Goal: Transaction & Acquisition: Book appointment/travel/reservation

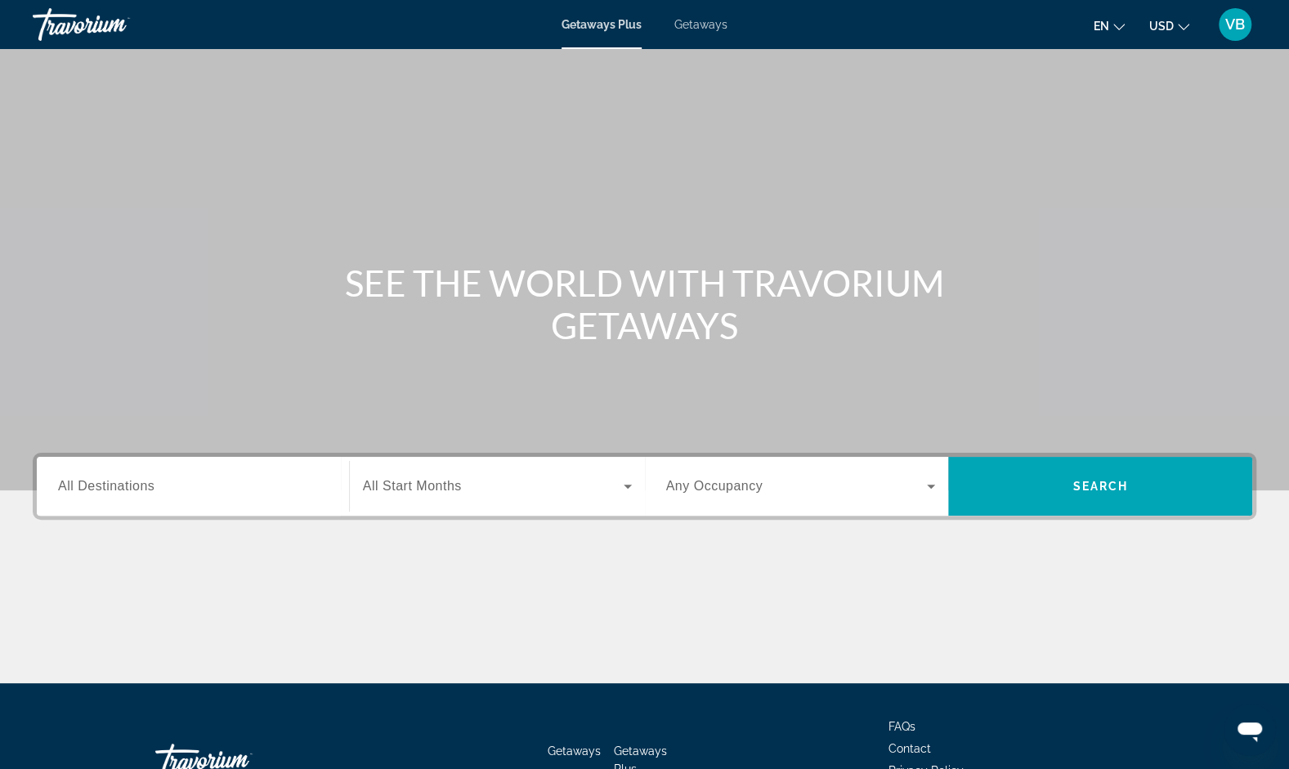
click at [717, 25] on span "Getaways" at bounding box center [700, 24] width 53 height 13
click at [181, 468] on div "Search widget" at bounding box center [193, 486] width 270 height 47
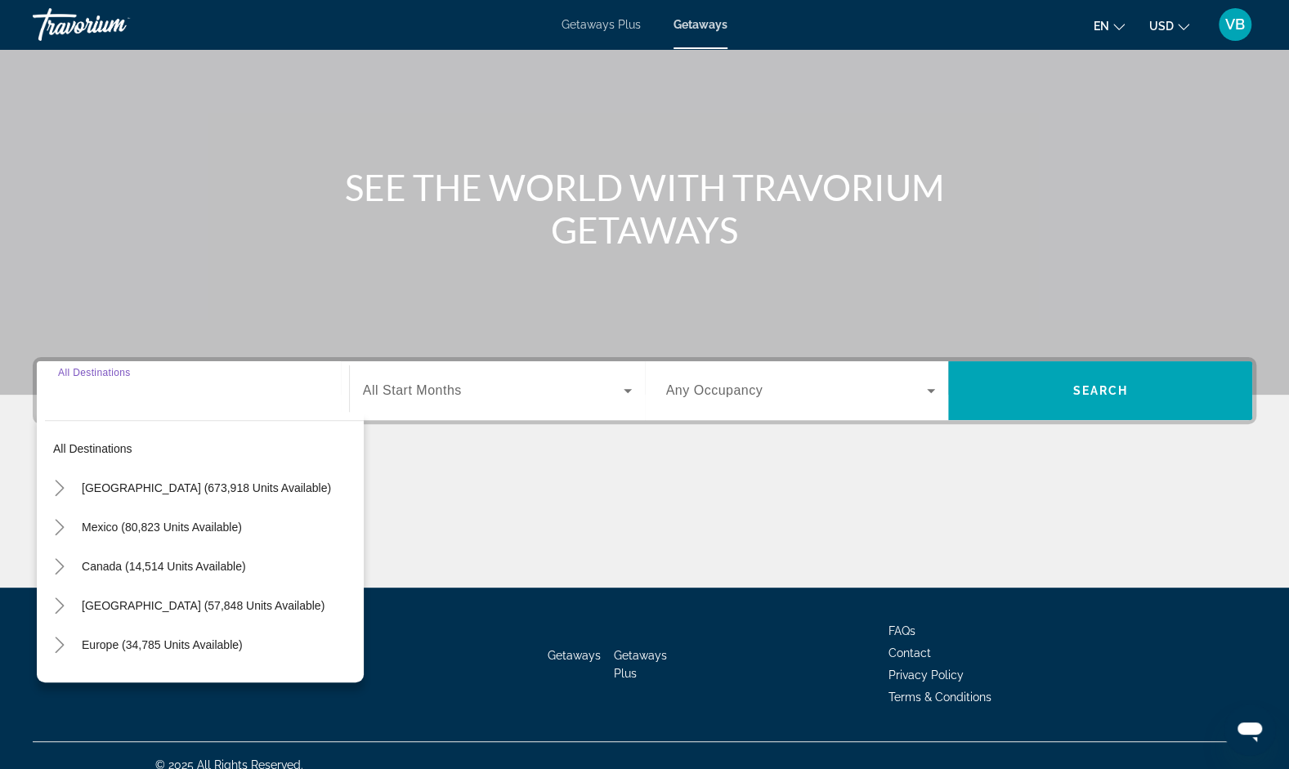
scroll to position [113, 0]
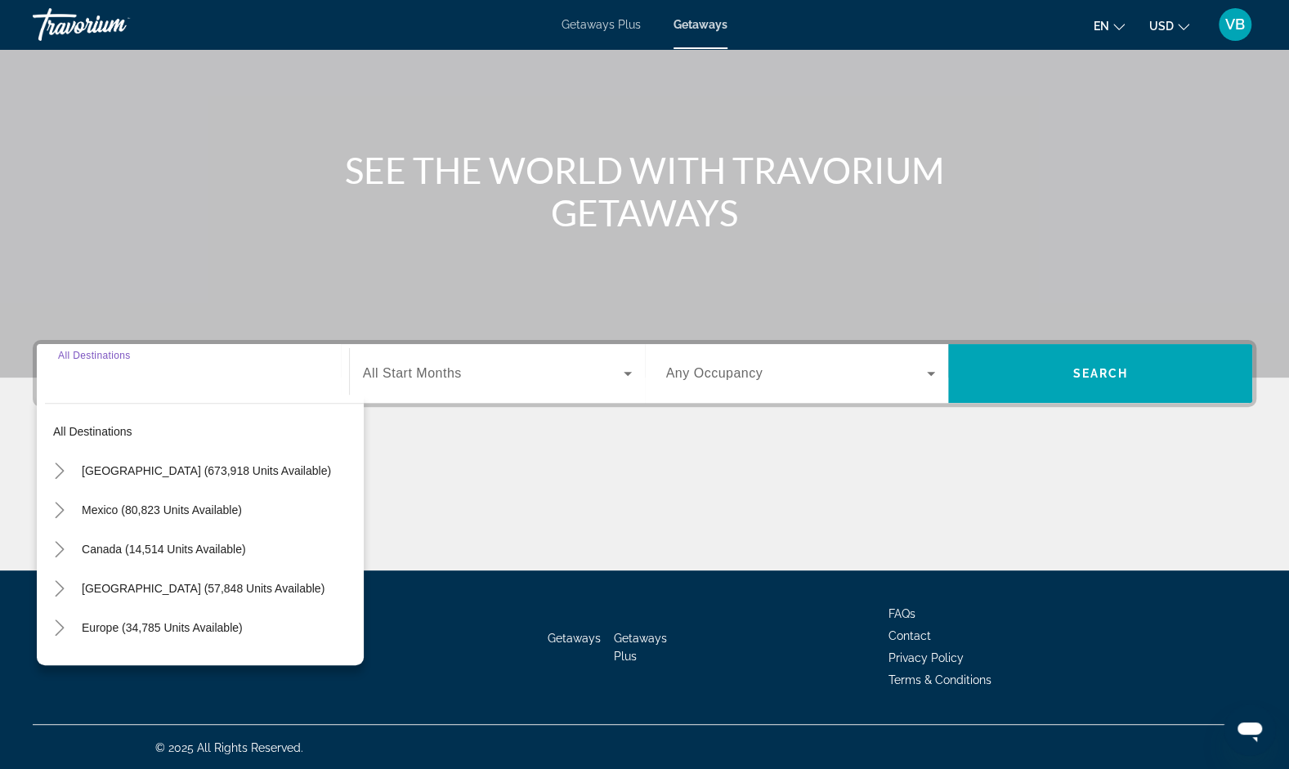
click at [181, 468] on span "[GEOGRAPHIC_DATA] (673,918 units available)" at bounding box center [206, 470] width 249 height 13
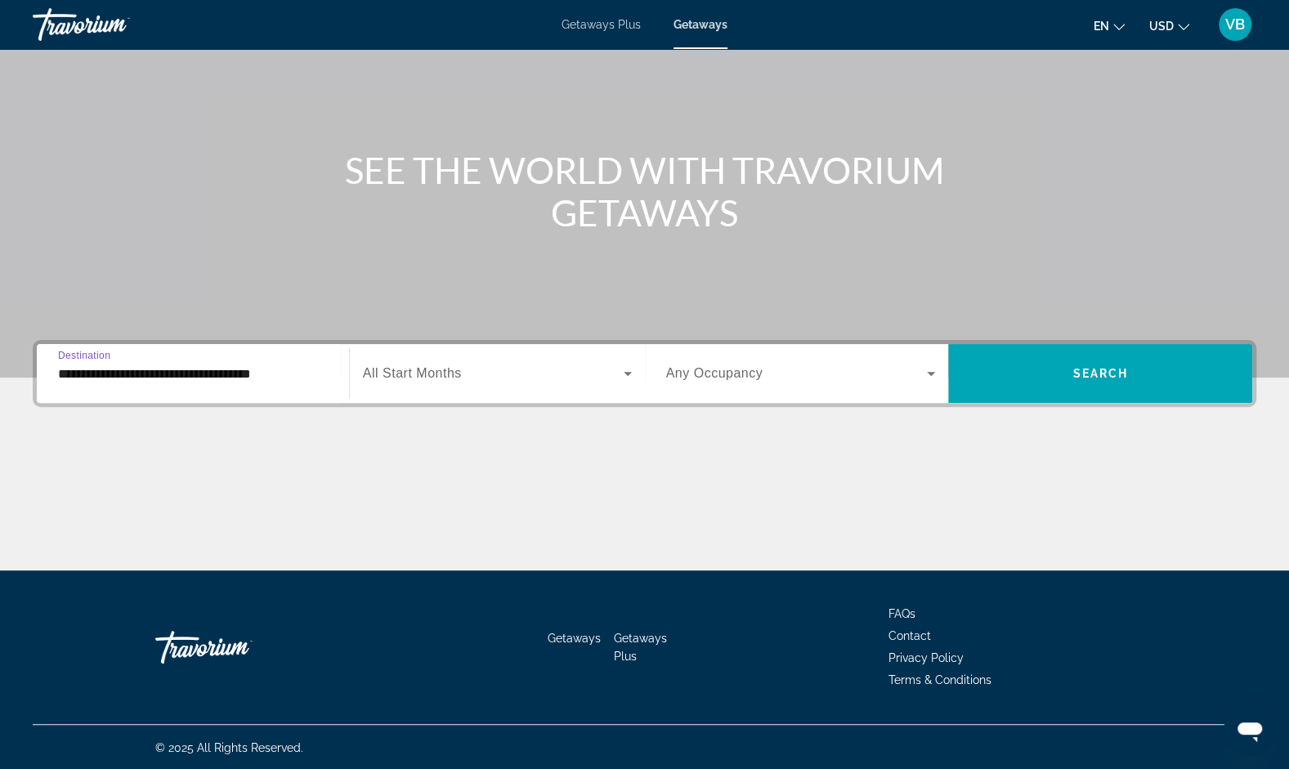
click at [186, 371] on input "**********" at bounding box center [193, 375] width 270 height 20
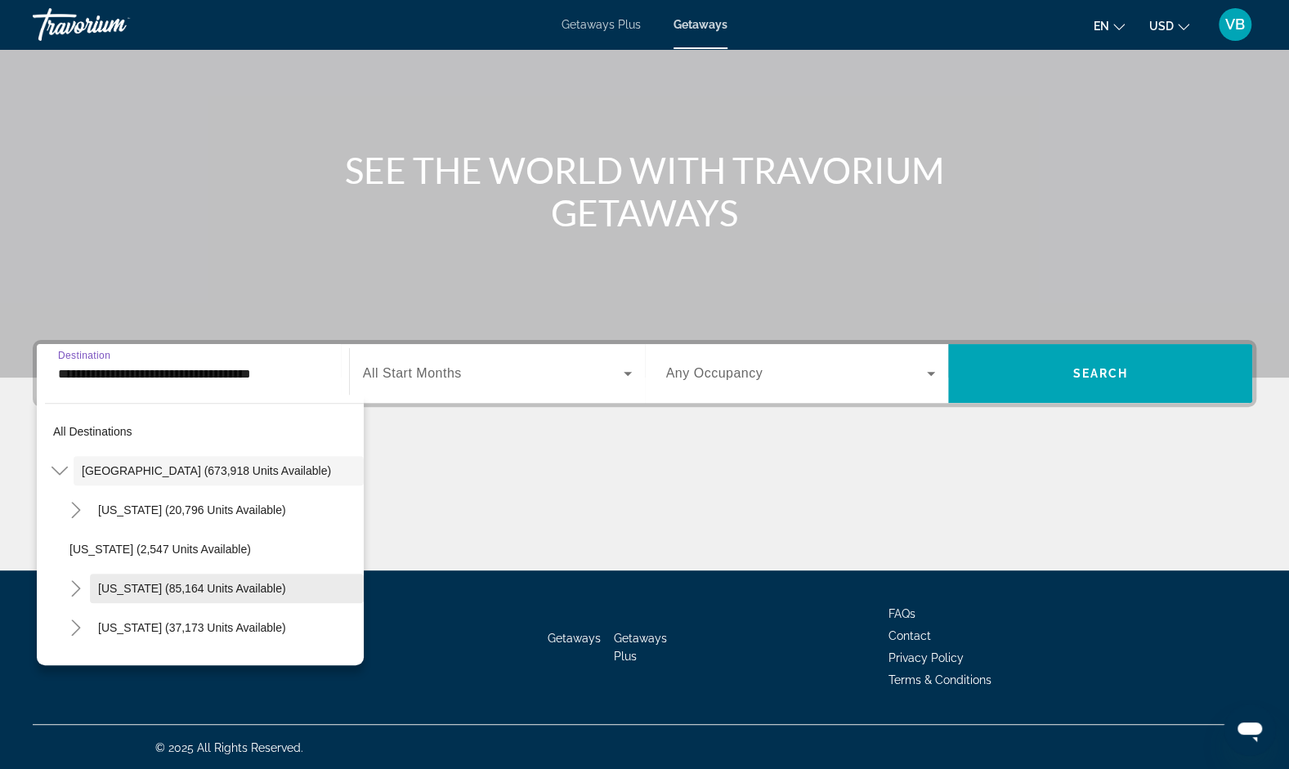
click at [166, 586] on span "[US_STATE] (85,164 units available)" at bounding box center [192, 588] width 188 height 13
type input "**********"
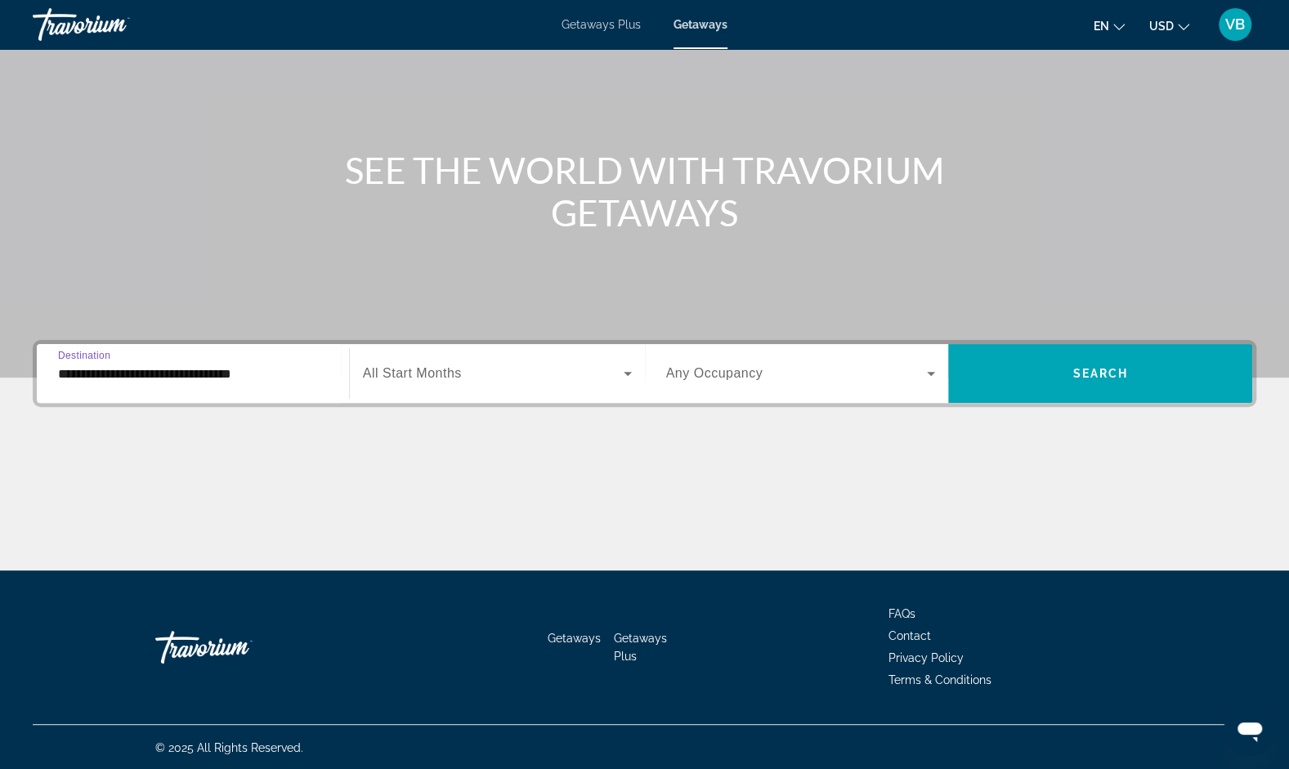
click at [453, 392] on div "Search widget" at bounding box center [497, 374] width 269 height 46
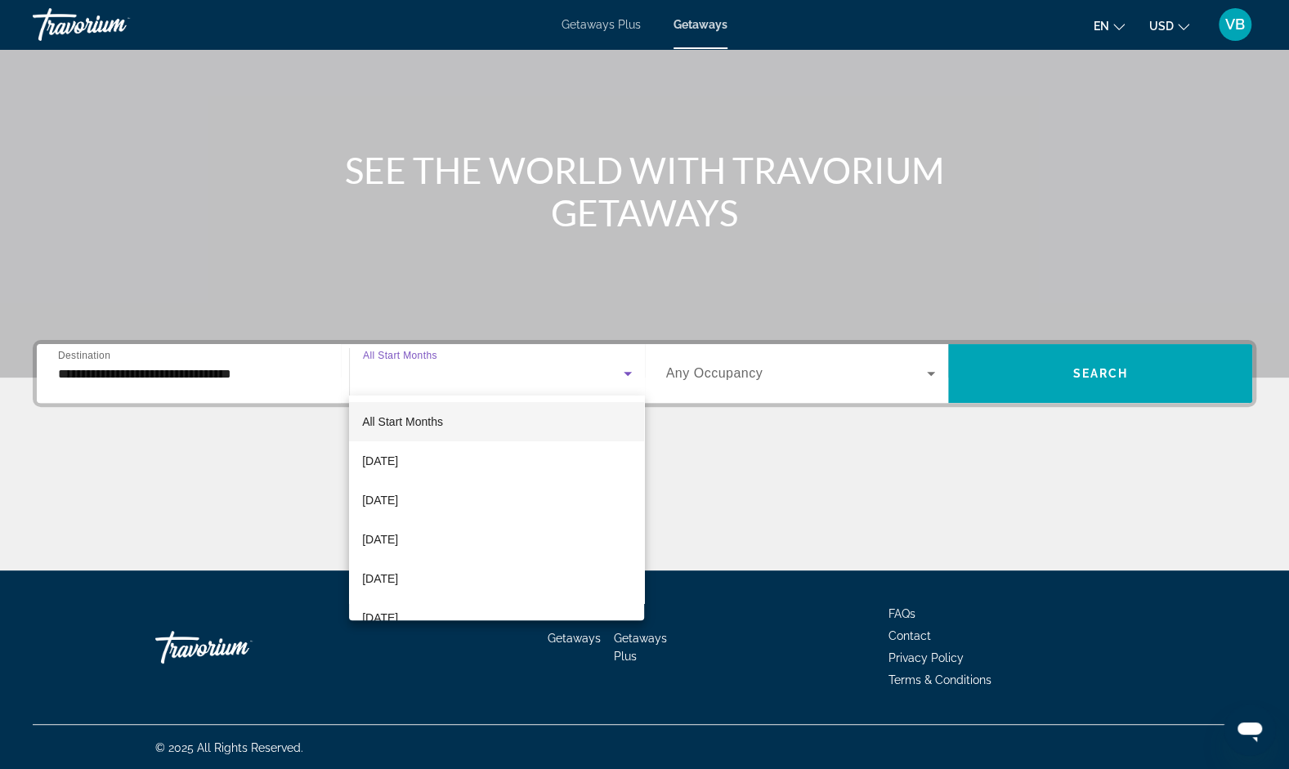
click at [917, 367] on div at bounding box center [644, 384] width 1289 height 769
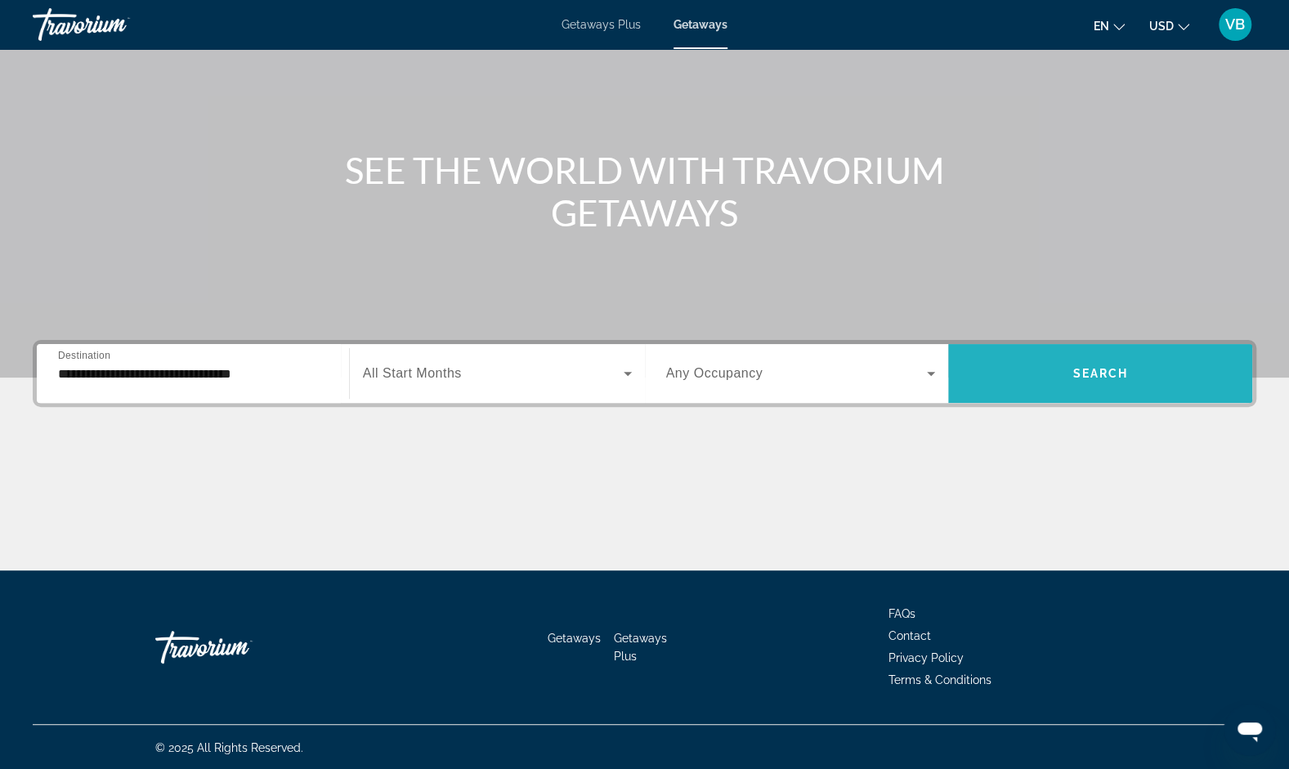
click at [1044, 358] on span "Search widget" at bounding box center [1100, 373] width 304 height 39
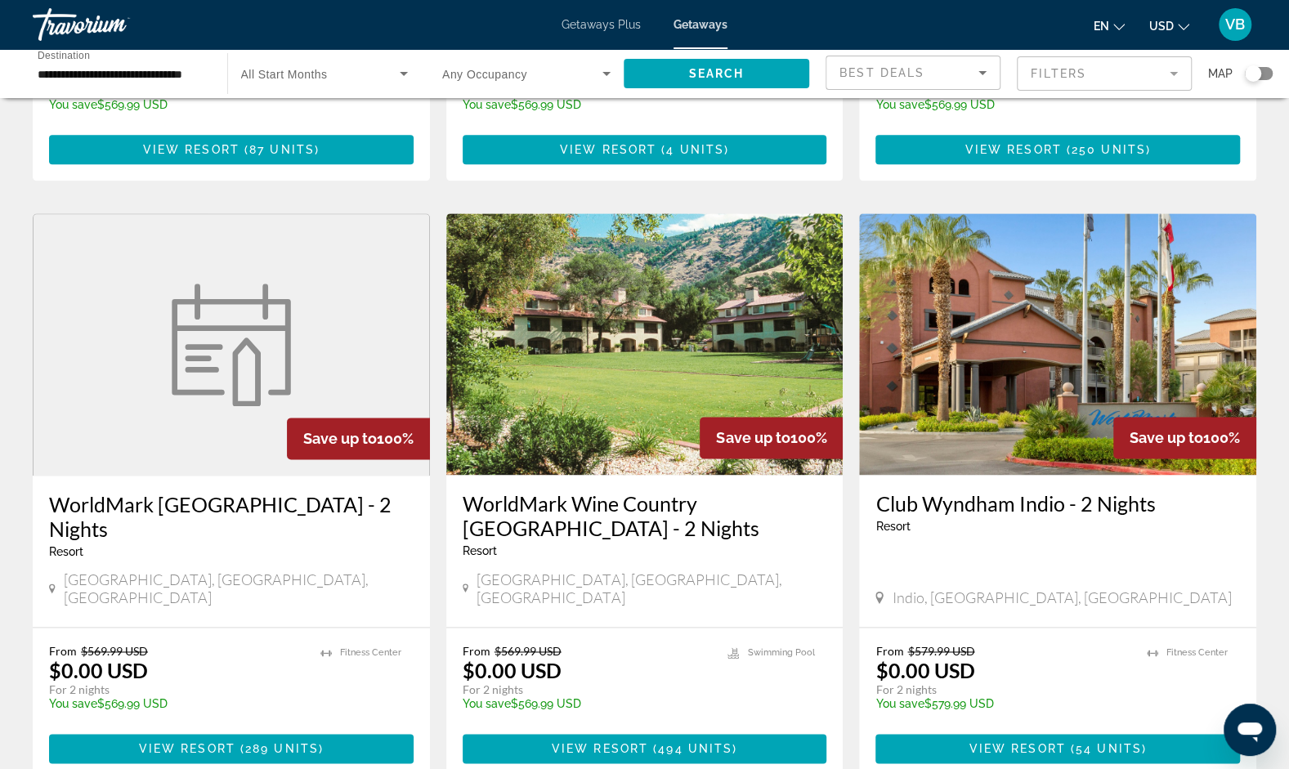
scroll to position [1141, 0]
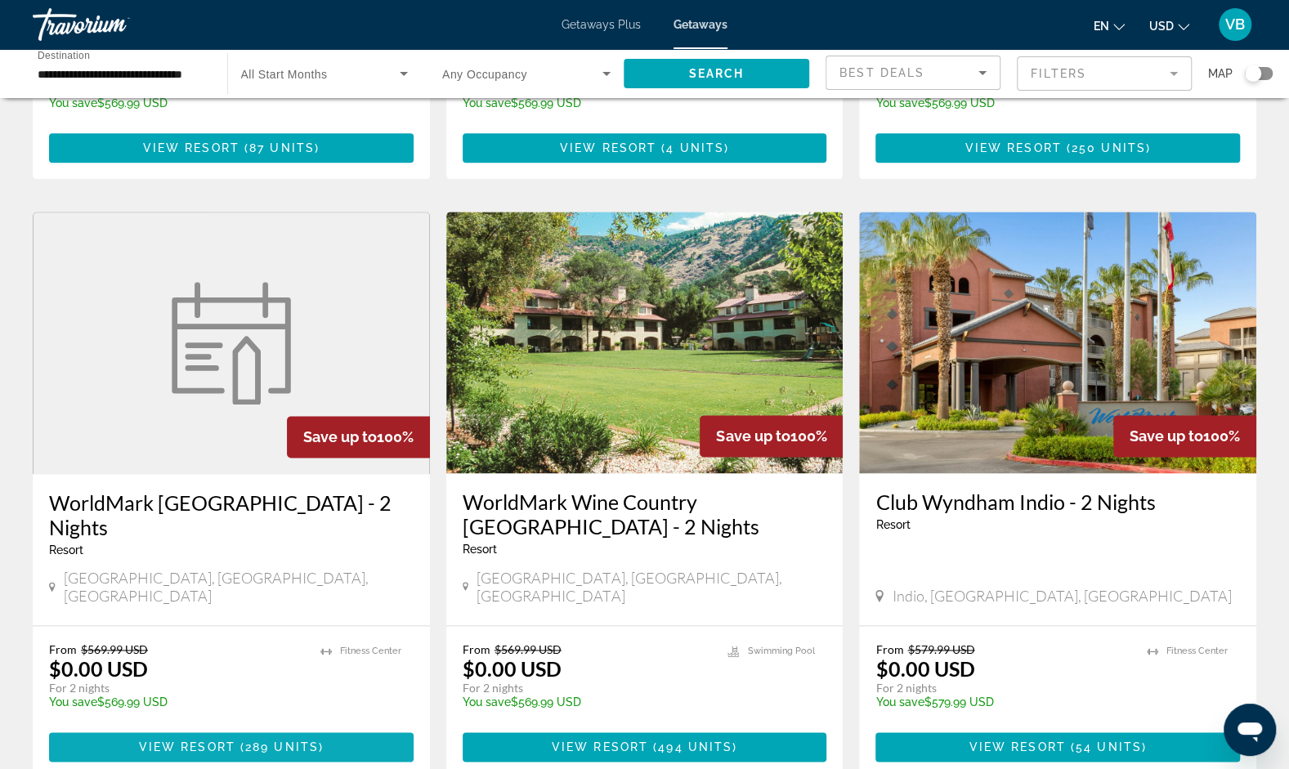
click at [243, 741] on span "( 289 units )" at bounding box center [279, 747] width 88 height 13
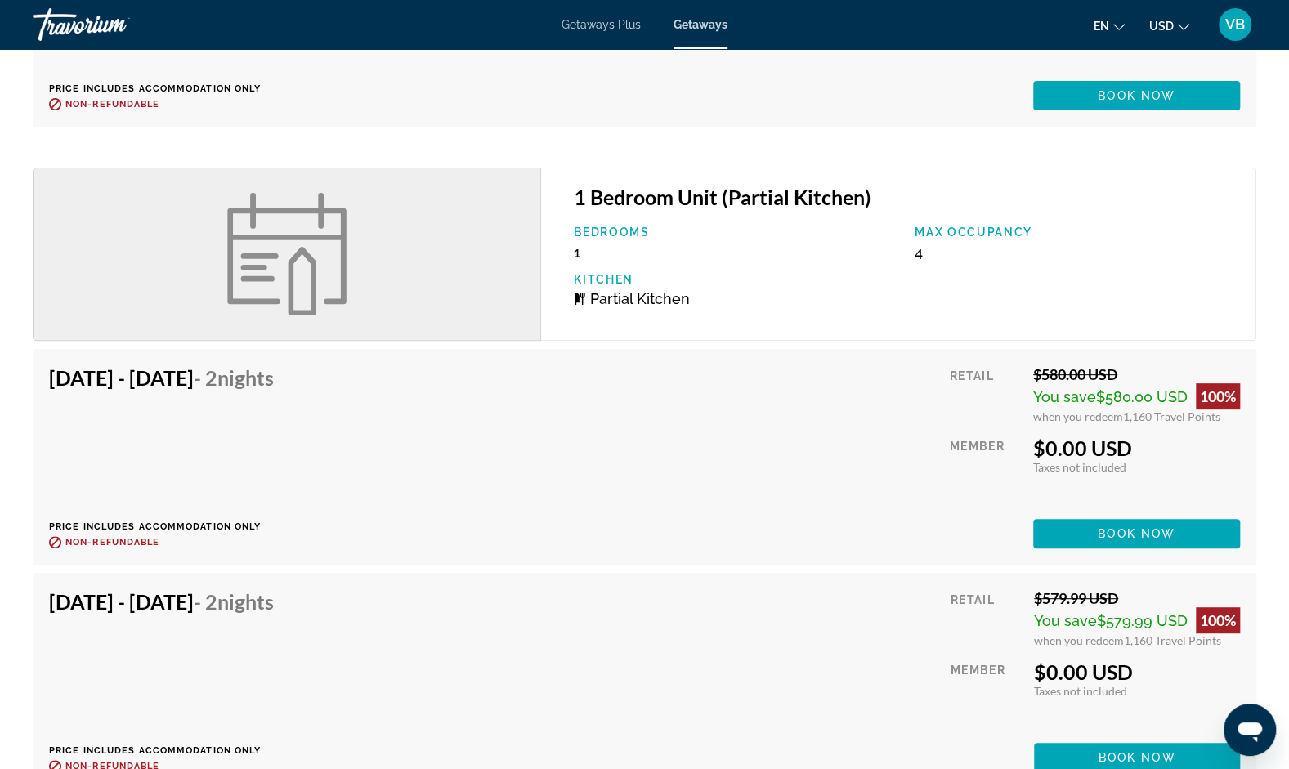
scroll to position [15669, 0]
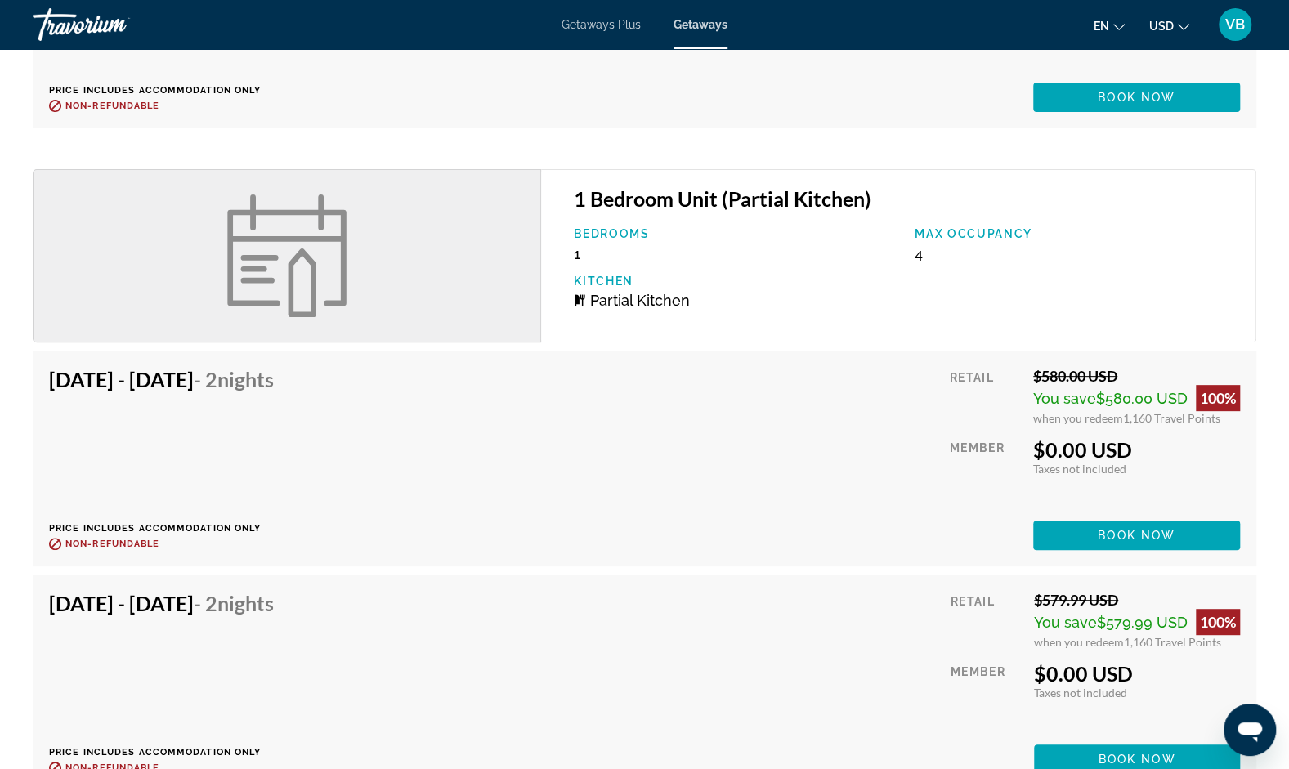
click at [801, 422] on div "[DATE] - [DATE] - 2 Nights Price includes accommodation only Refundable until :…" at bounding box center [644, 458] width 1191 height 183
click at [812, 389] on div "Oct 25, 2025 - Oct 27, 2025 - 2 Nights Price includes accommodation only Refund…" at bounding box center [644, 458] width 1191 height 183
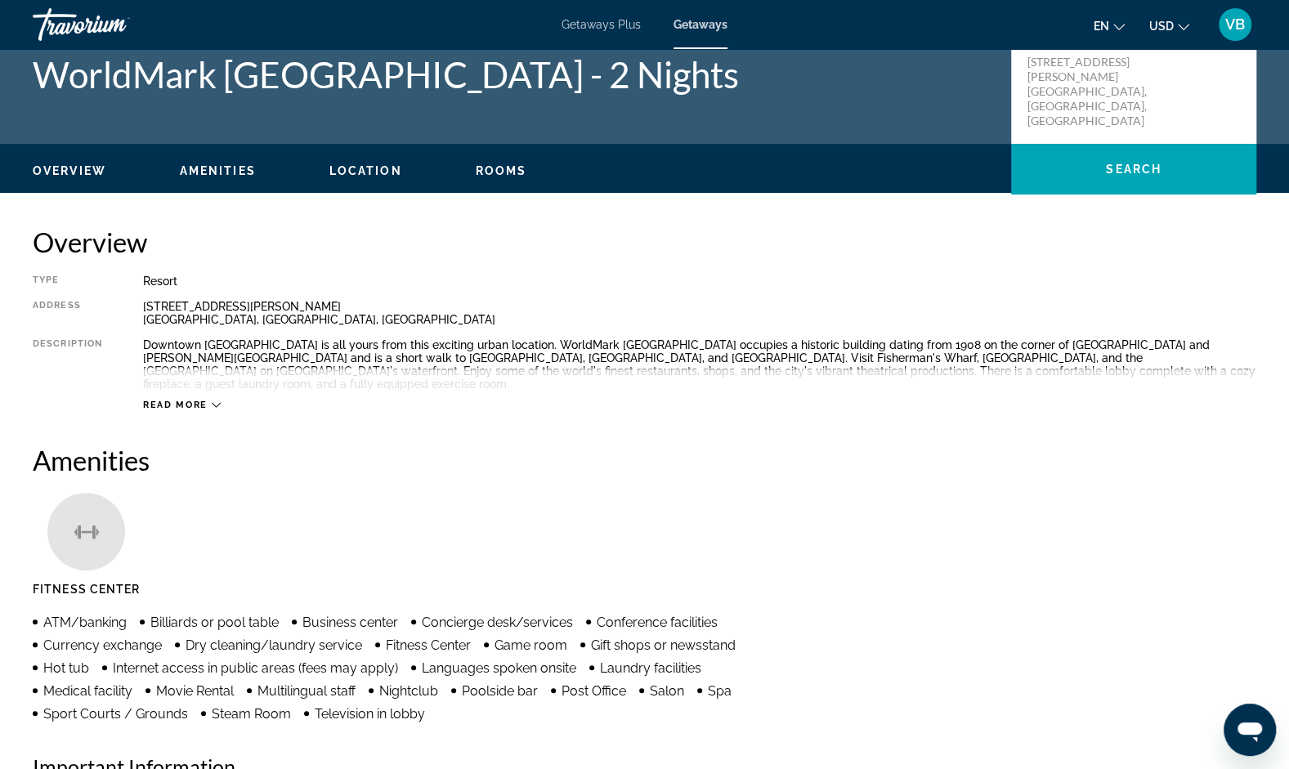
scroll to position [0, 0]
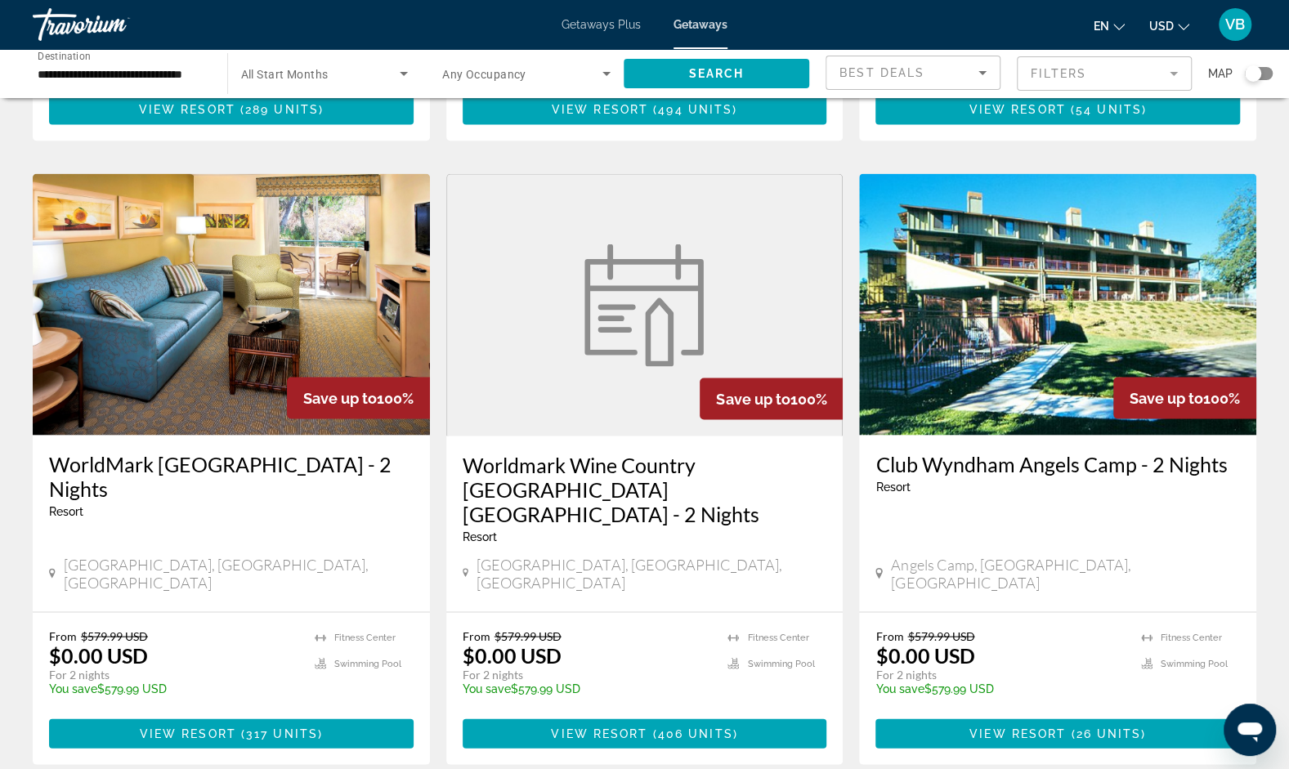
scroll to position [1782, 0]
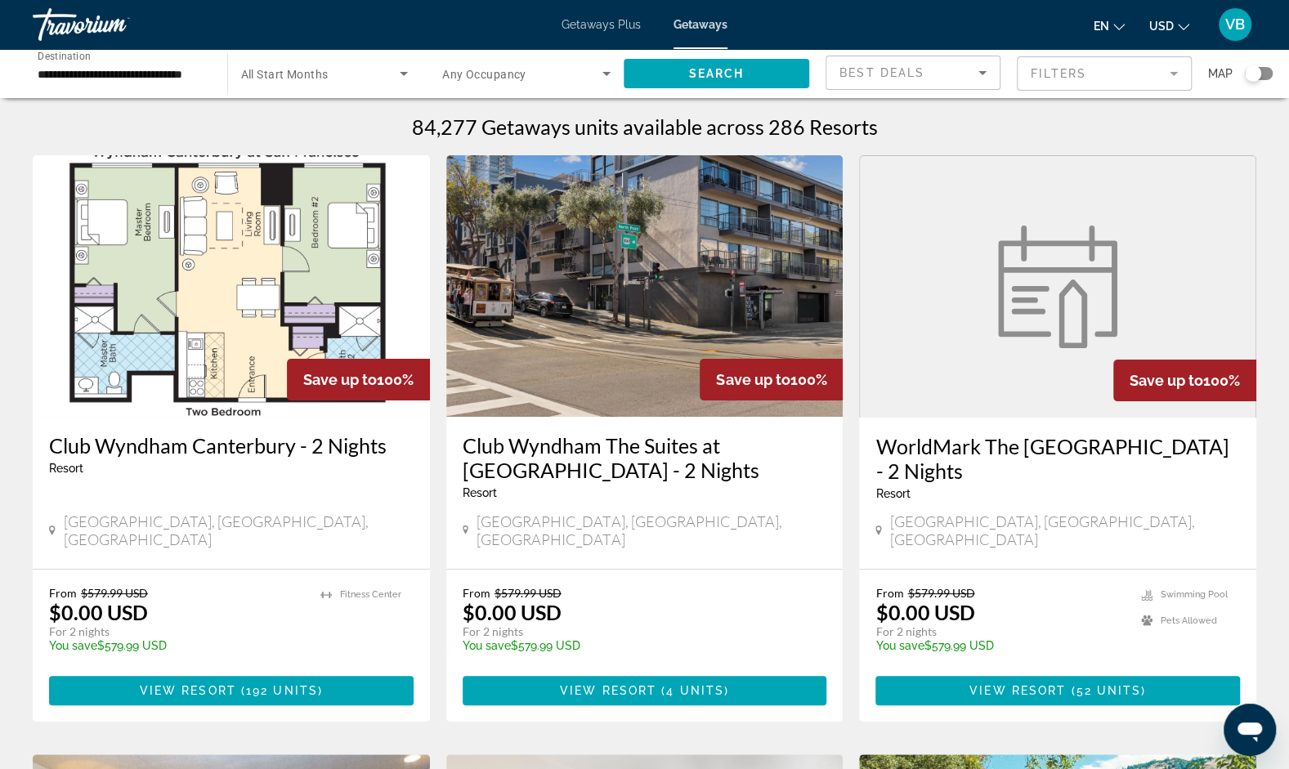
click at [723, 266] on img "Main content" at bounding box center [644, 286] width 397 height 262
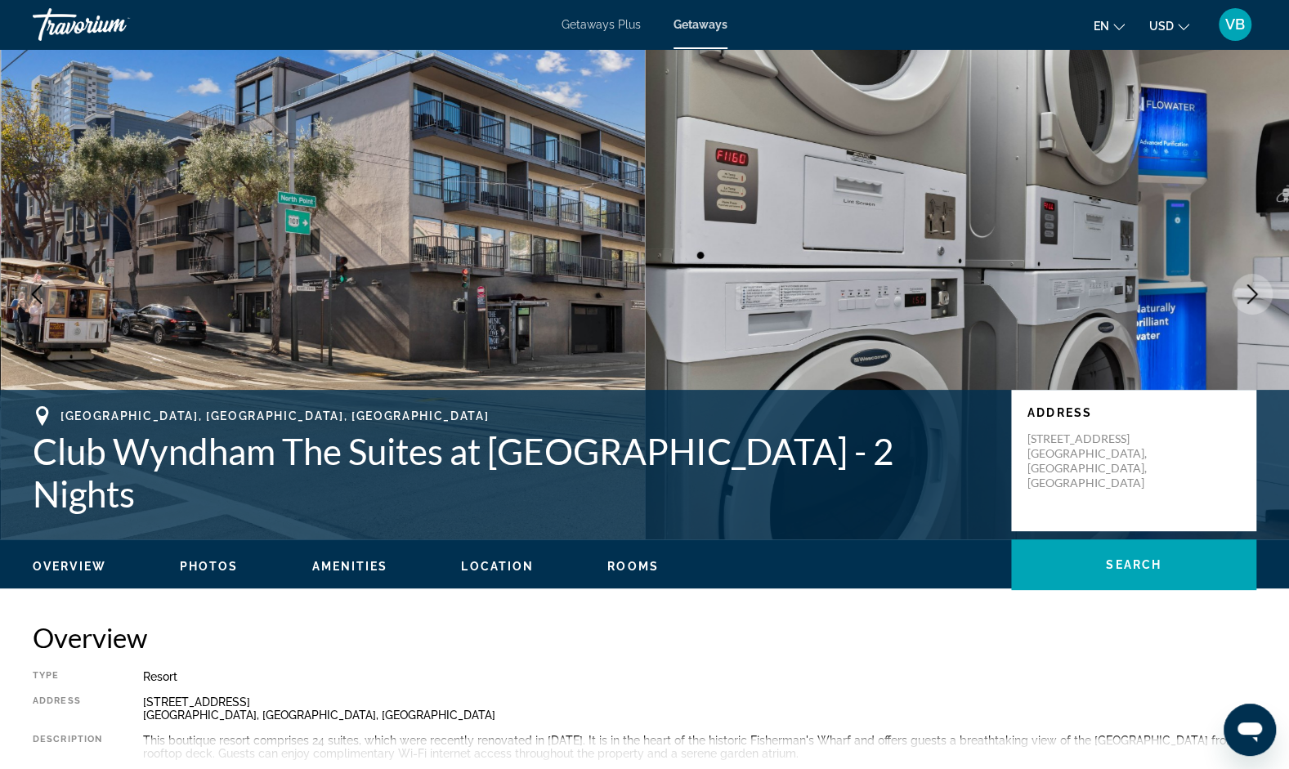
click at [1259, 271] on img "Main content" at bounding box center [967, 294] width 645 height 490
click at [1264, 272] on img "Main content" at bounding box center [967, 294] width 645 height 490
click at [1257, 294] on icon "Next image" at bounding box center [1252, 294] width 20 height 20
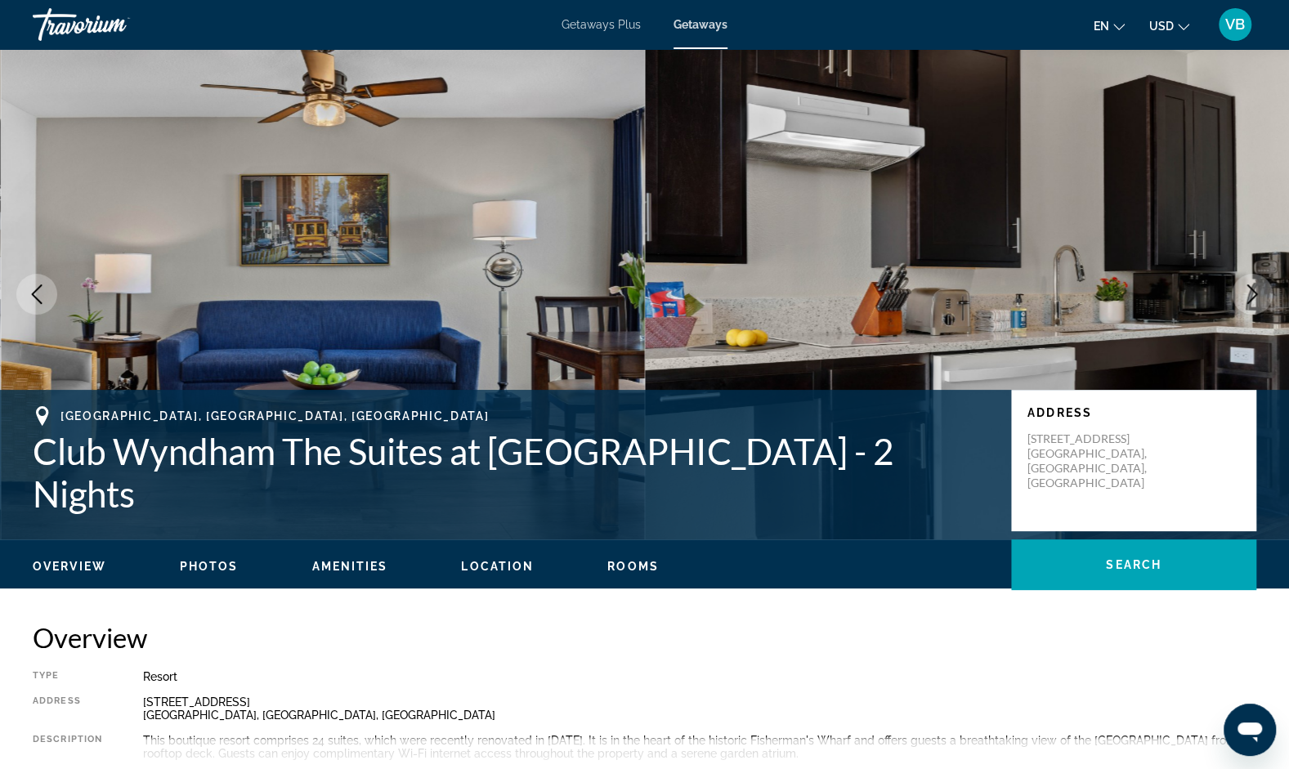
click at [1257, 294] on icon "Next image" at bounding box center [1252, 294] width 20 height 20
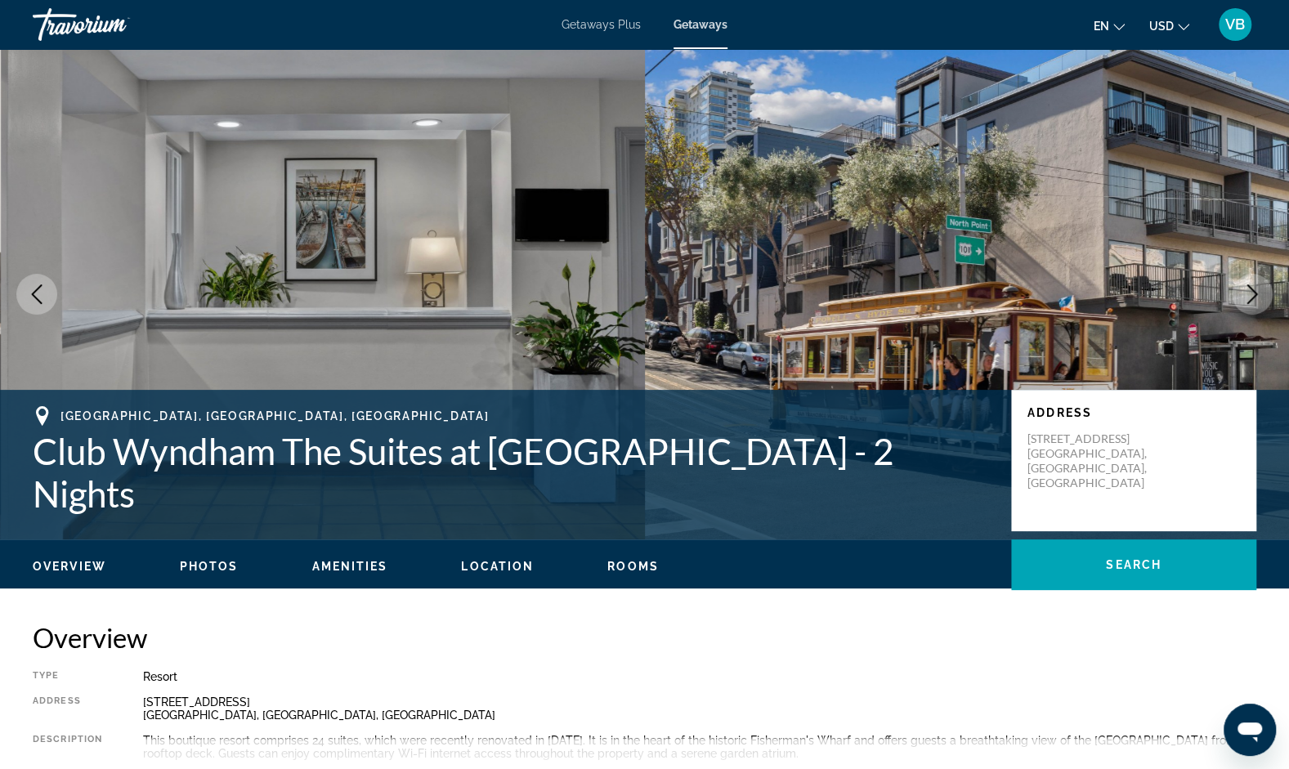
click at [1257, 294] on icon "Next image" at bounding box center [1252, 294] width 20 height 20
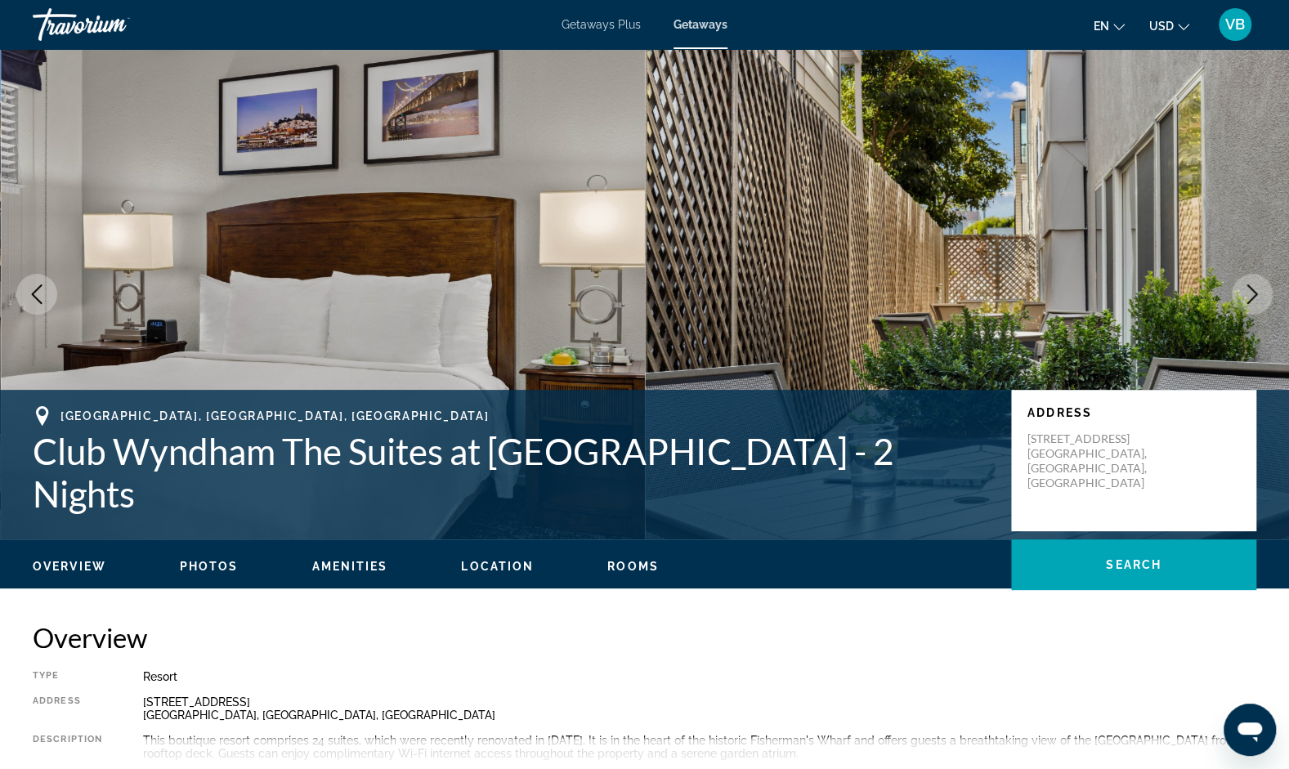
click at [1257, 293] on icon "Next image" at bounding box center [1252, 294] width 20 height 20
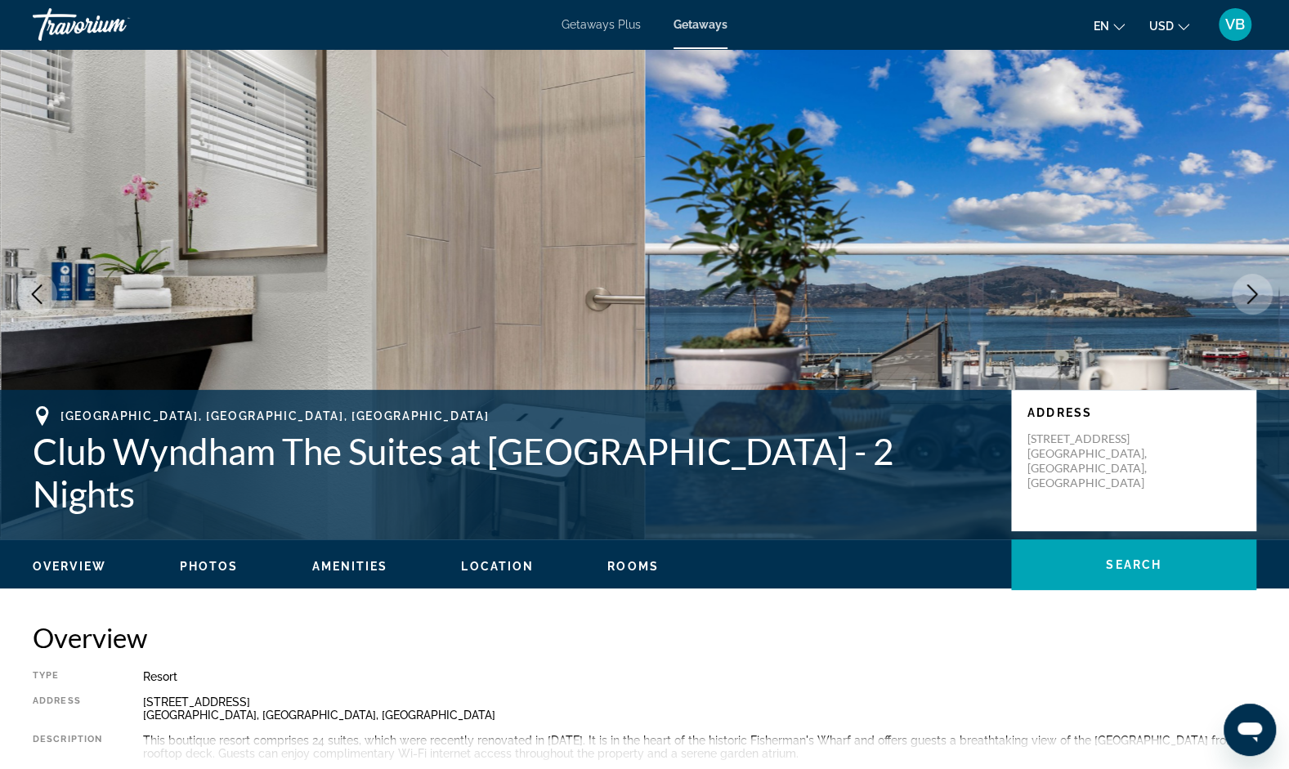
click at [1257, 292] on icon "Next image" at bounding box center [1252, 294] width 20 height 20
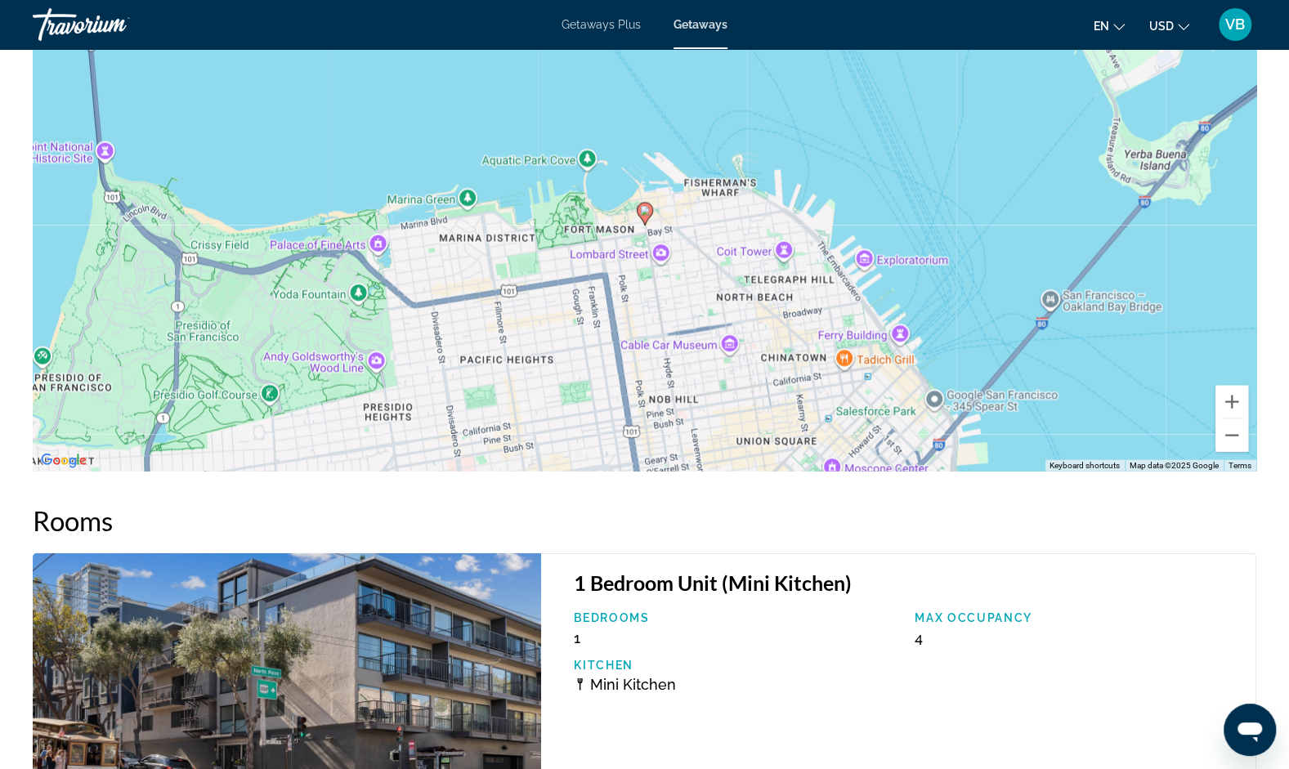
scroll to position [2088, 0]
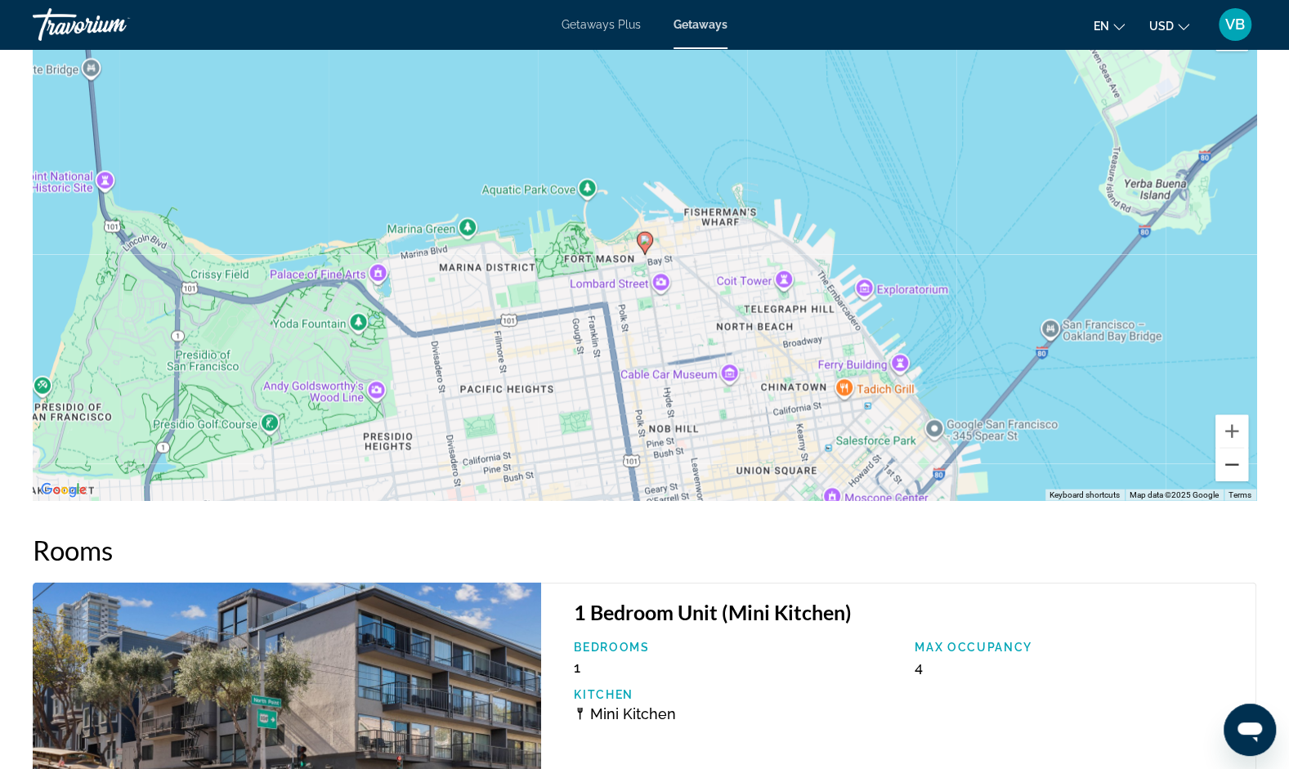
click at [1233, 464] on button "Zoom out" at bounding box center [1231, 465] width 33 height 33
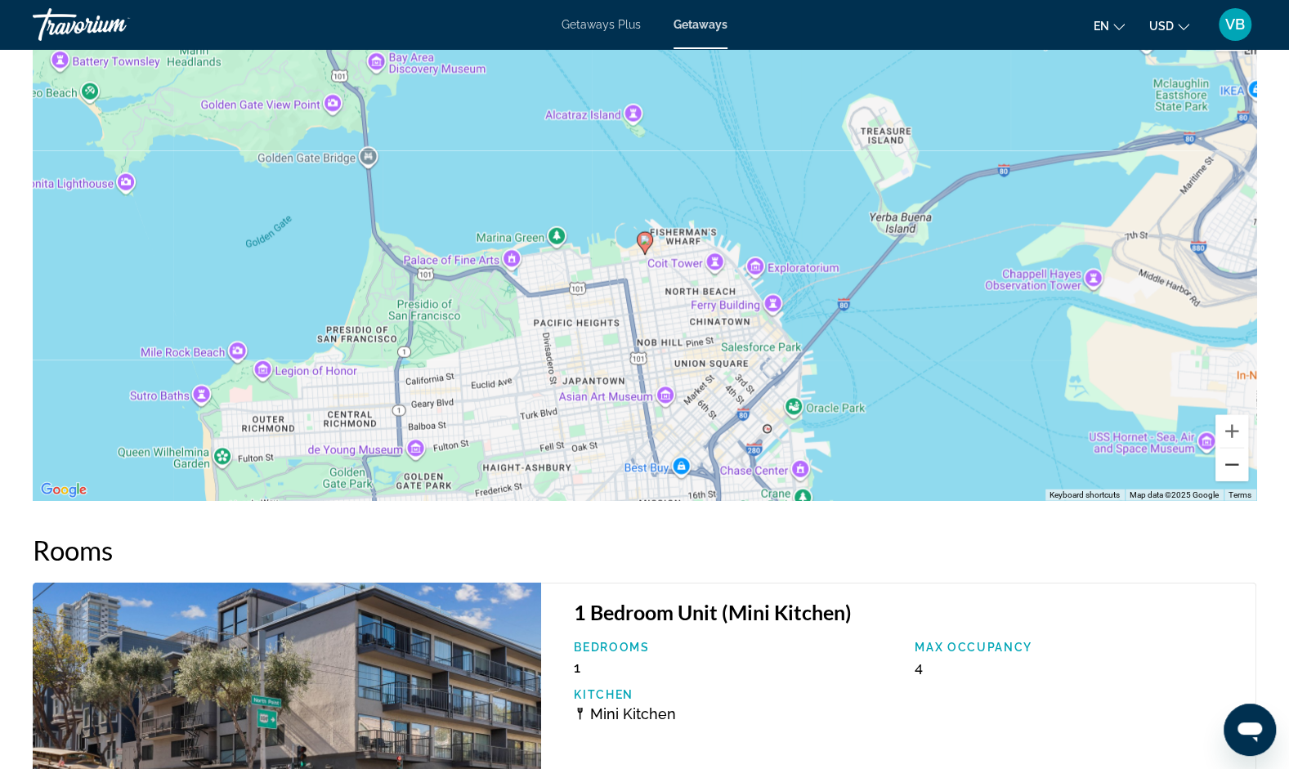
click at [1233, 464] on button "Zoom out" at bounding box center [1231, 465] width 33 height 33
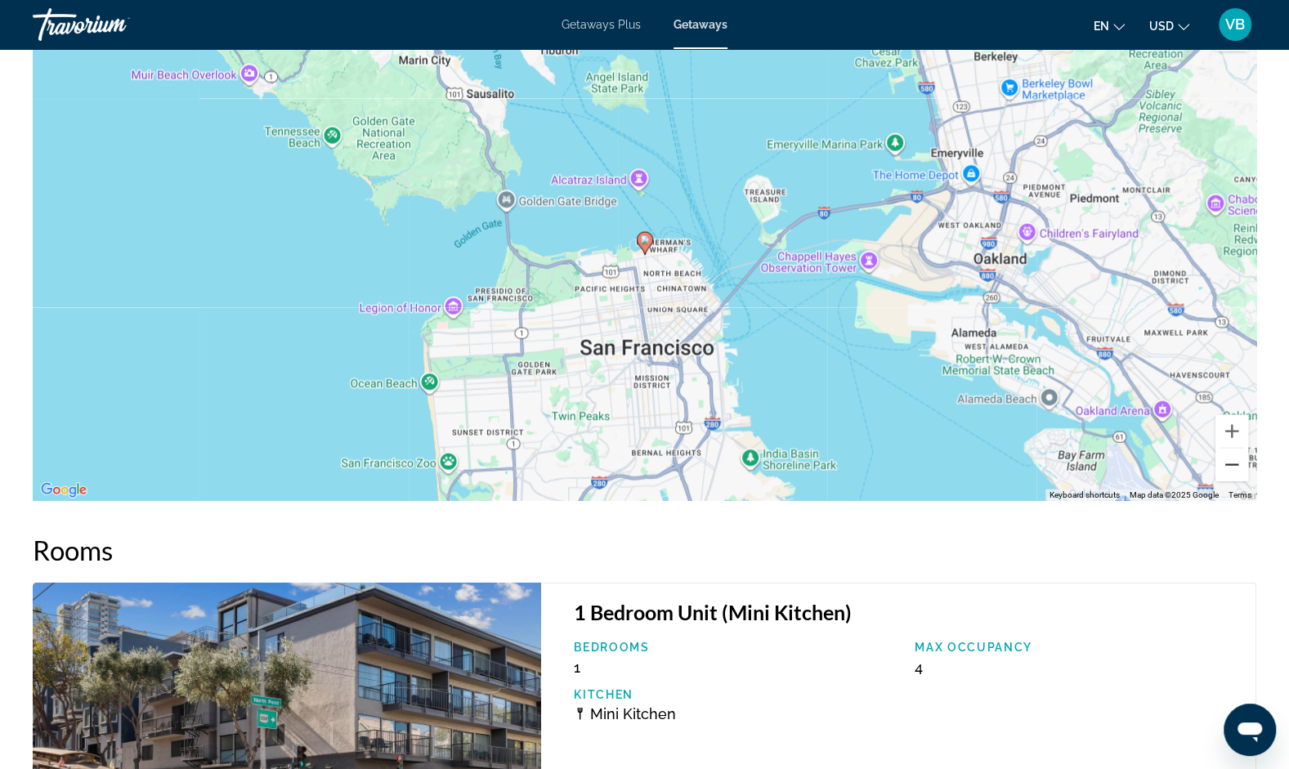
click at [1229, 458] on button "Zoom out" at bounding box center [1231, 465] width 33 height 33
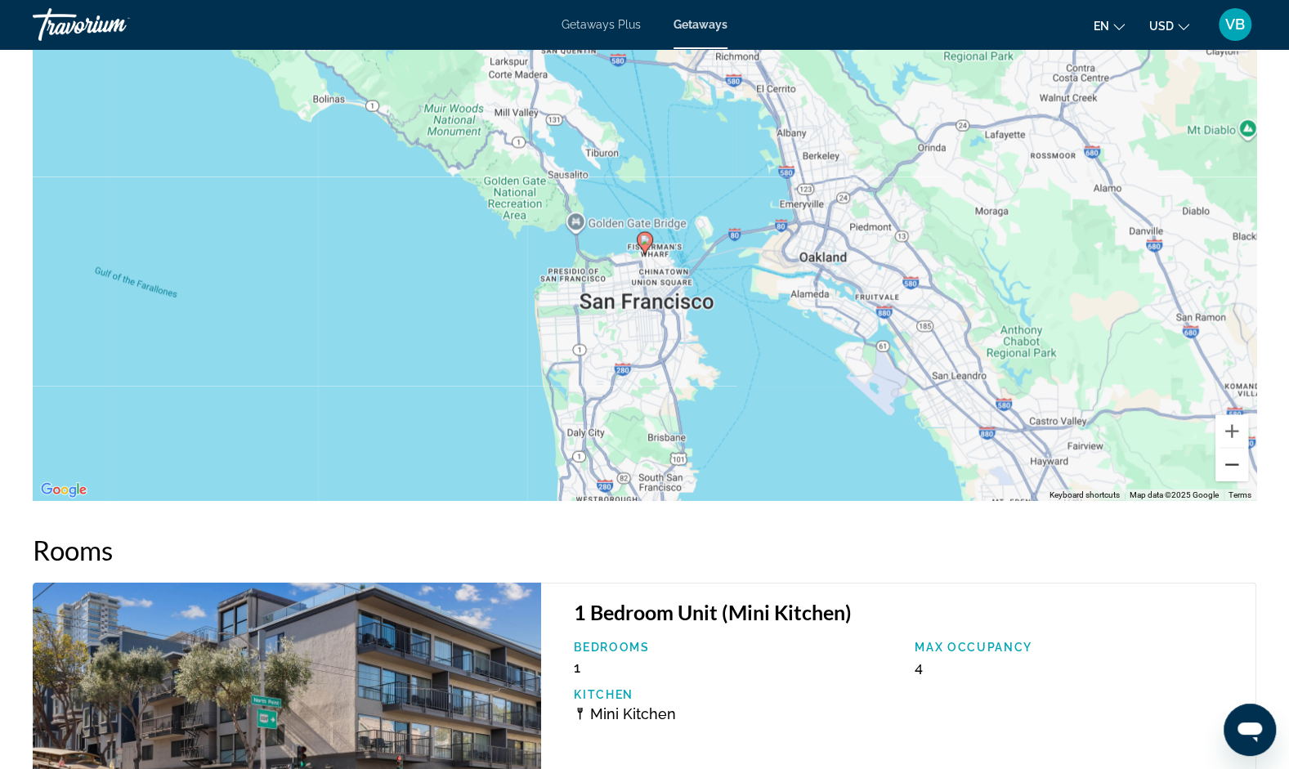
click at [1229, 458] on button "Zoom out" at bounding box center [1231, 465] width 33 height 33
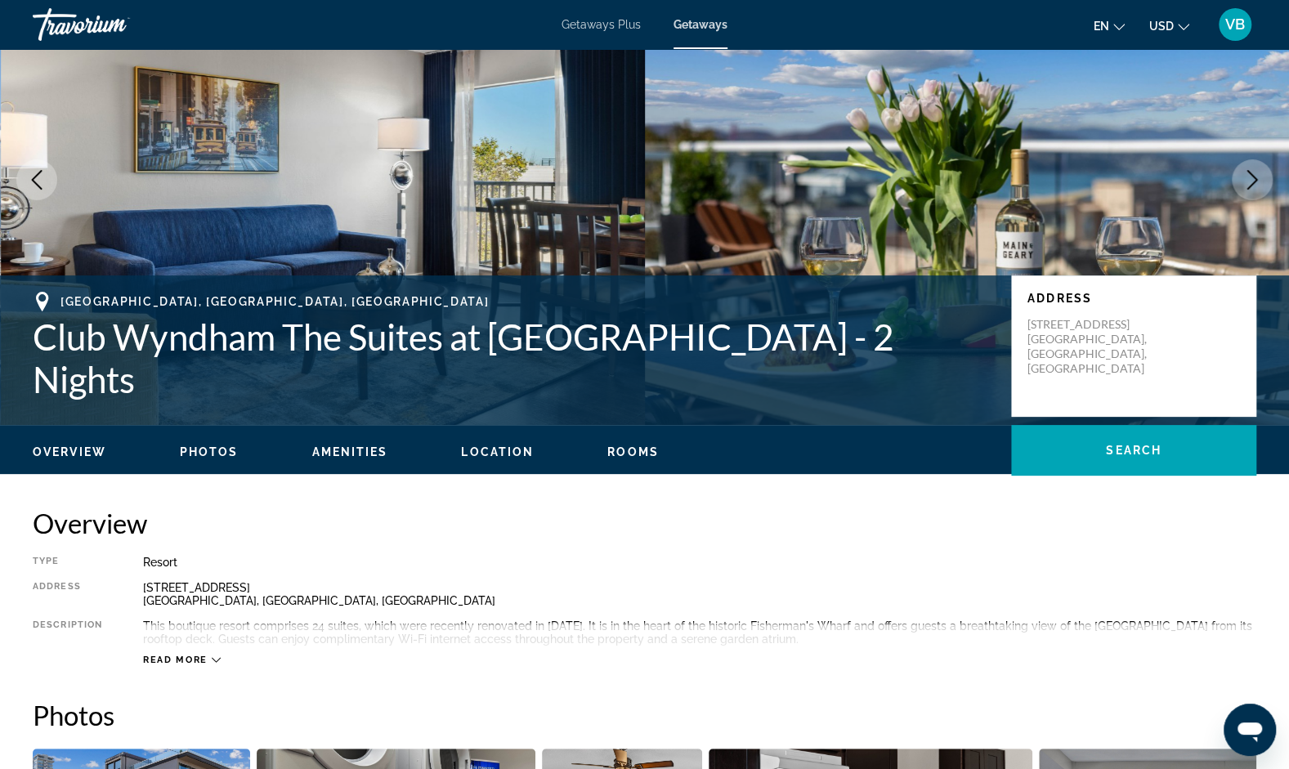
scroll to position [105, 0]
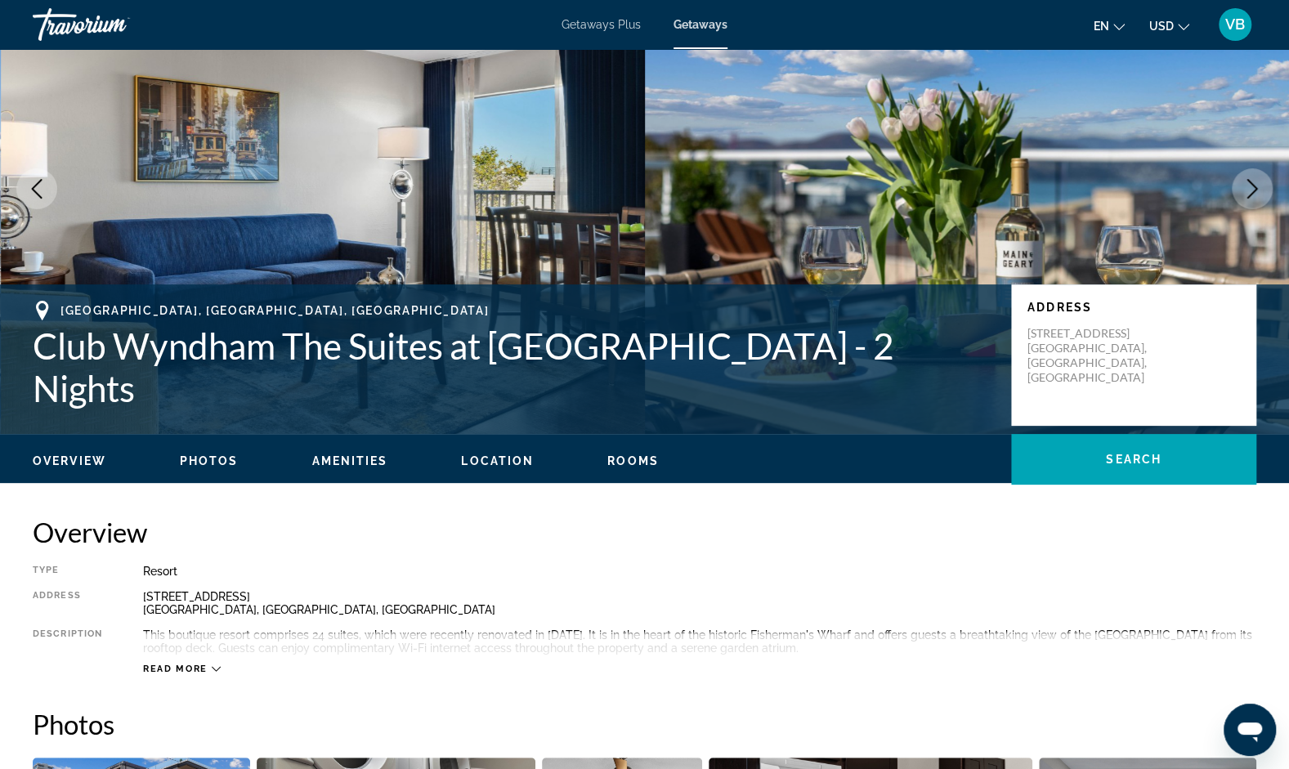
click at [31, 177] on button "Previous image" at bounding box center [36, 188] width 41 height 41
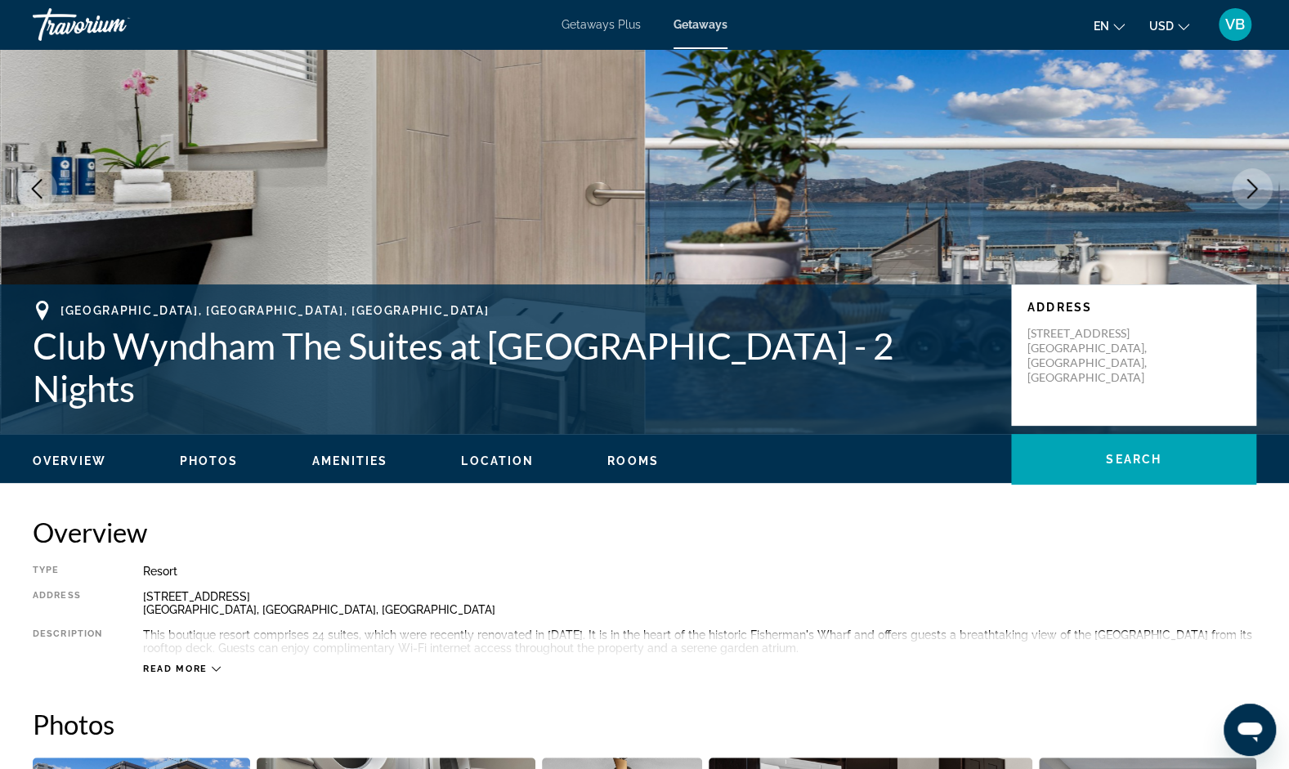
click at [31, 177] on button "Previous image" at bounding box center [36, 188] width 41 height 41
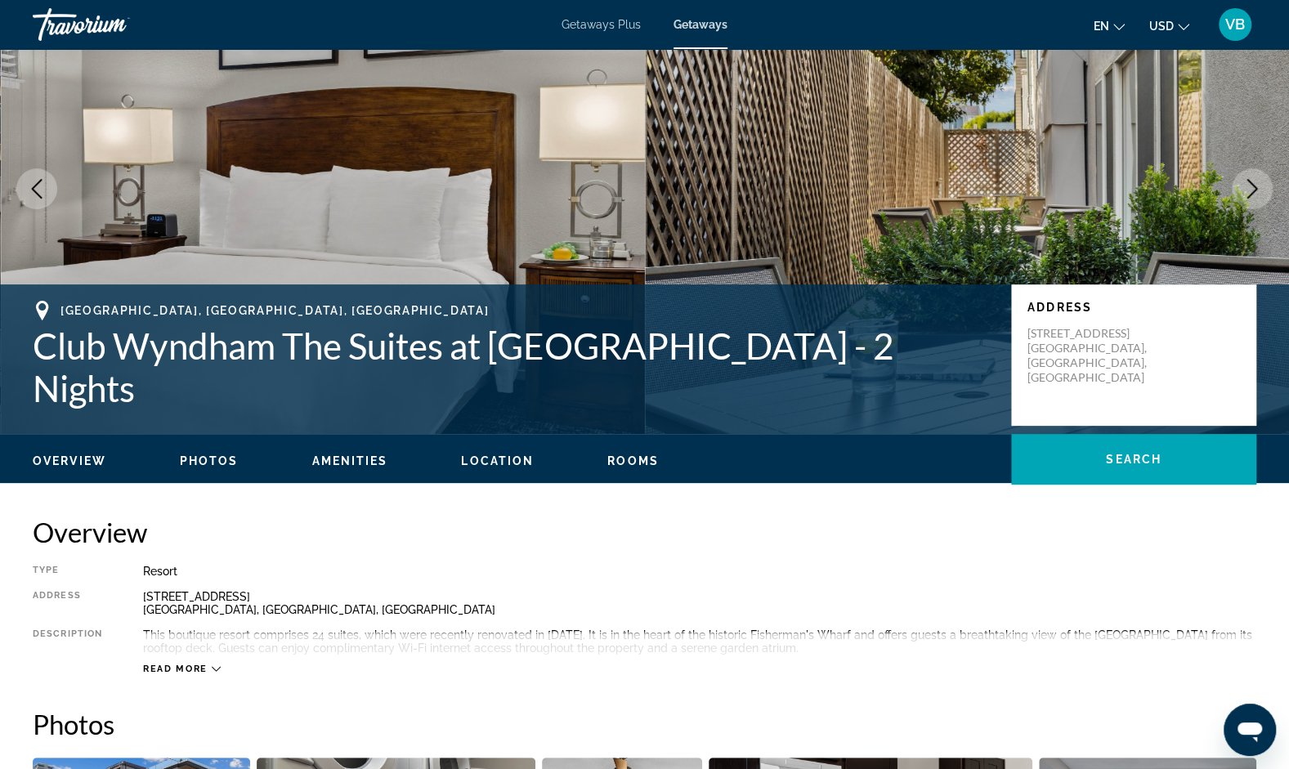
click at [31, 177] on button "Previous image" at bounding box center [36, 188] width 41 height 41
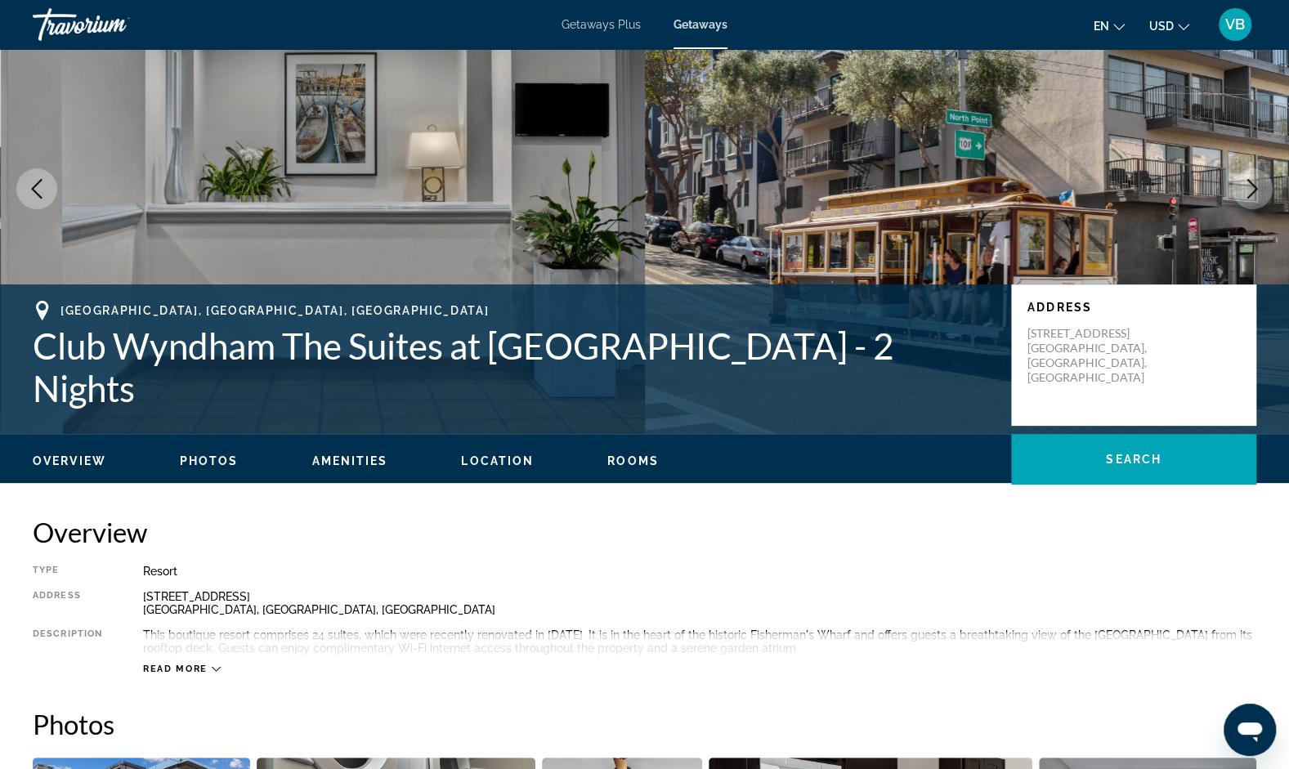
click at [31, 177] on button "Previous image" at bounding box center [36, 188] width 41 height 41
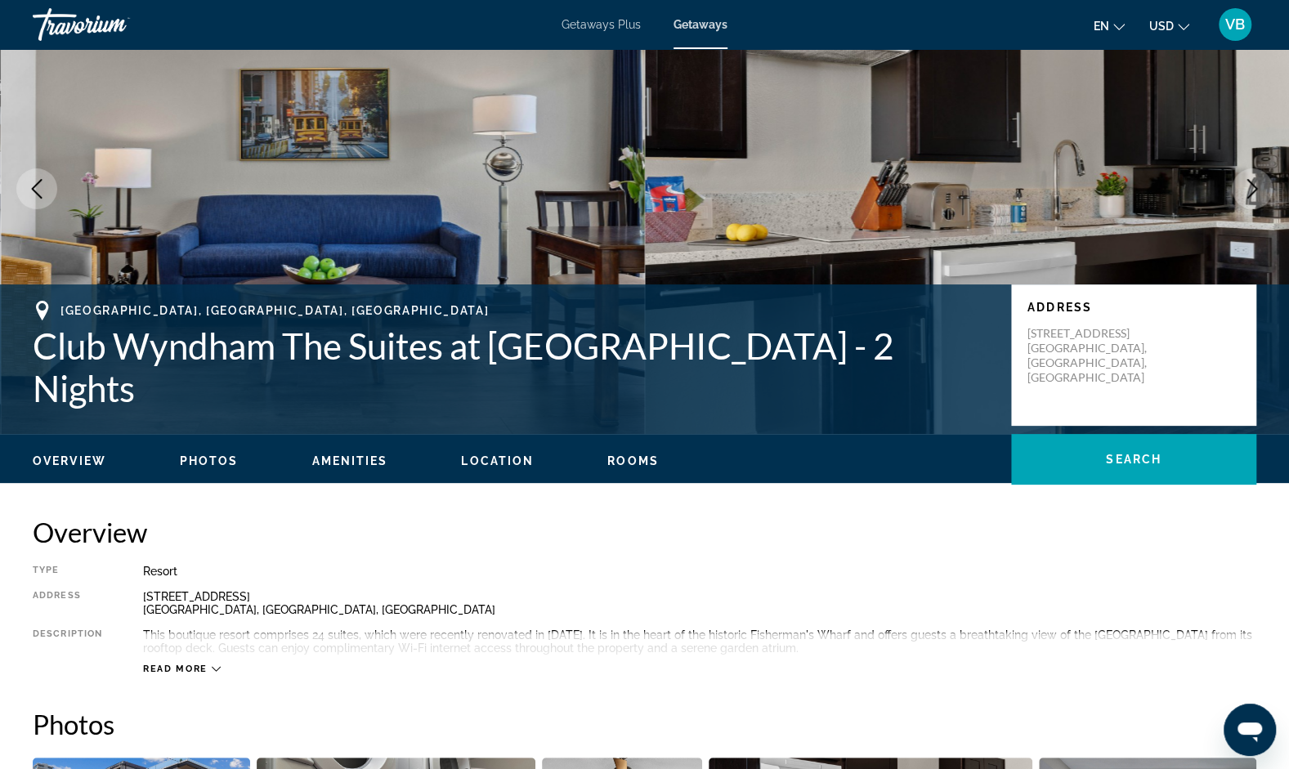
click at [31, 177] on button "Previous image" at bounding box center [36, 188] width 41 height 41
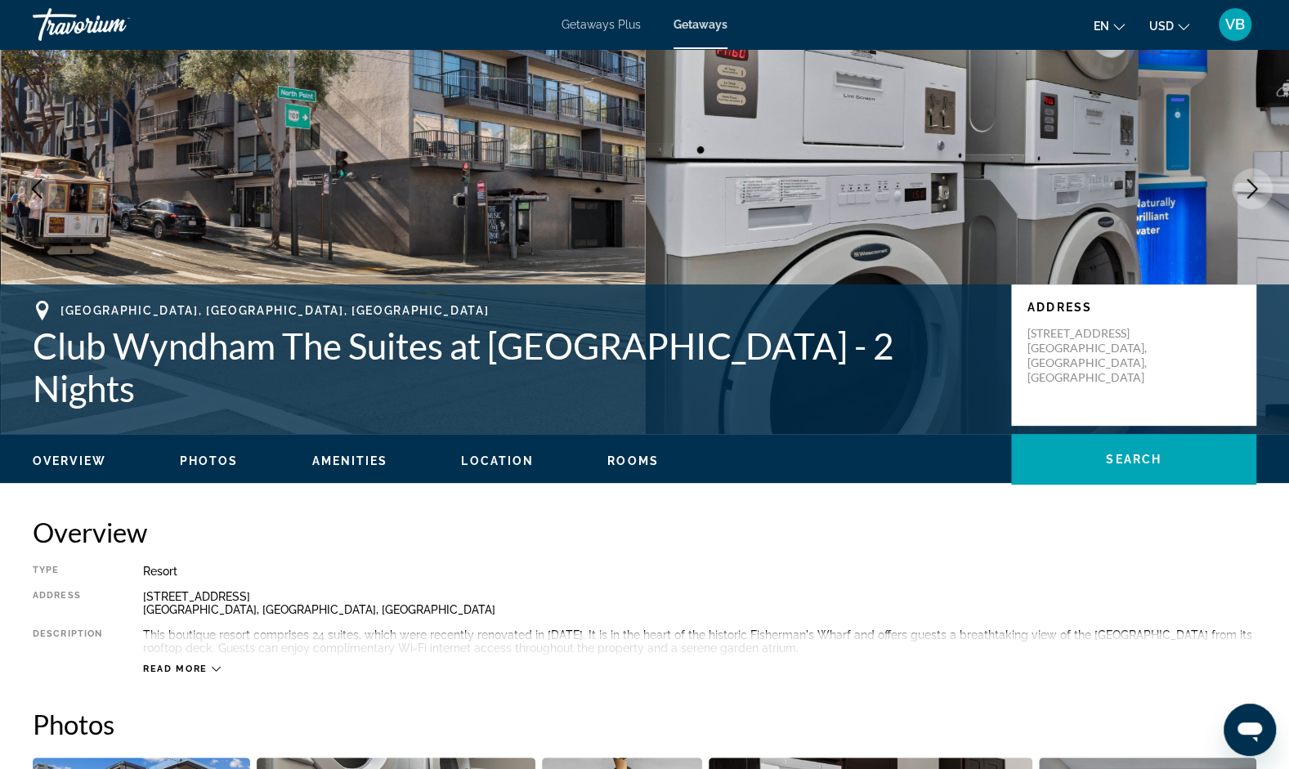
click at [1253, 199] on button "Next image" at bounding box center [1252, 188] width 41 height 41
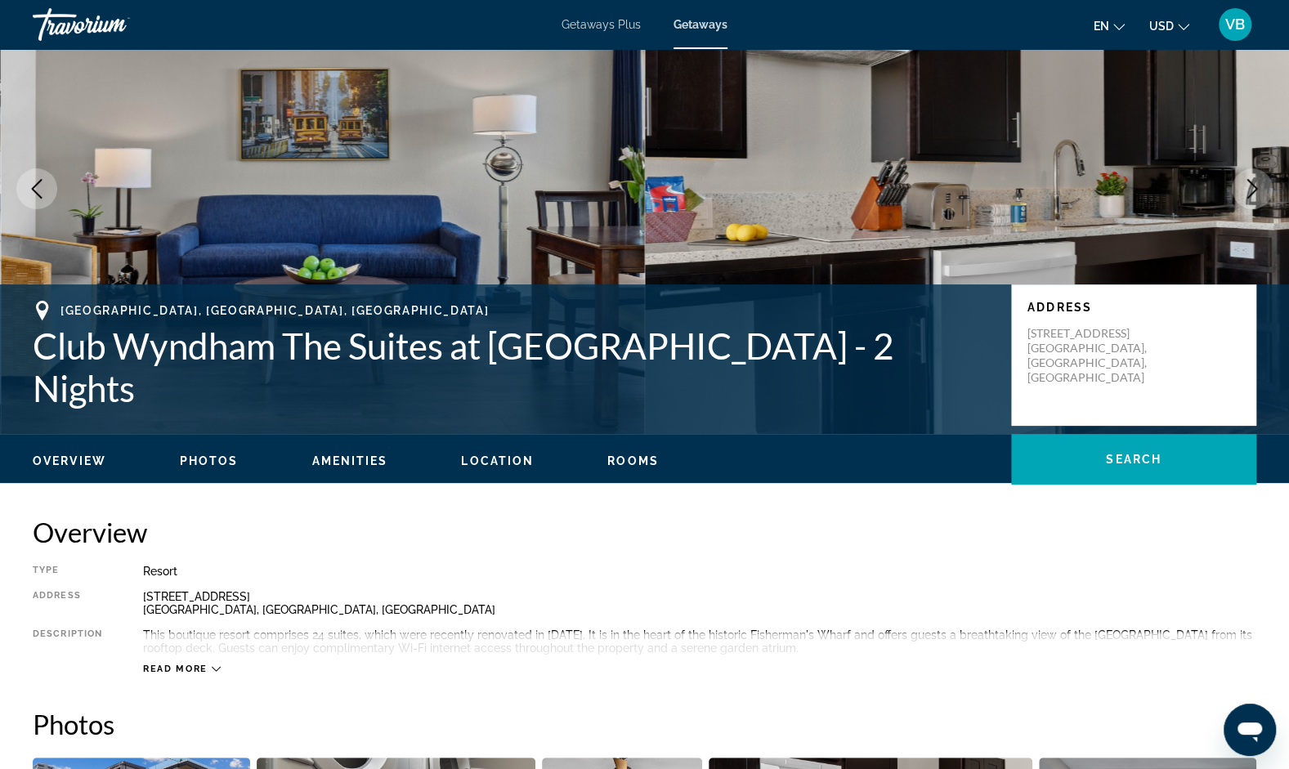
click at [1253, 199] on button "Next image" at bounding box center [1252, 188] width 41 height 41
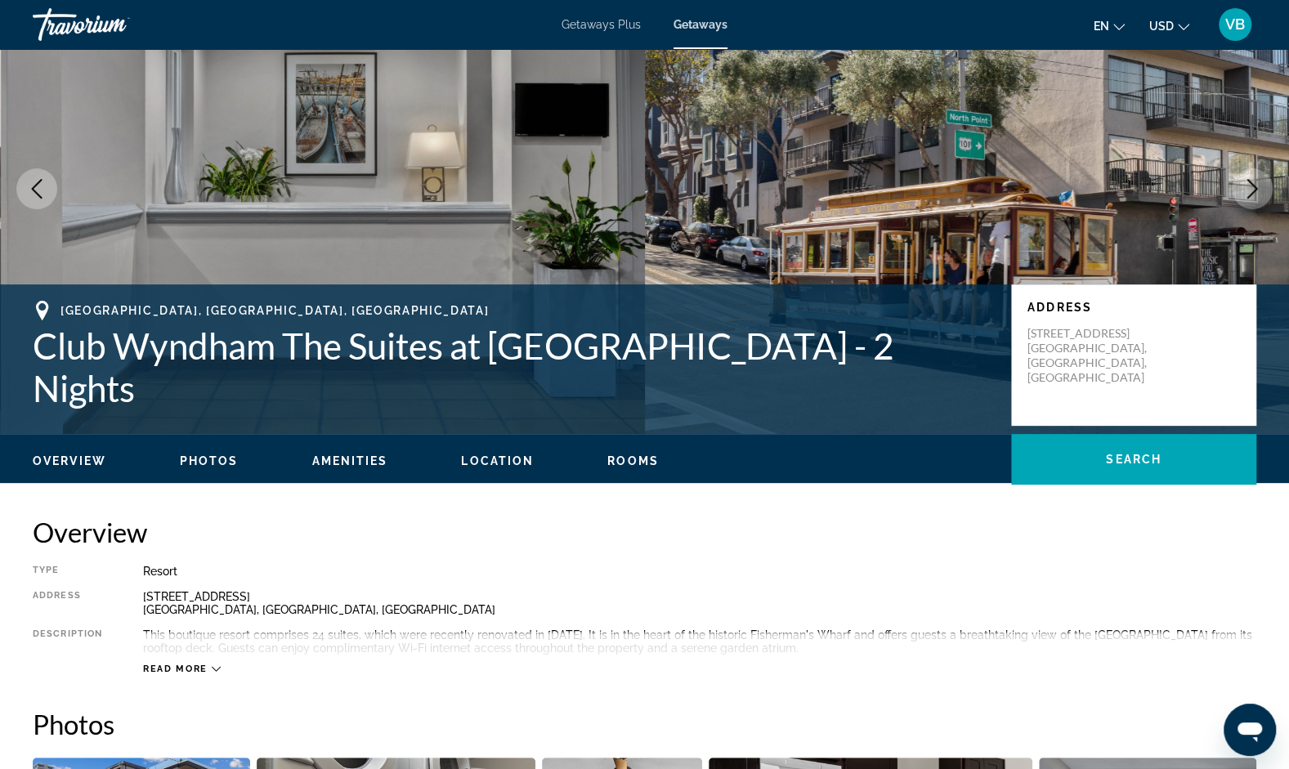
click at [1253, 199] on button "Next image" at bounding box center [1252, 188] width 41 height 41
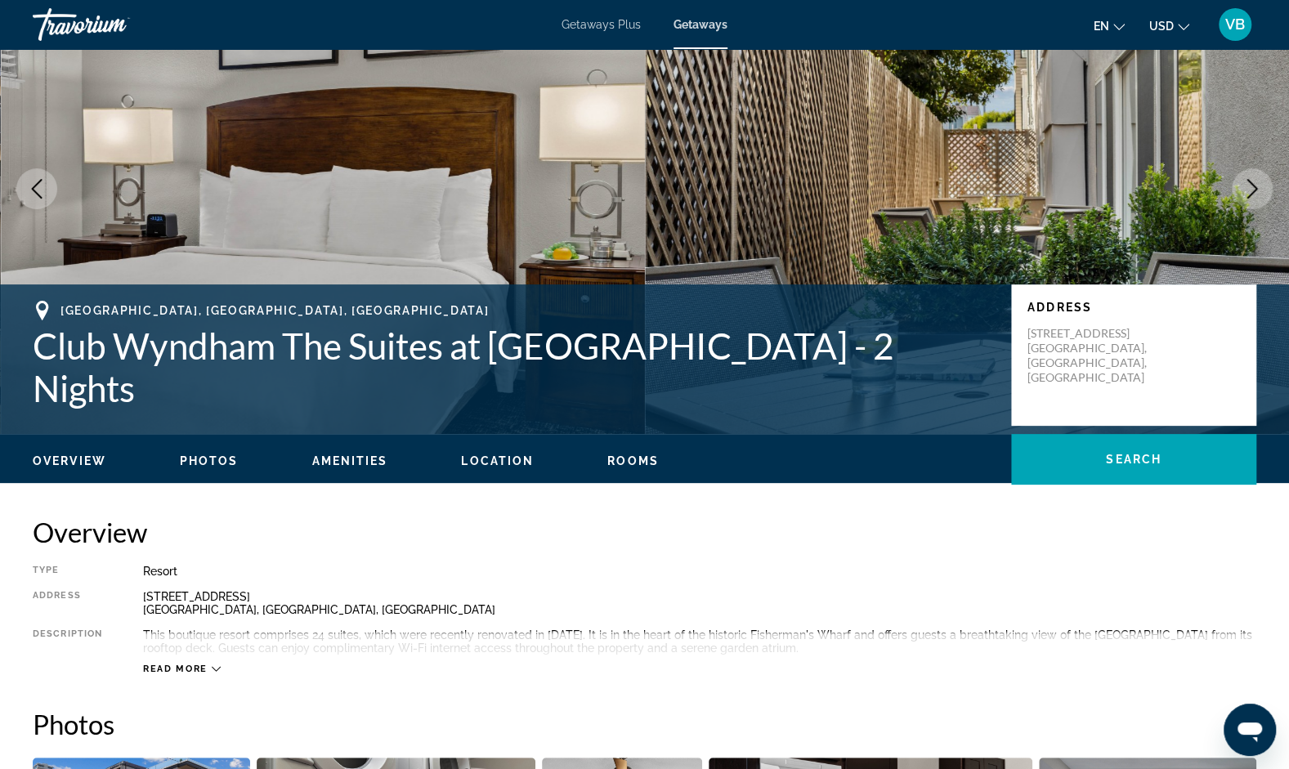
click at [1253, 199] on button "Next image" at bounding box center [1252, 188] width 41 height 41
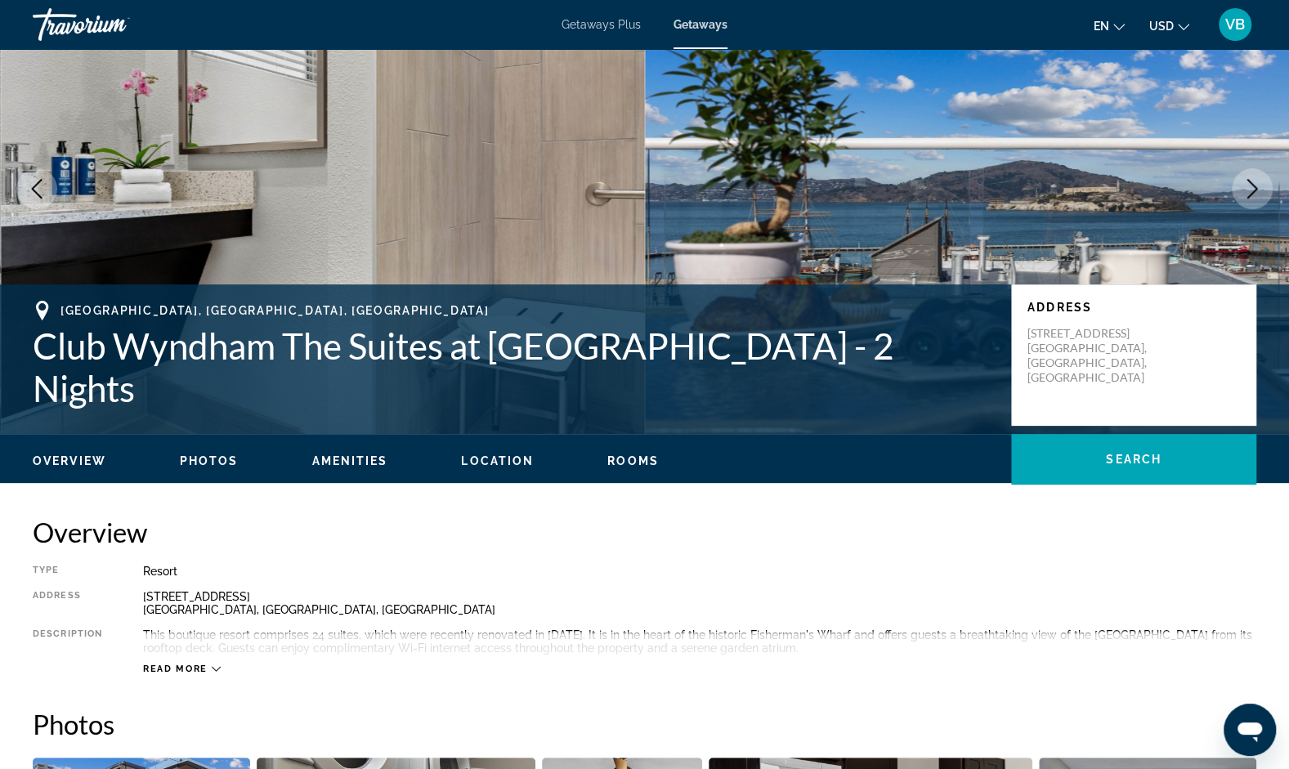
click at [1253, 199] on button "Next image" at bounding box center [1252, 188] width 41 height 41
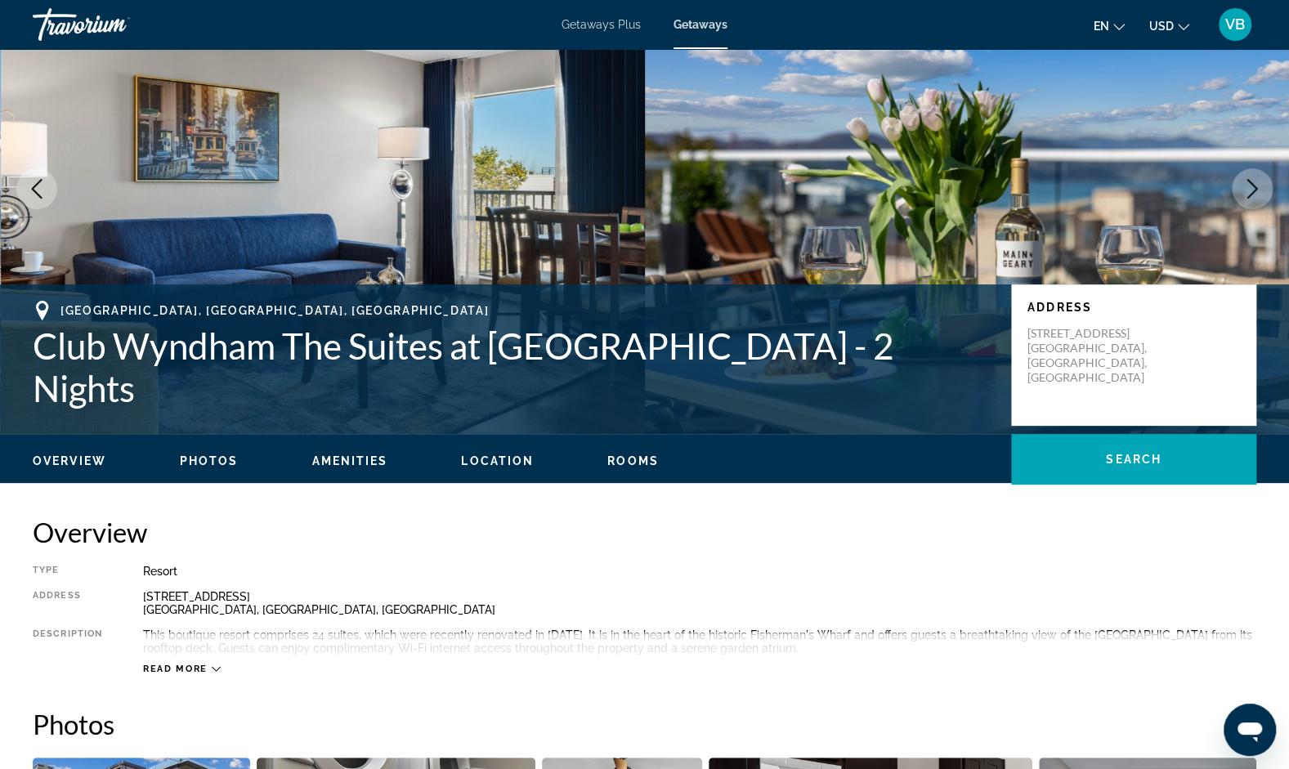
click at [1253, 199] on button "Next image" at bounding box center [1252, 188] width 41 height 41
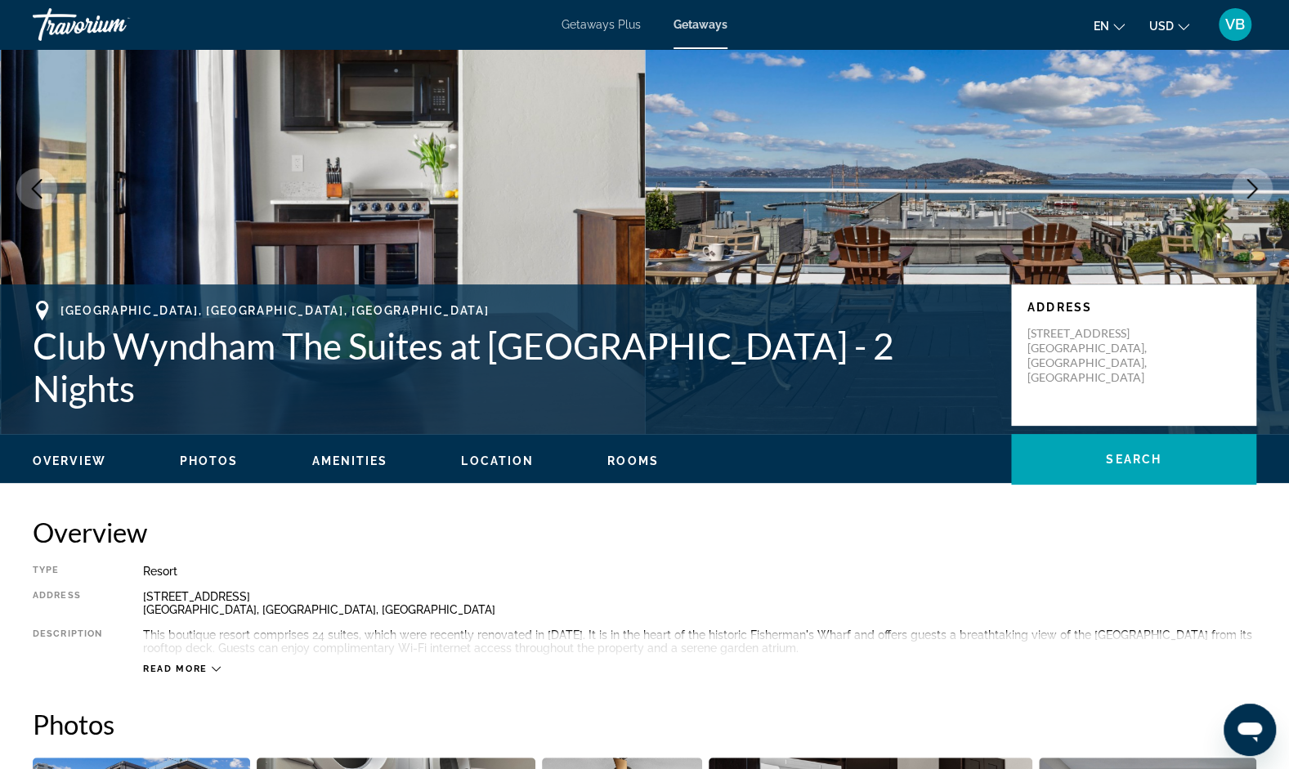
click at [1253, 199] on button "Next image" at bounding box center [1252, 188] width 41 height 41
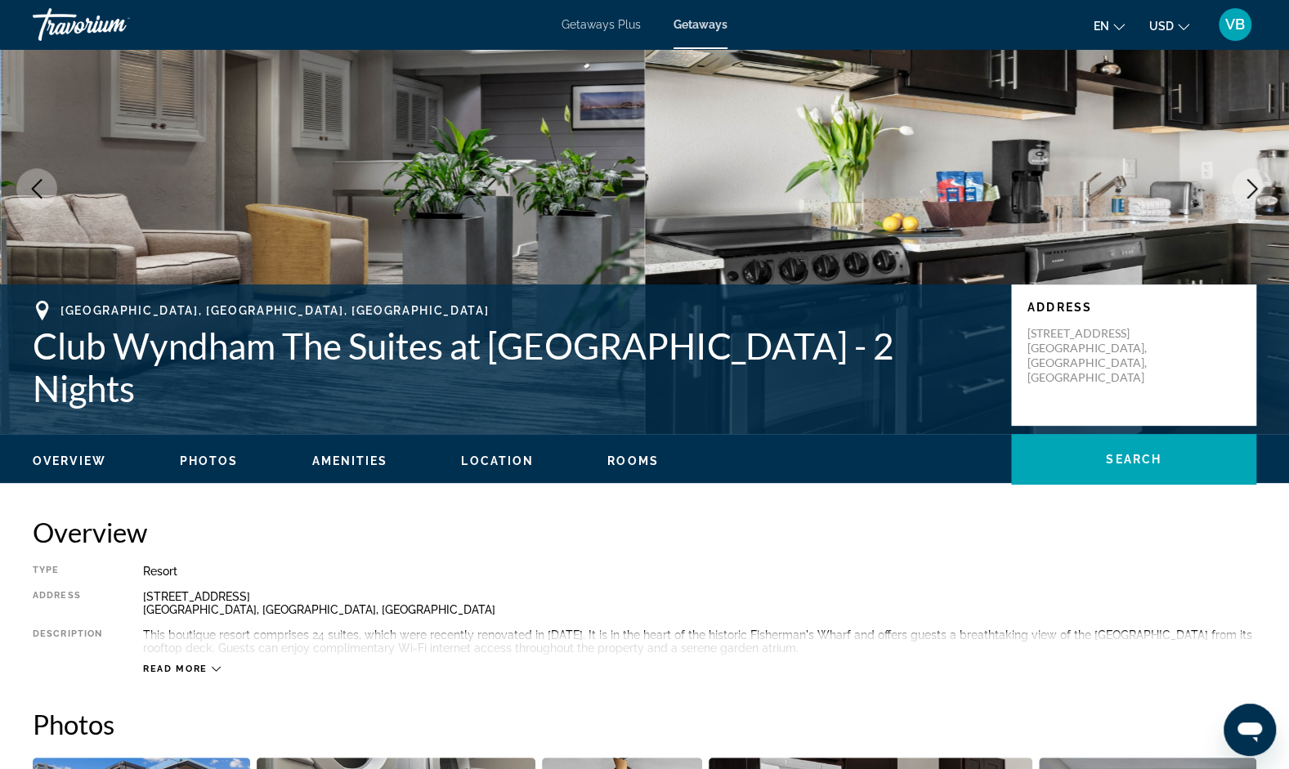
click at [1253, 199] on button "Next image" at bounding box center [1252, 188] width 41 height 41
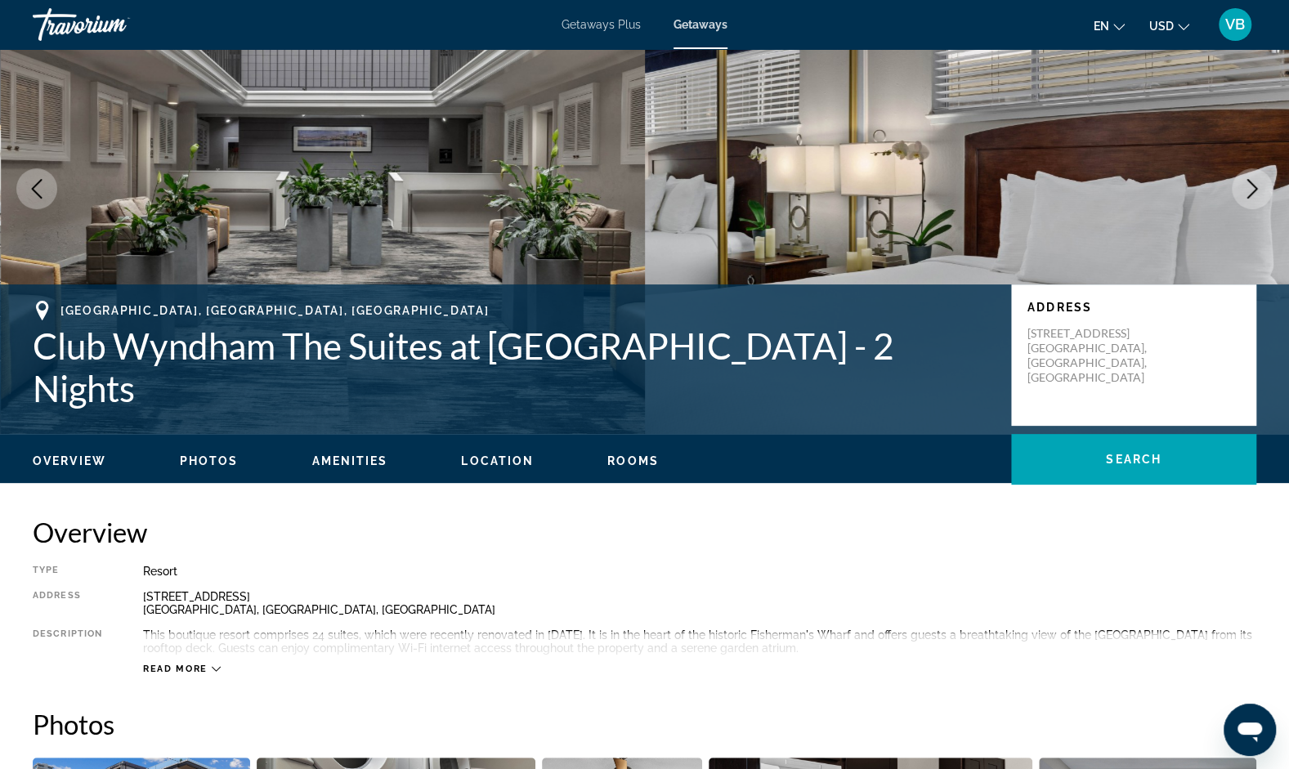
click at [1253, 199] on button "Next image" at bounding box center [1252, 188] width 41 height 41
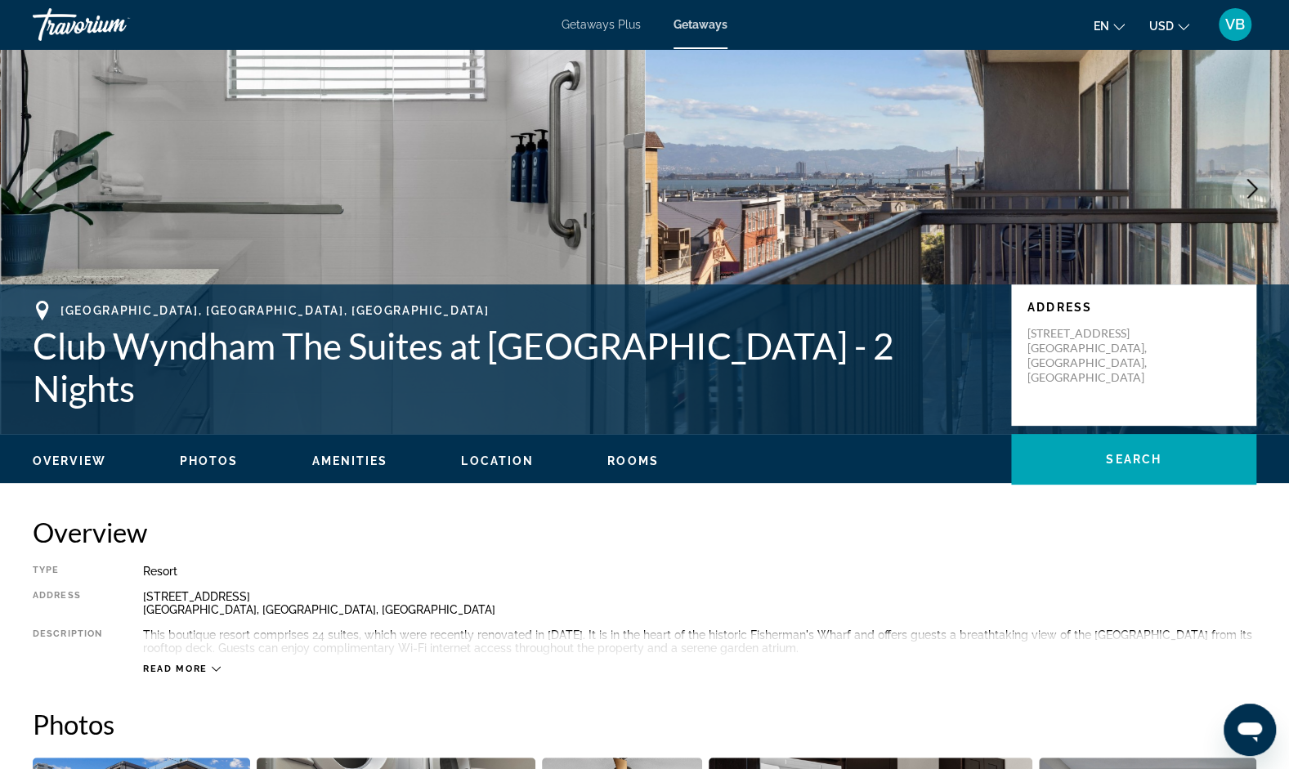
click at [1253, 199] on button "Next image" at bounding box center [1252, 188] width 41 height 41
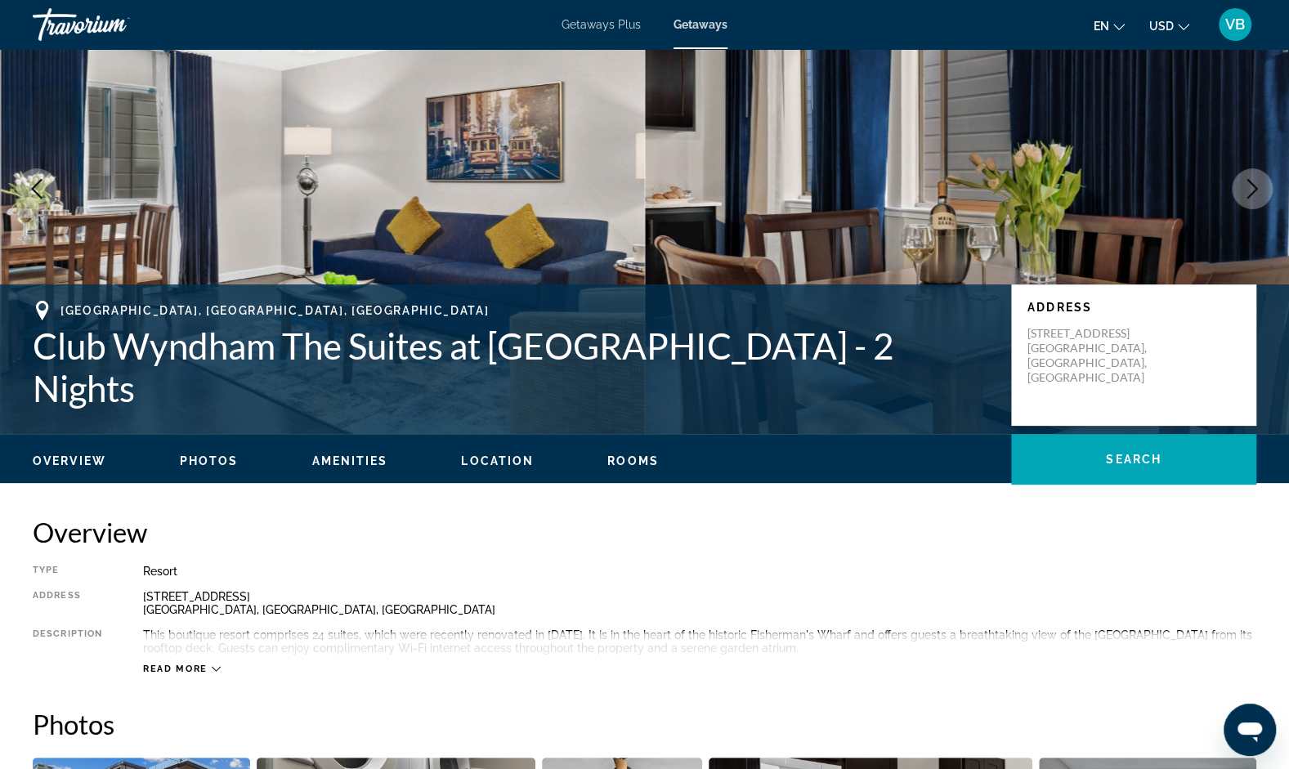
click at [1253, 199] on button "Next image" at bounding box center [1252, 188] width 41 height 41
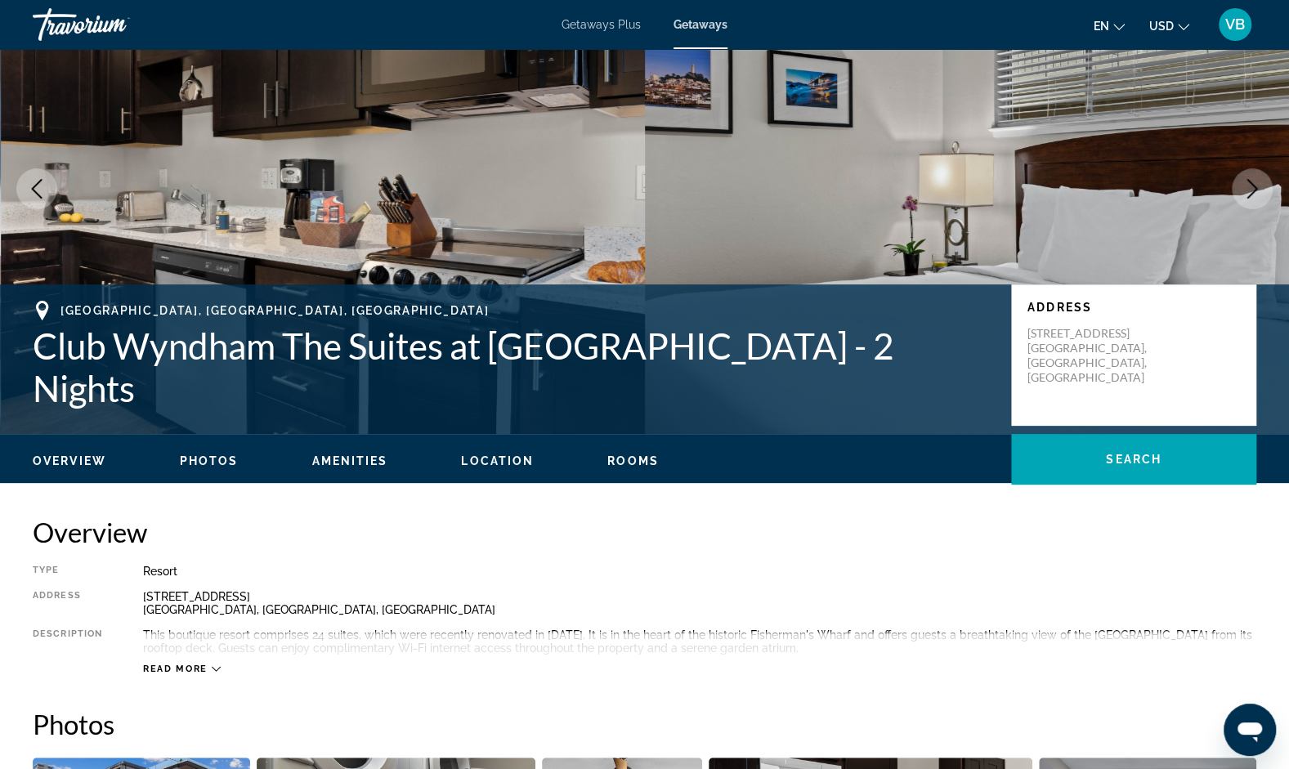
click at [1253, 199] on button "Next image" at bounding box center [1252, 188] width 41 height 41
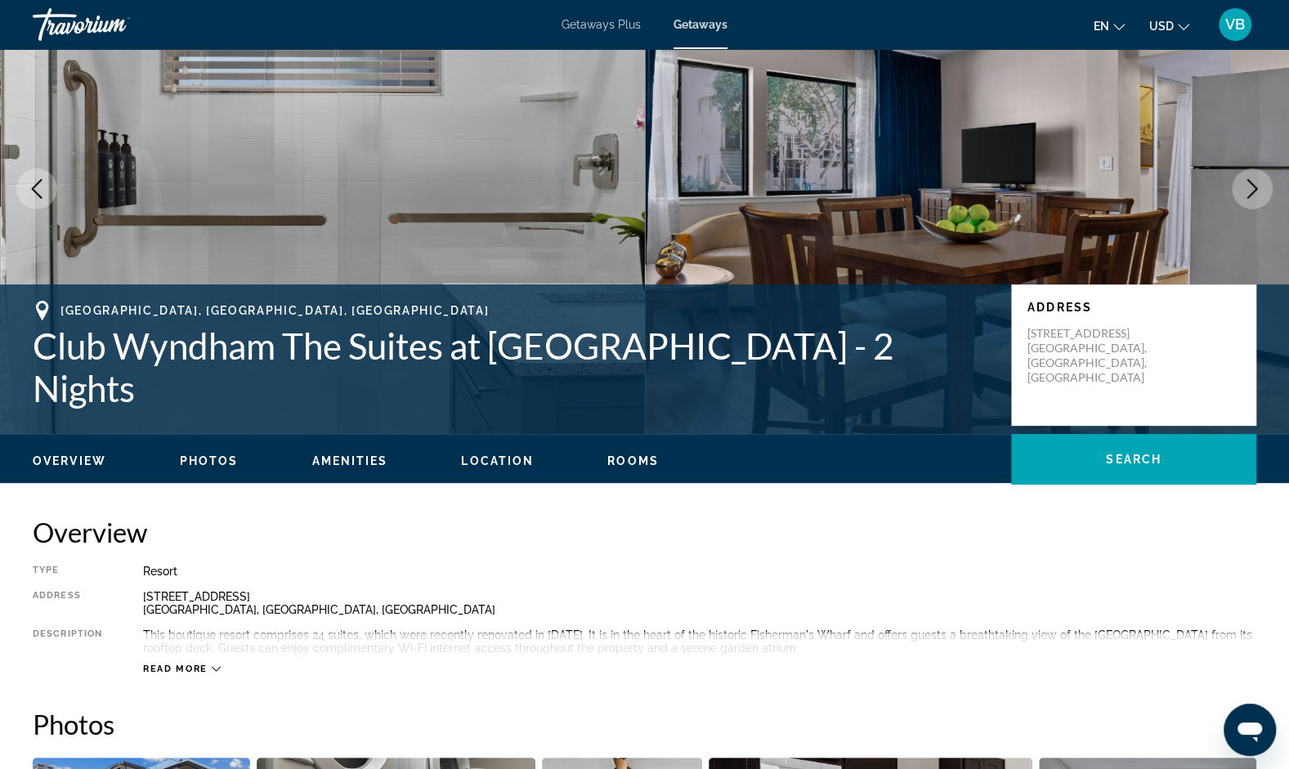
click at [1253, 199] on button "Next image" at bounding box center [1252, 188] width 41 height 41
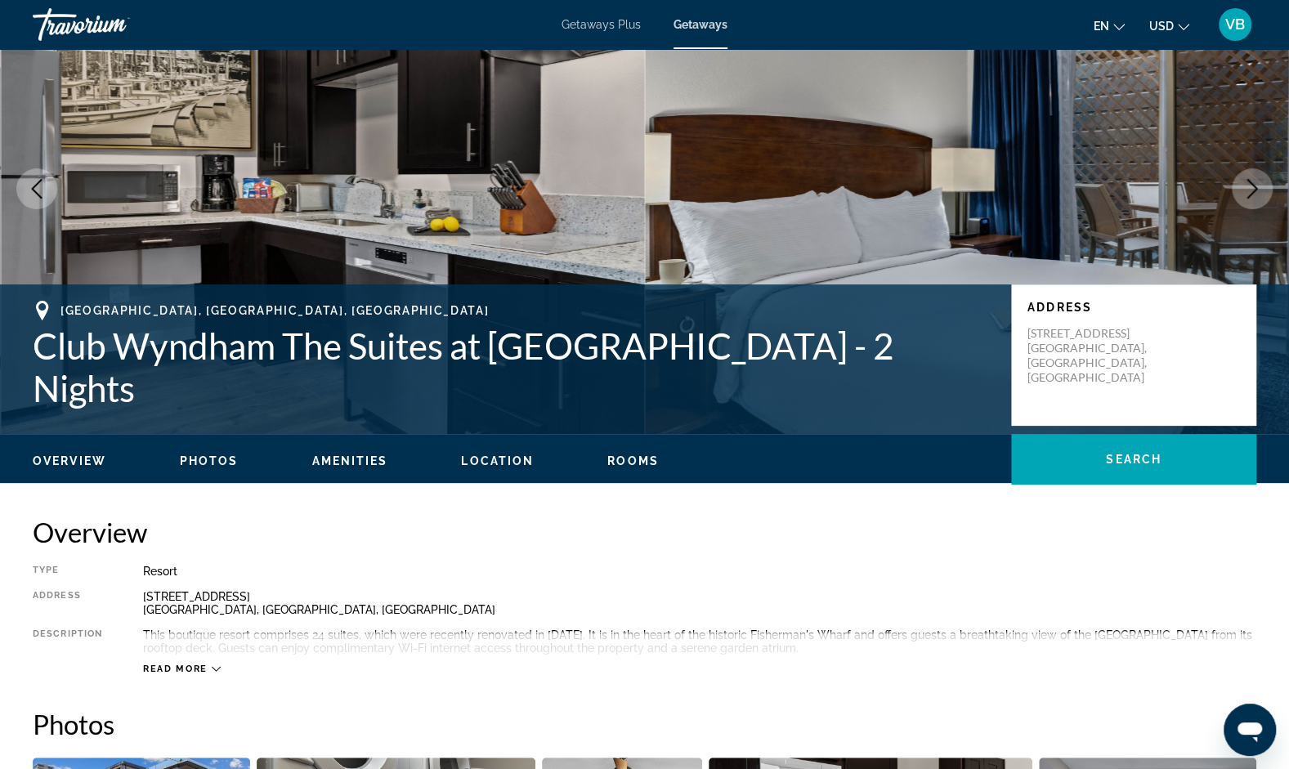
click at [1253, 199] on button "Next image" at bounding box center [1252, 188] width 41 height 41
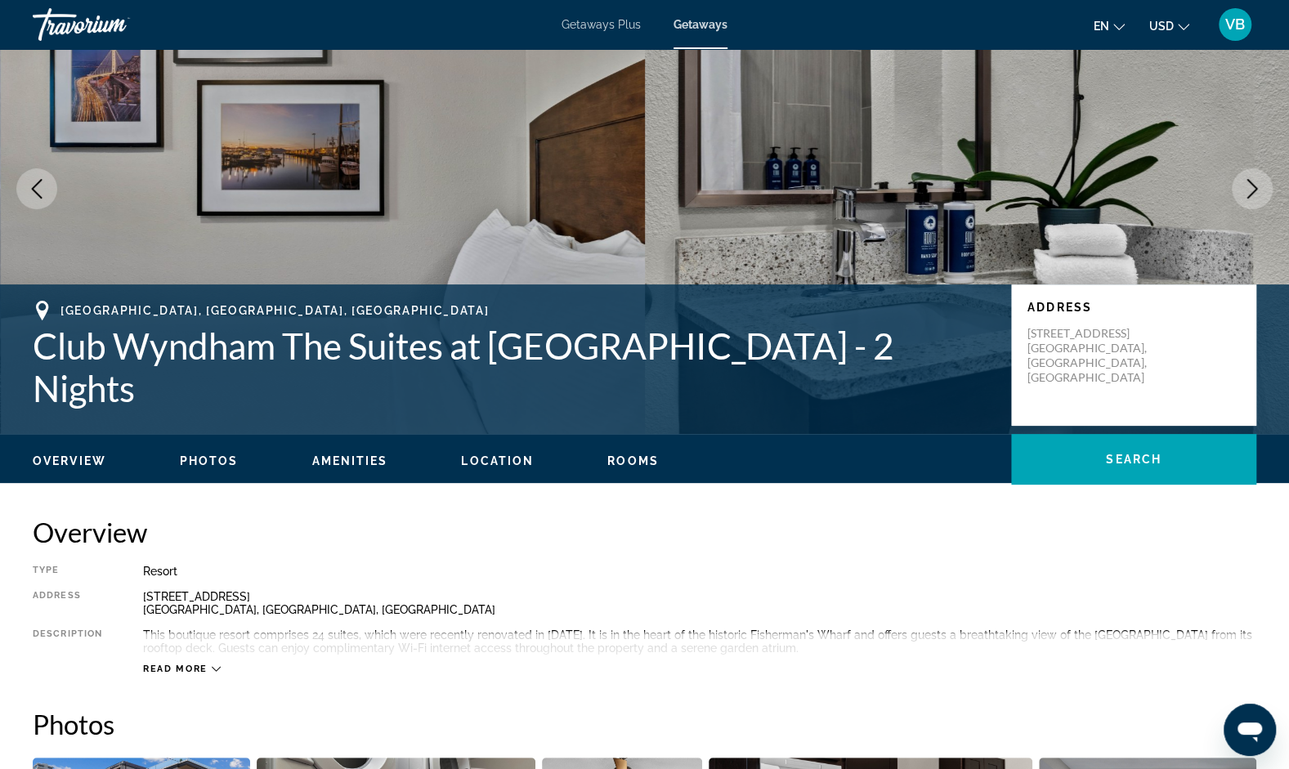
click at [1253, 199] on button "Next image" at bounding box center [1252, 188] width 41 height 41
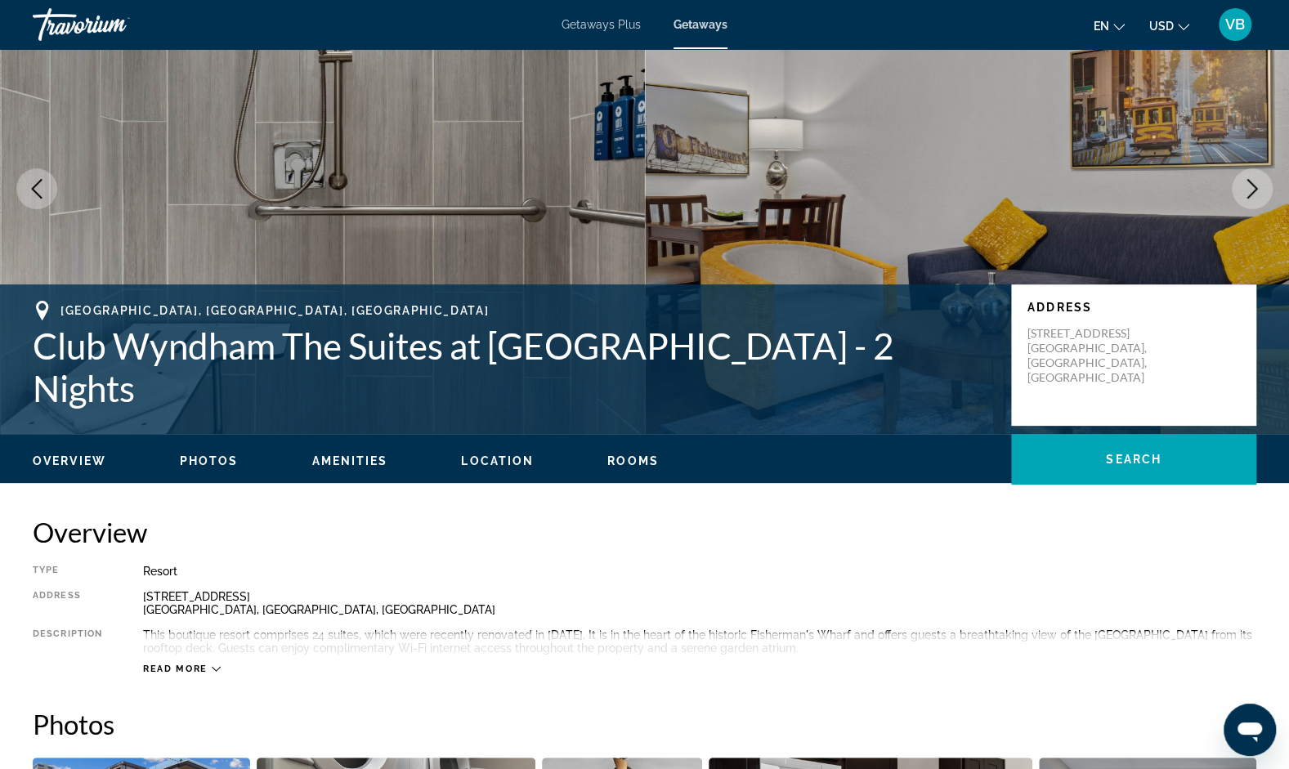
click at [1253, 199] on button "Next image" at bounding box center [1252, 188] width 41 height 41
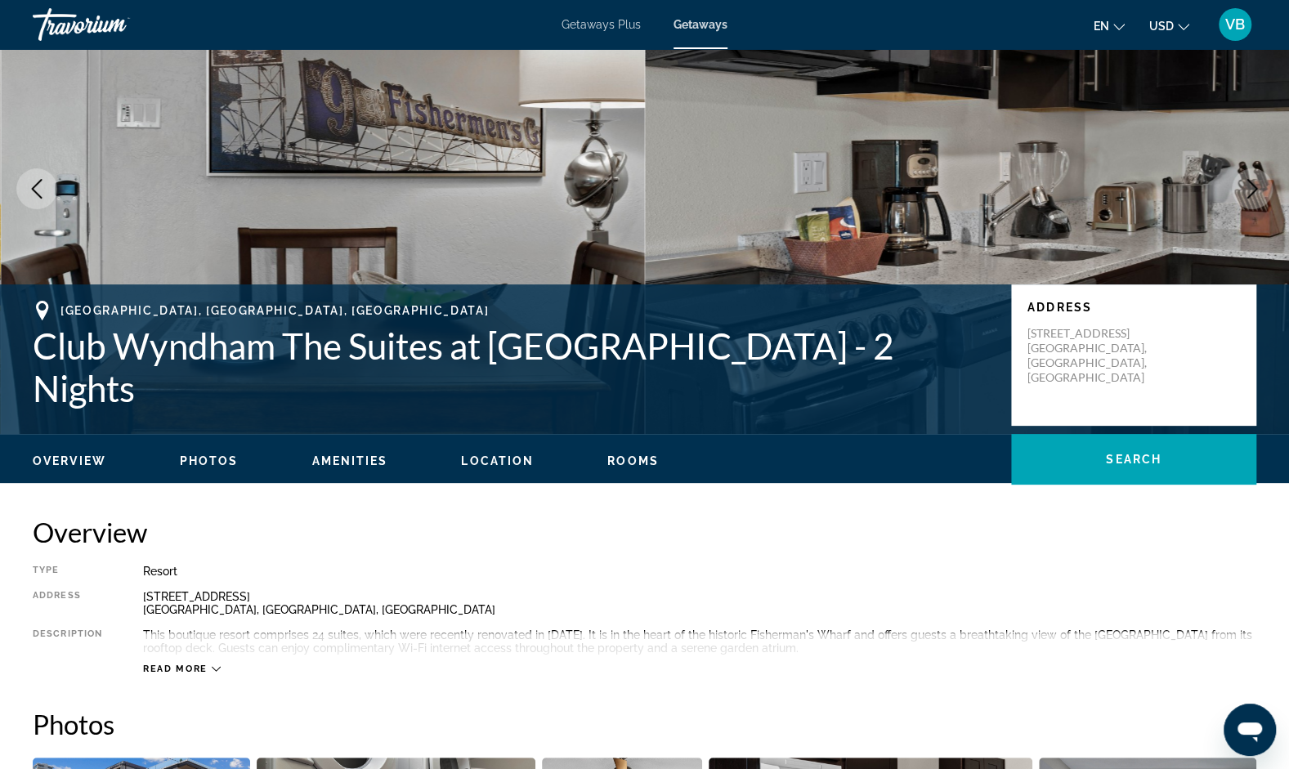
click at [1253, 199] on button "Next image" at bounding box center [1252, 188] width 41 height 41
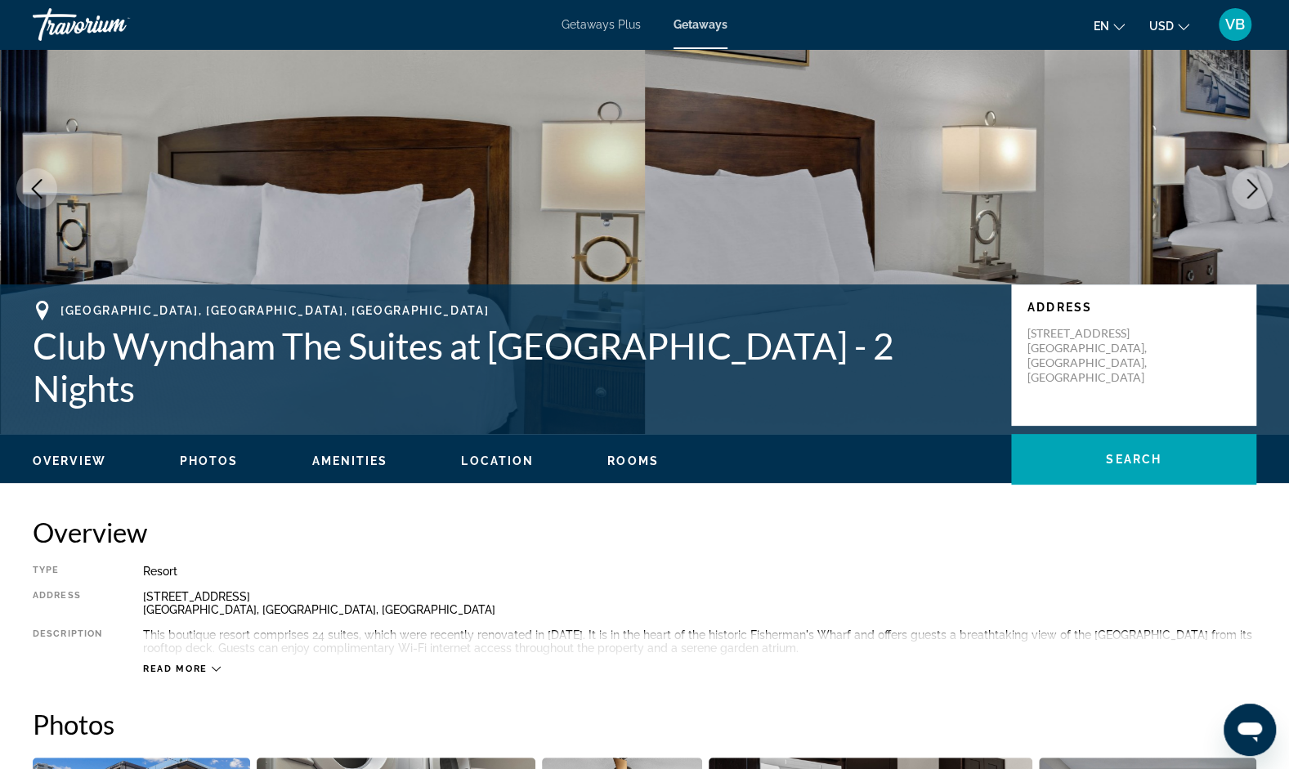
click at [1253, 199] on button "Next image" at bounding box center [1252, 188] width 41 height 41
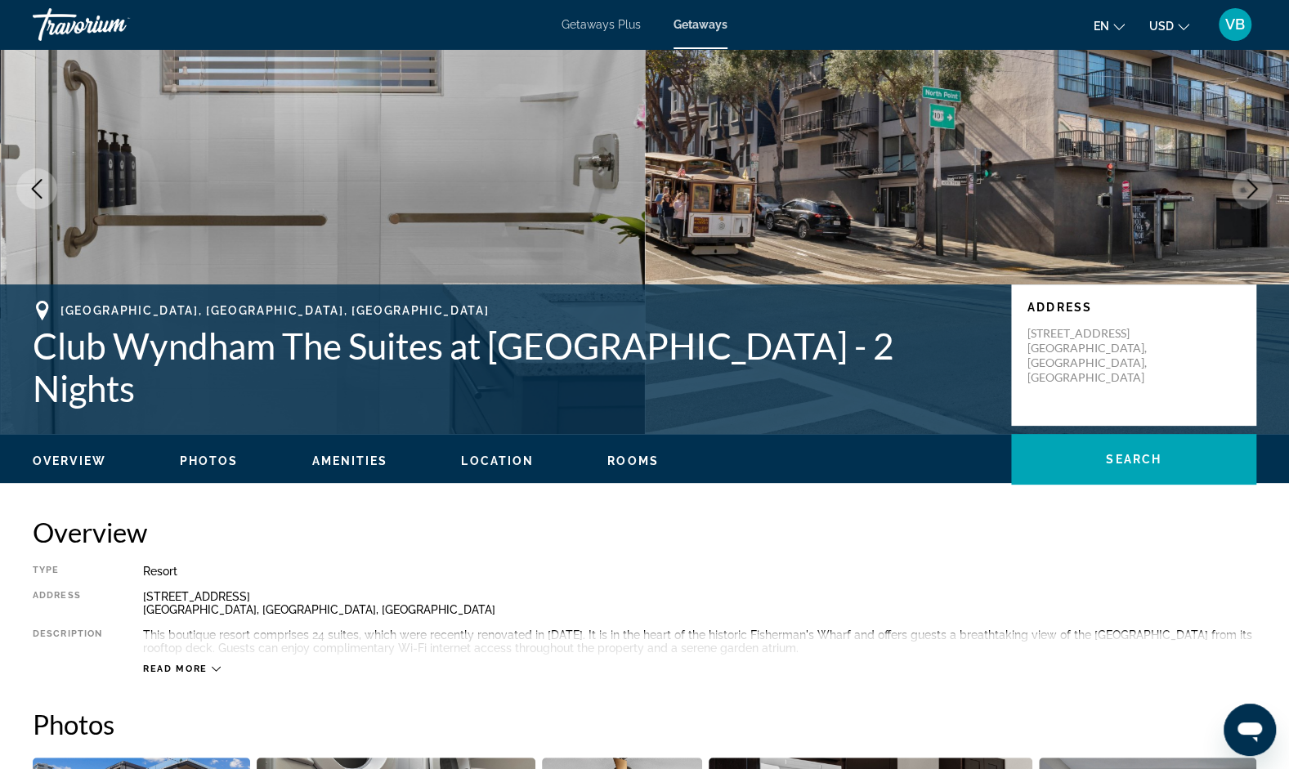
click at [1255, 200] on button "Next image" at bounding box center [1252, 188] width 41 height 41
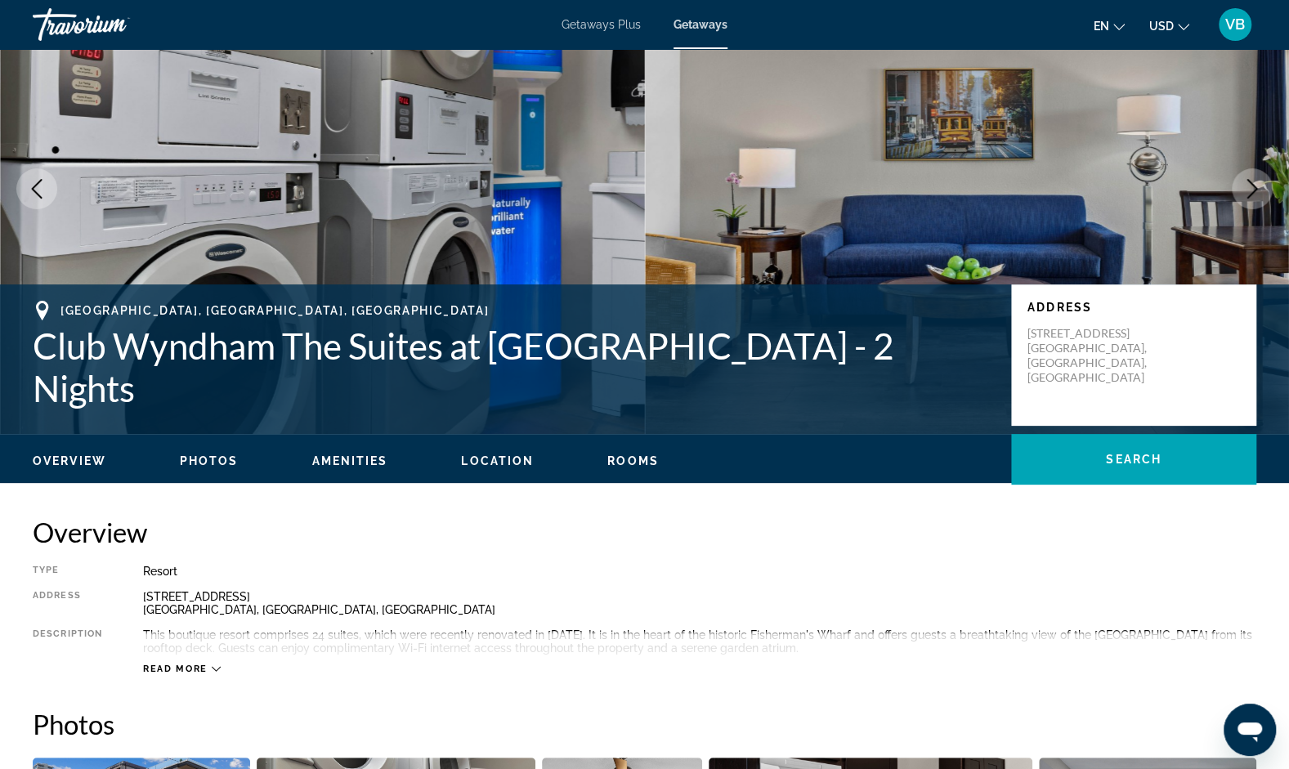
click at [1255, 200] on button "Next image" at bounding box center [1252, 188] width 41 height 41
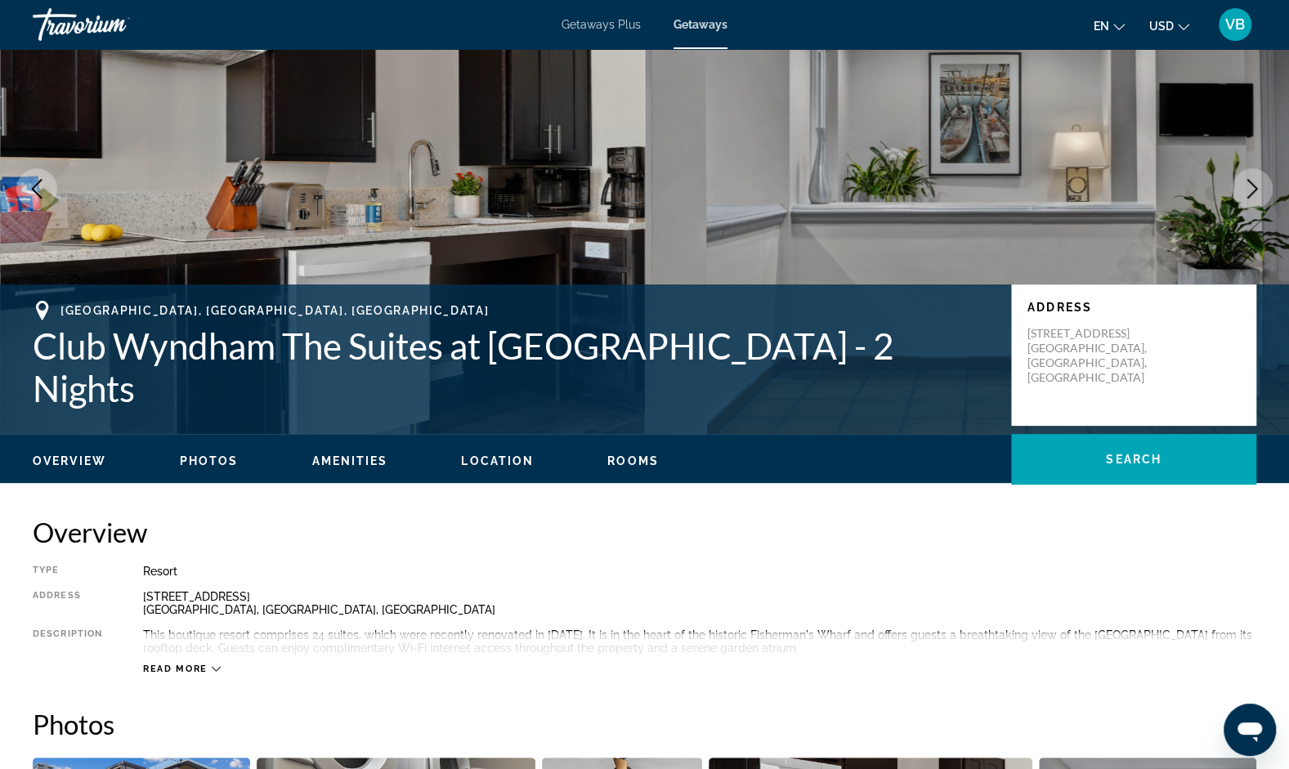
click at [29, 181] on icon "Previous image" at bounding box center [37, 189] width 20 height 20
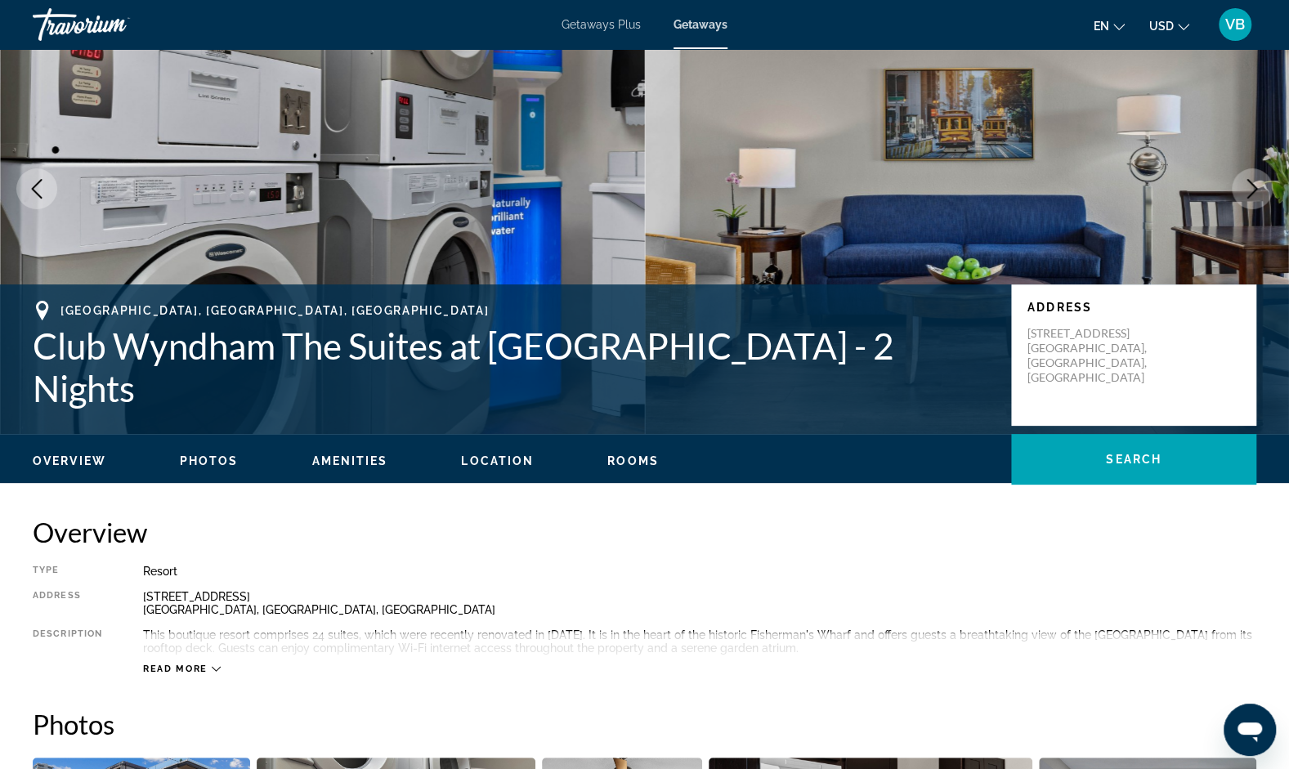
click at [29, 181] on icon "Previous image" at bounding box center [37, 189] width 20 height 20
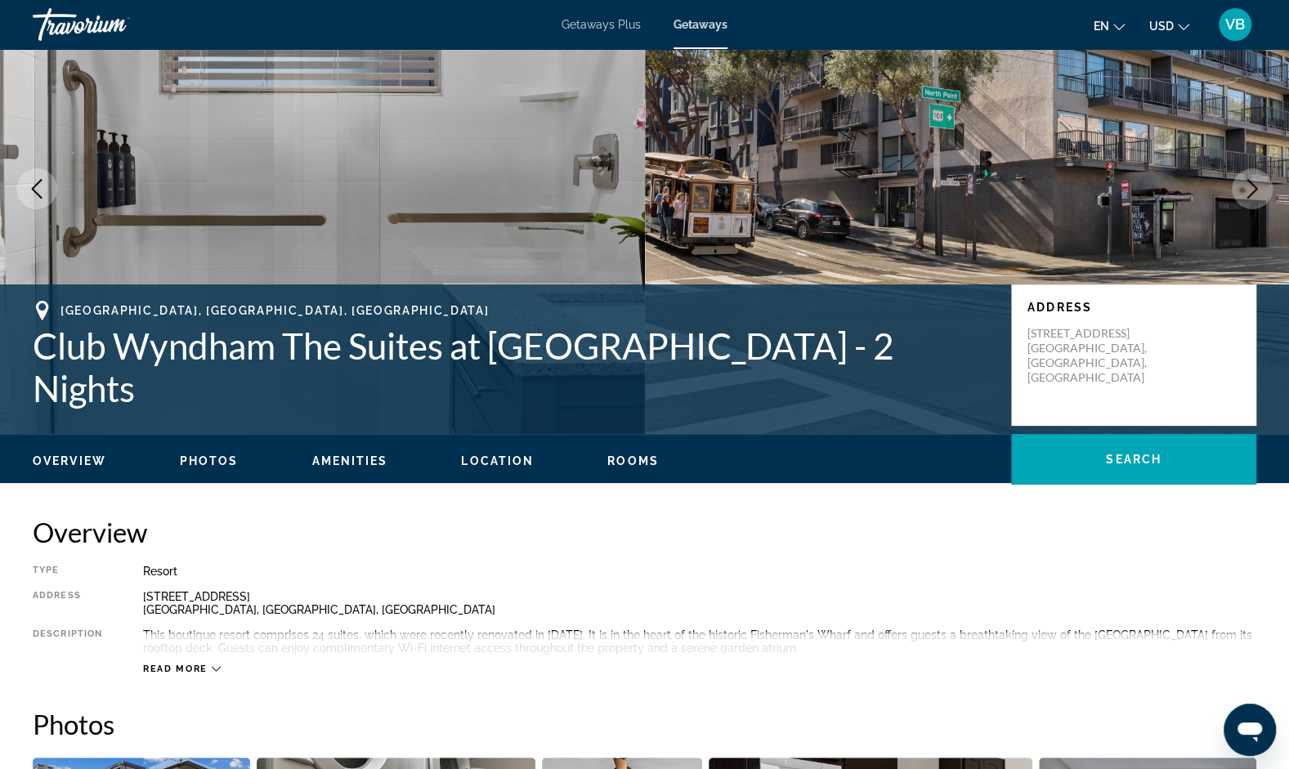
click at [29, 181] on icon "Previous image" at bounding box center [37, 189] width 20 height 20
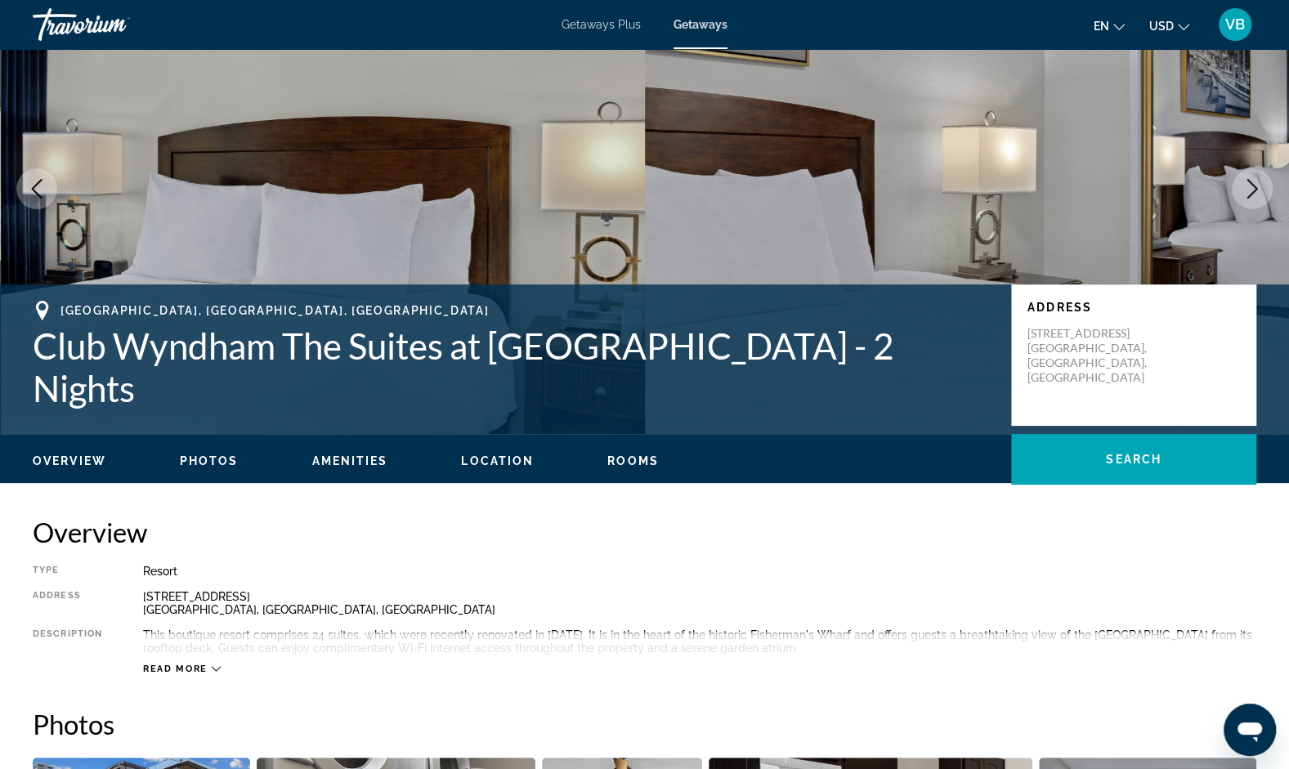
click at [29, 181] on icon "Previous image" at bounding box center [37, 189] width 20 height 20
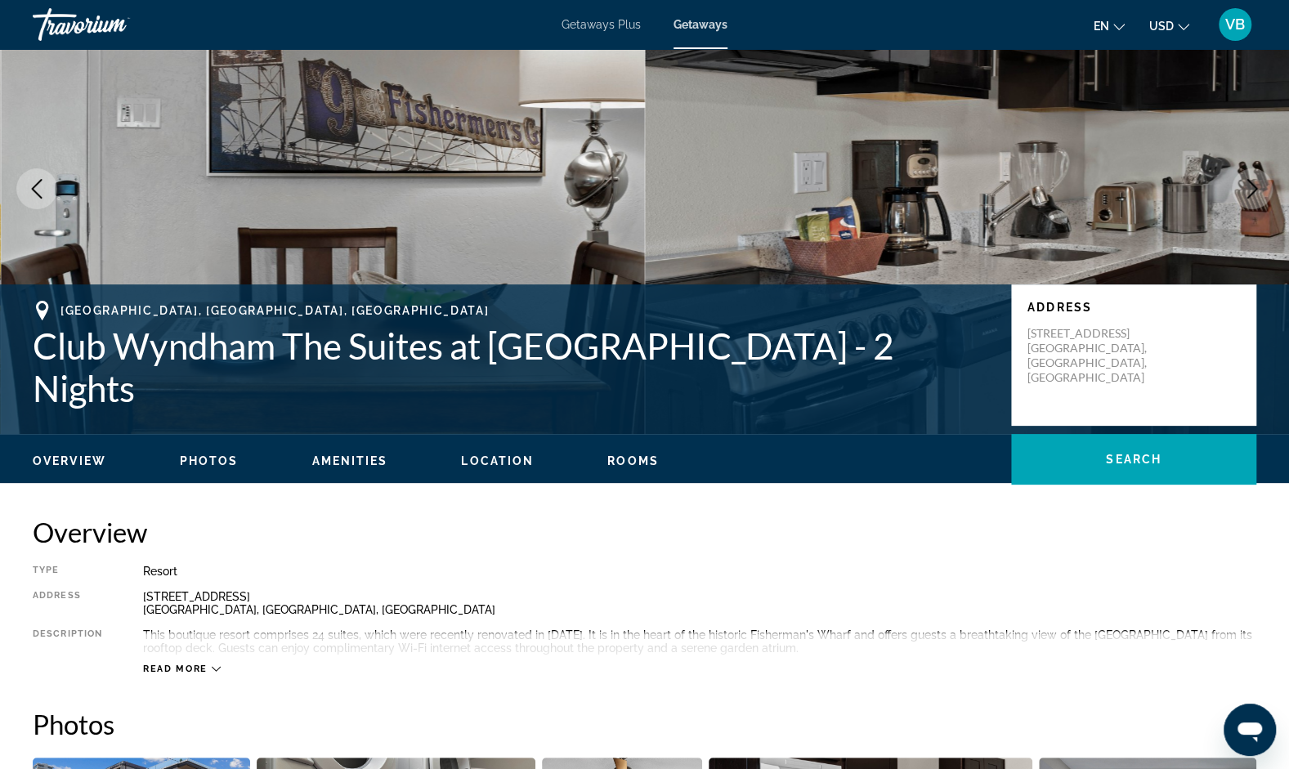
click at [29, 181] on icon "Previous image" at bounding box center [37, 189] width 20 height 20
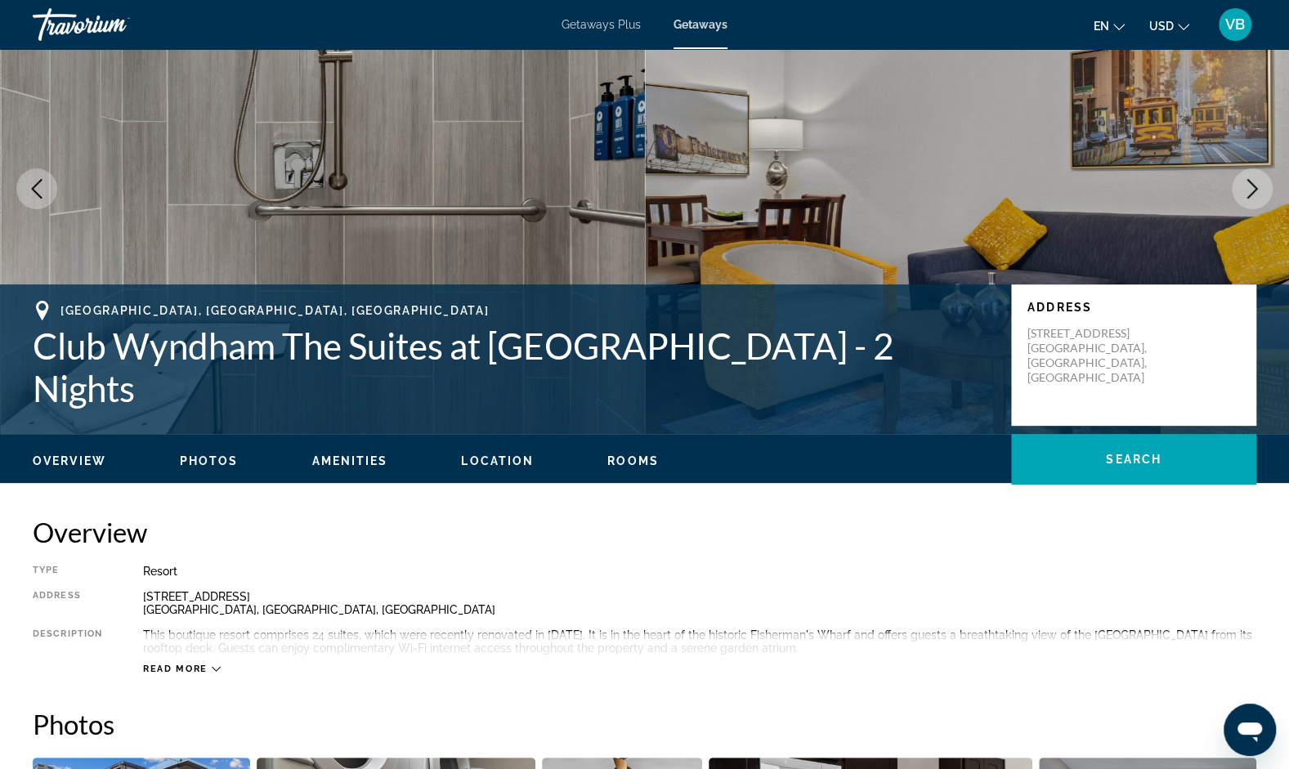
click at [29, 181] on icon "Previous image" at bounding box center [37, 189] width 20 height 20
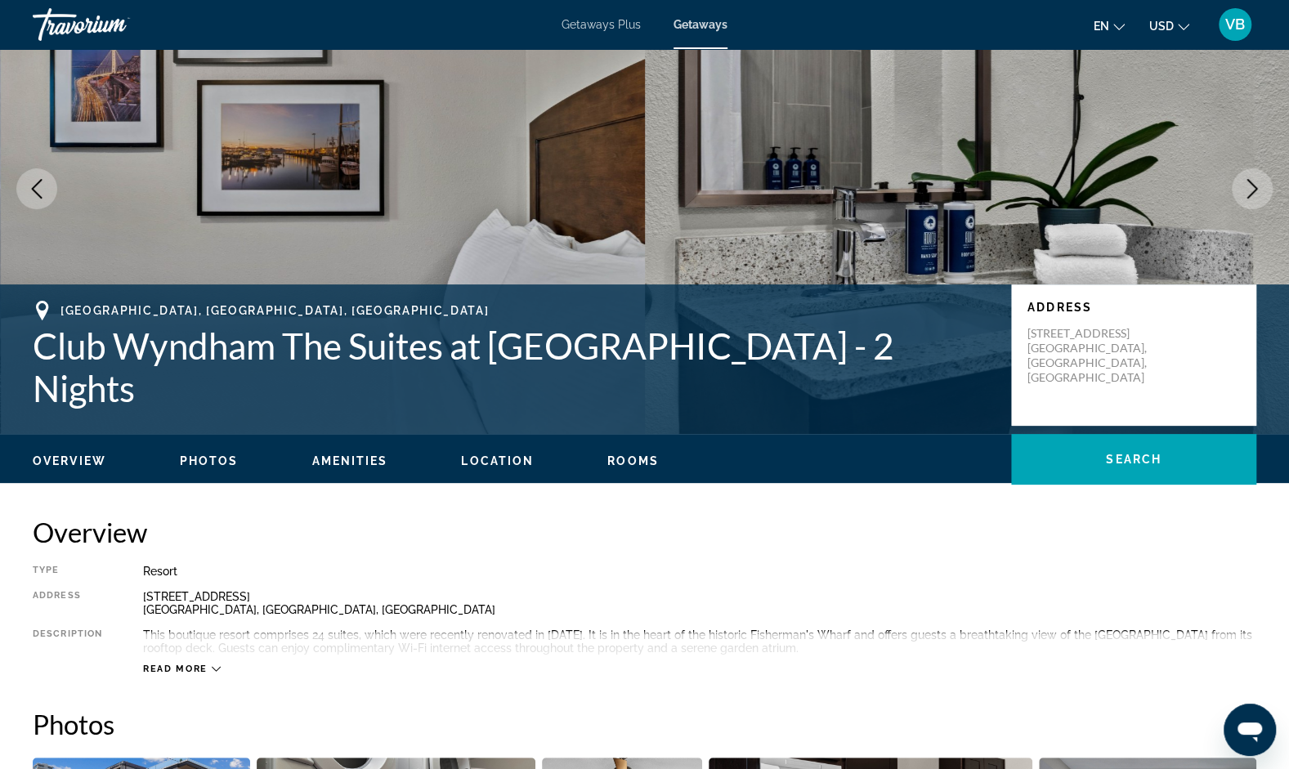
click at [29, 181] on icon "Previous image" at bounding box center [37, 189] width 20 height 20
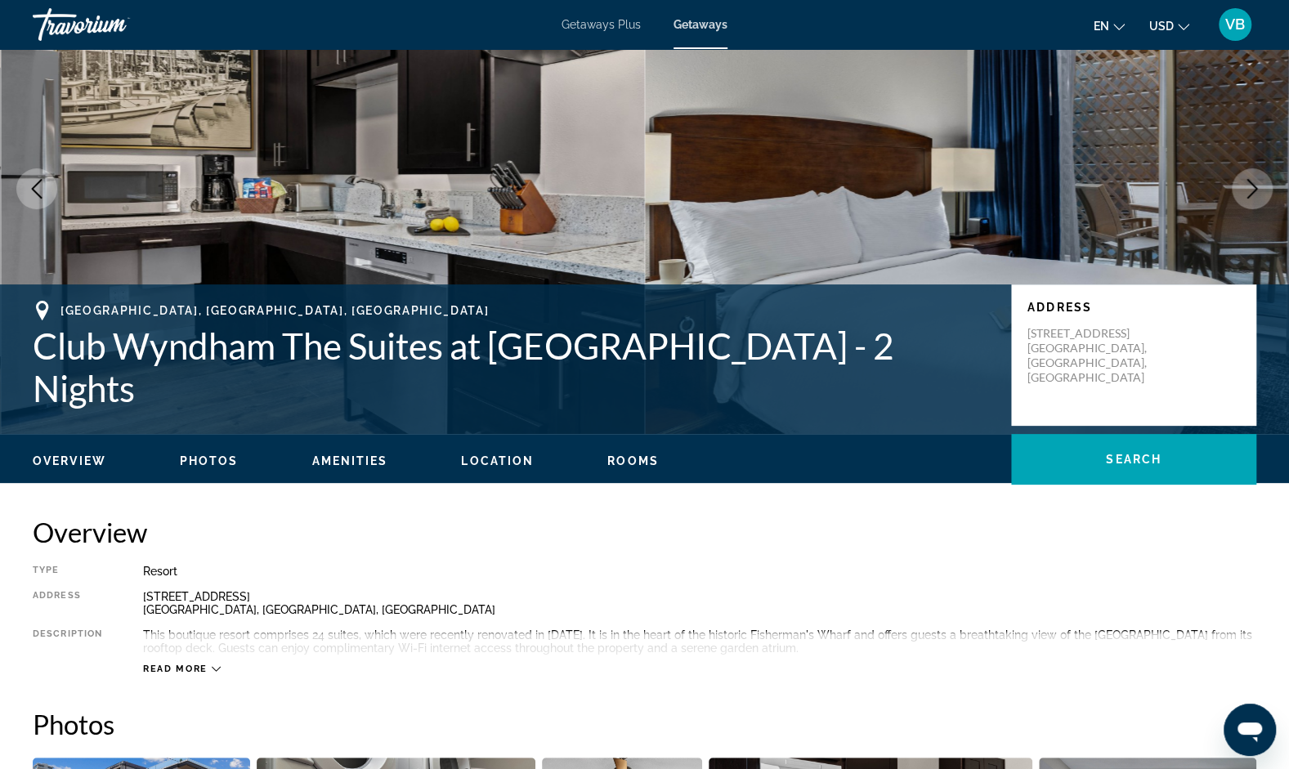
click at [29, 181] on icon "Previous image" at bounding box center [37, 189] width 20 height 20
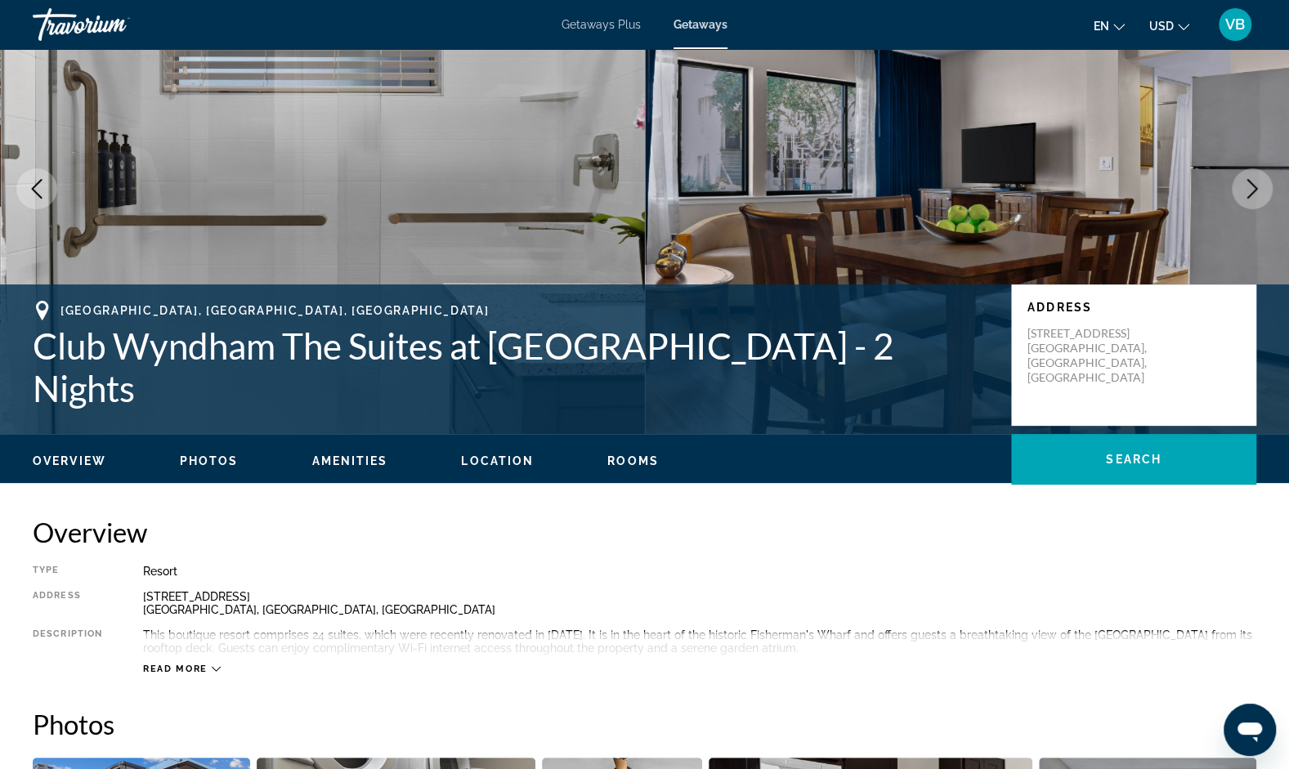
click at [29, 181] on icon "Previous image" at bounding box center [37, 189] width 20 height 20
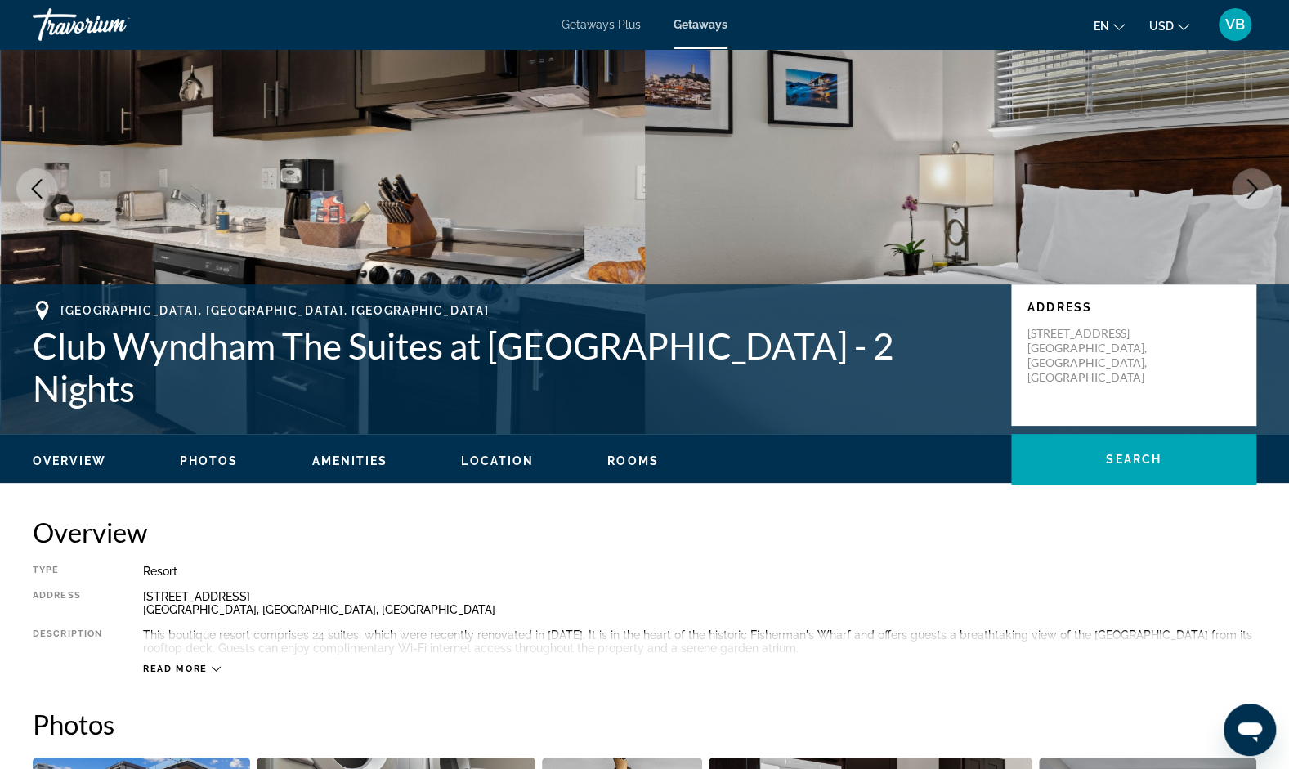
click at [29, 181] on icon "Previous image" at bounding box center [37, 189] width 20 height 20
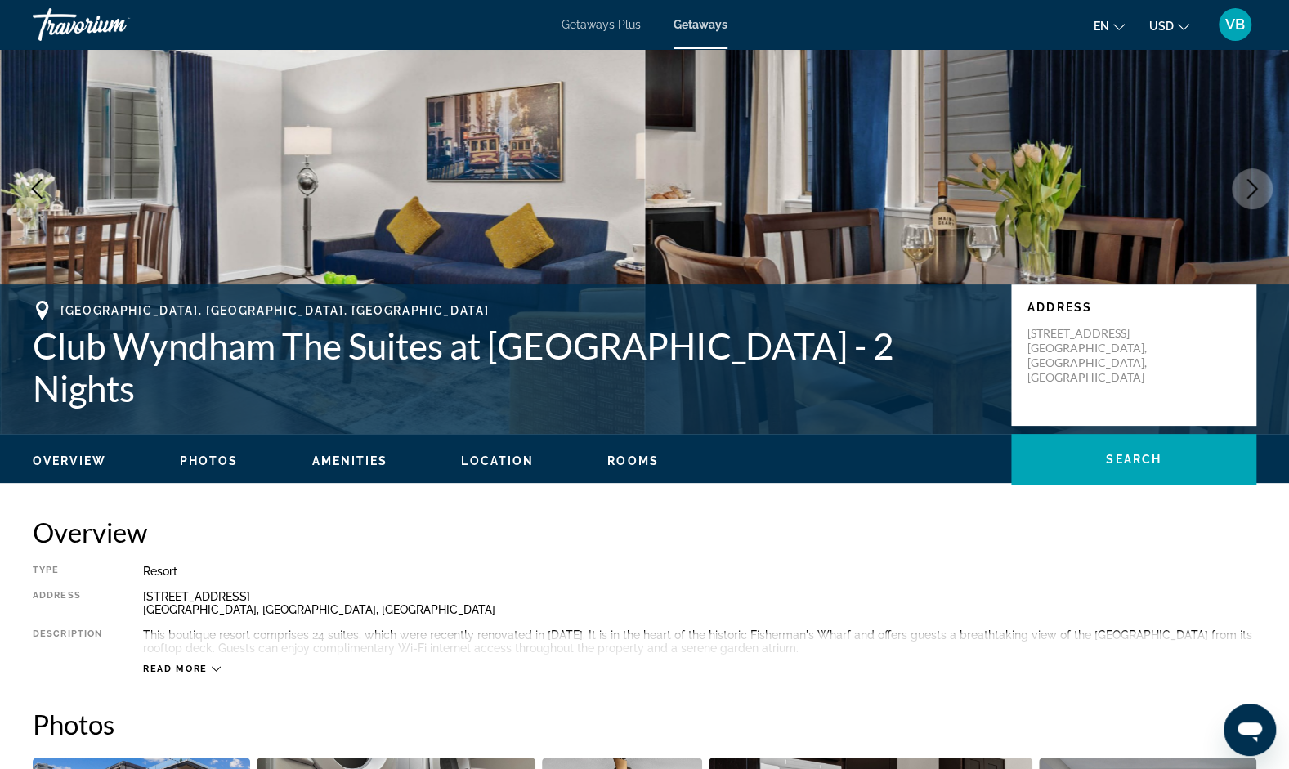
click at [29, 181] on icon "Previous image" at bounding box center [37, 189] width 20 height 20
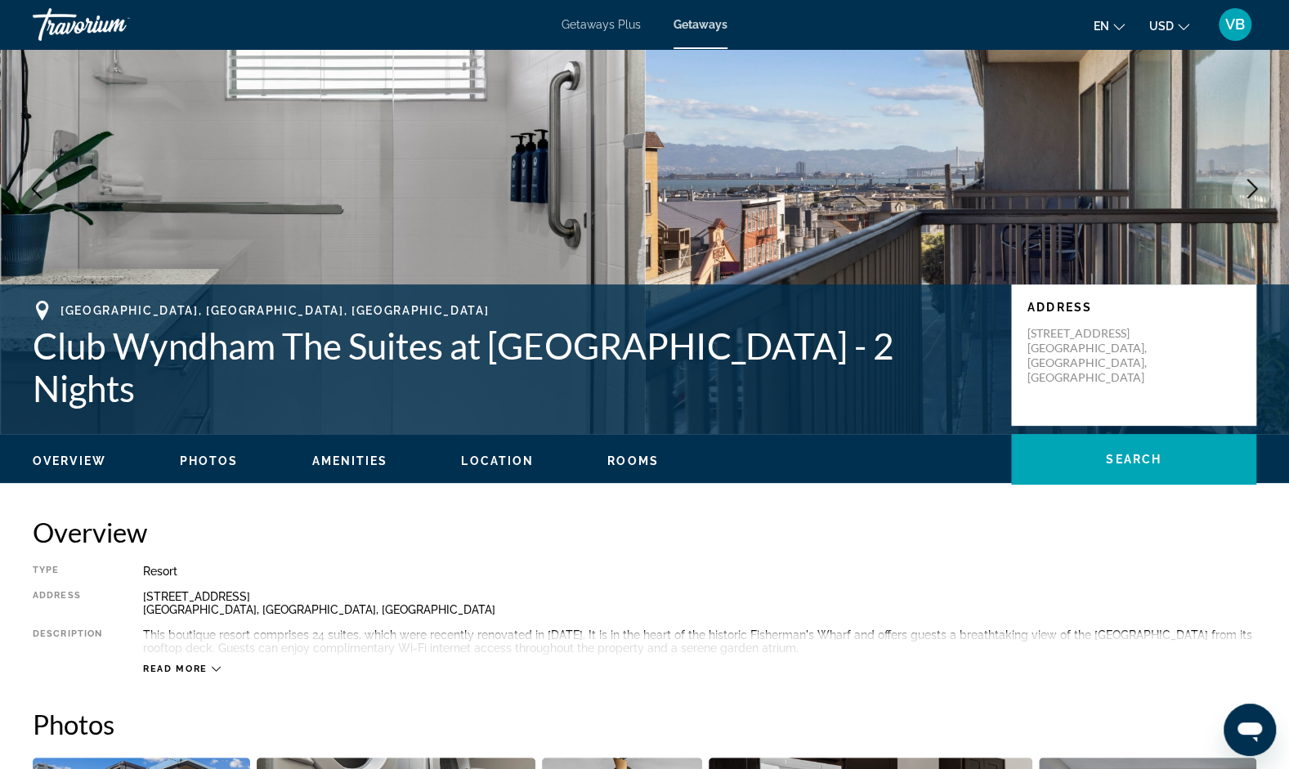
click at [648, 187] on img "Main content" at bounding box center [967, 189] width 645 height 490
click at [754, 212] on img "Main content" at bounding box center [967, 189] width 645 height 490
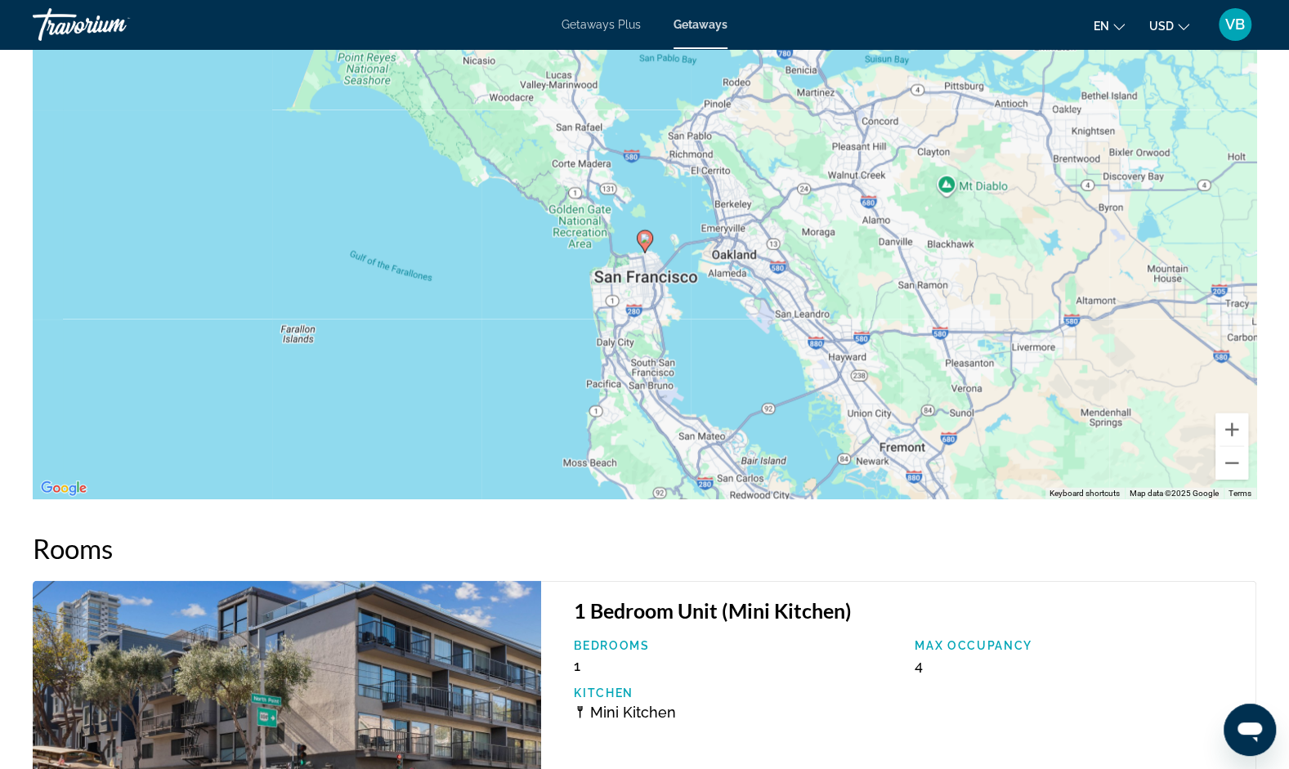
scroll to position [2088, 0]
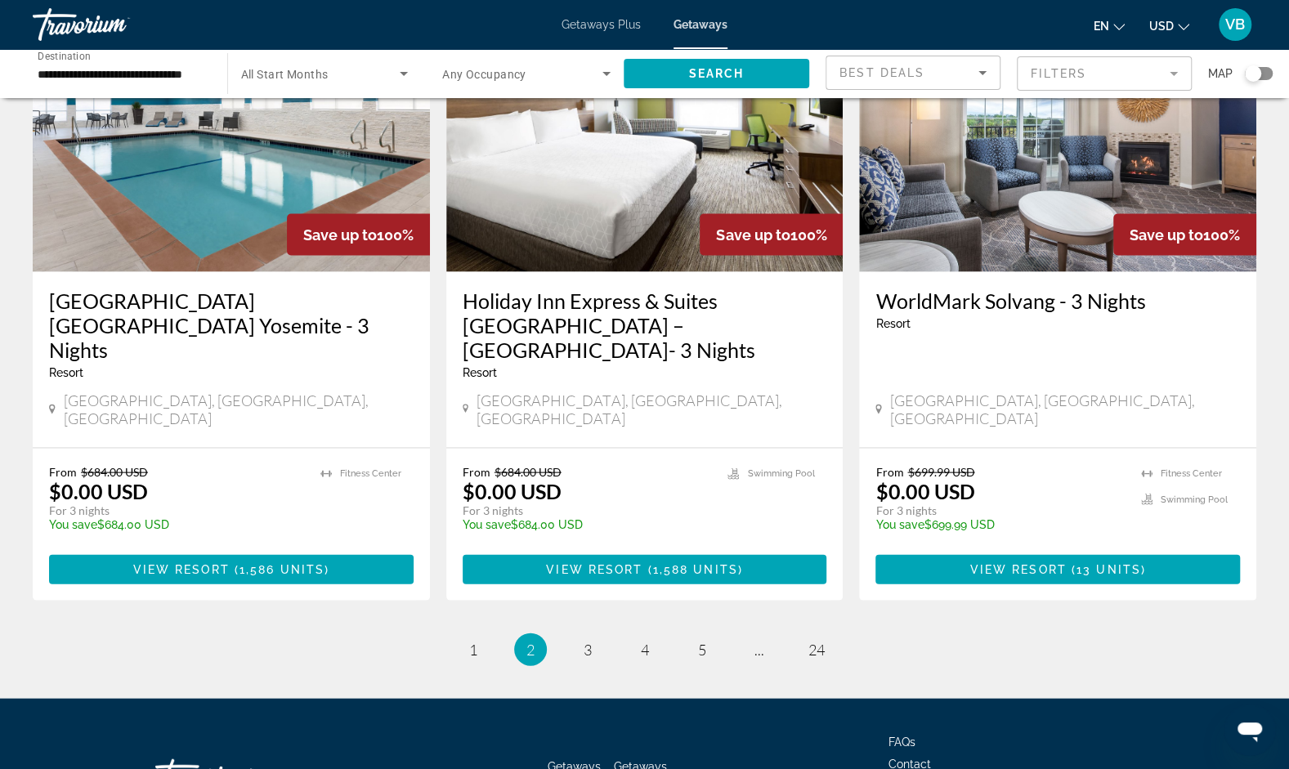
scroll to position [1966, 0]
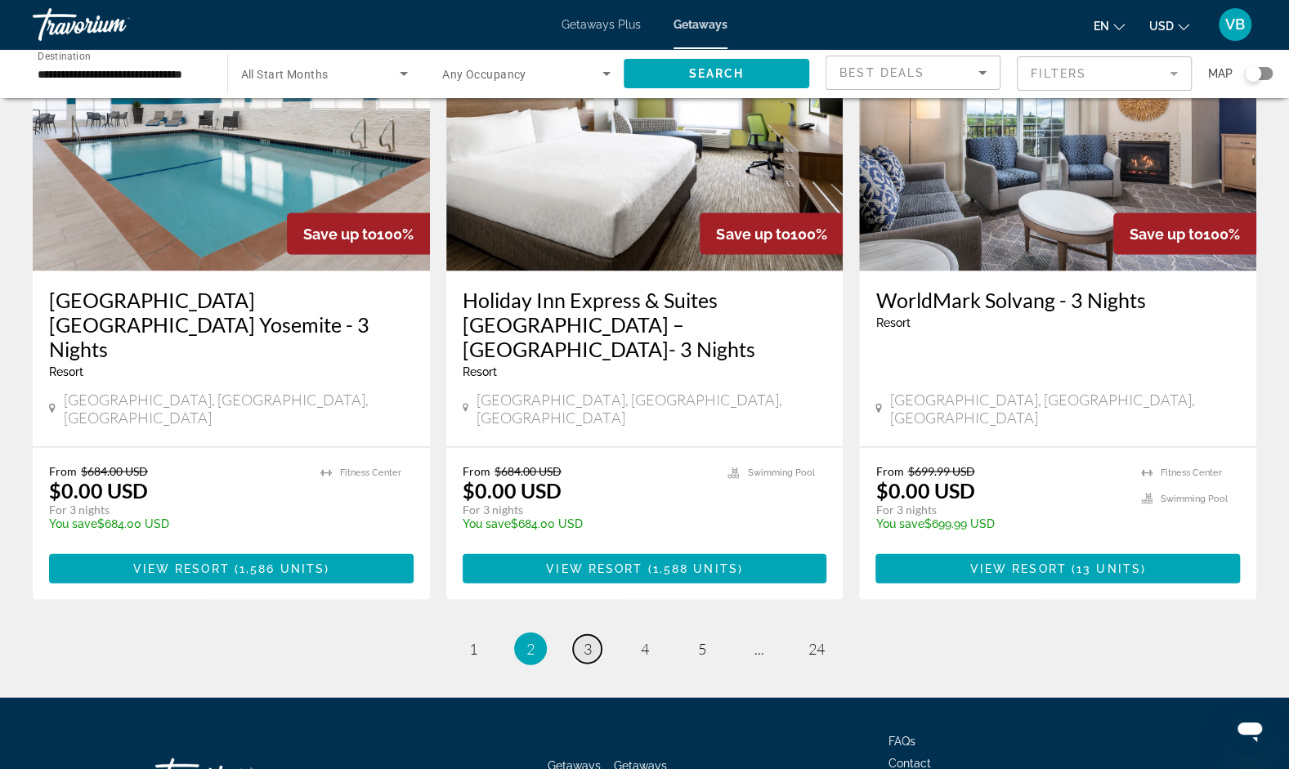
click at [589, 640] on span "3" at bounding box center [588, 649] width 8 height 18
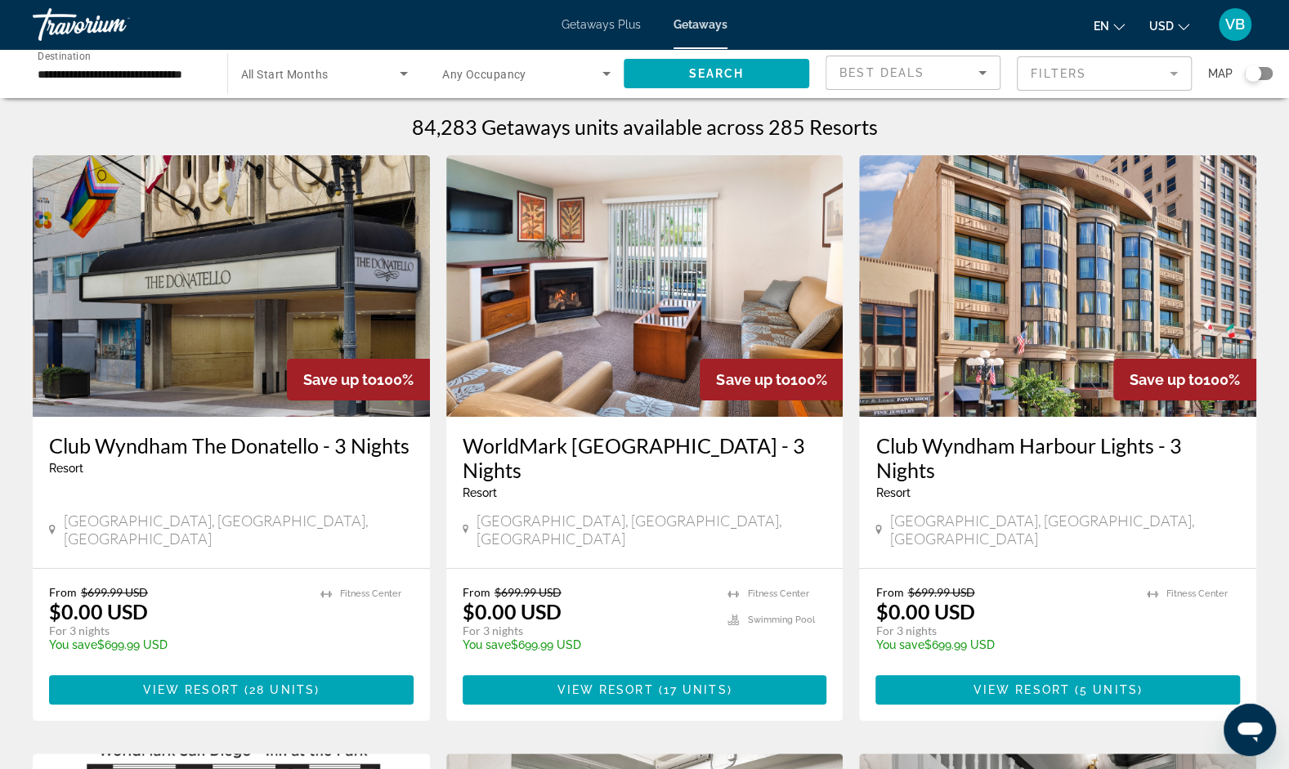
click at [211, 218] on img "Main content" at bounding box center [231, 286] width 397 height 262
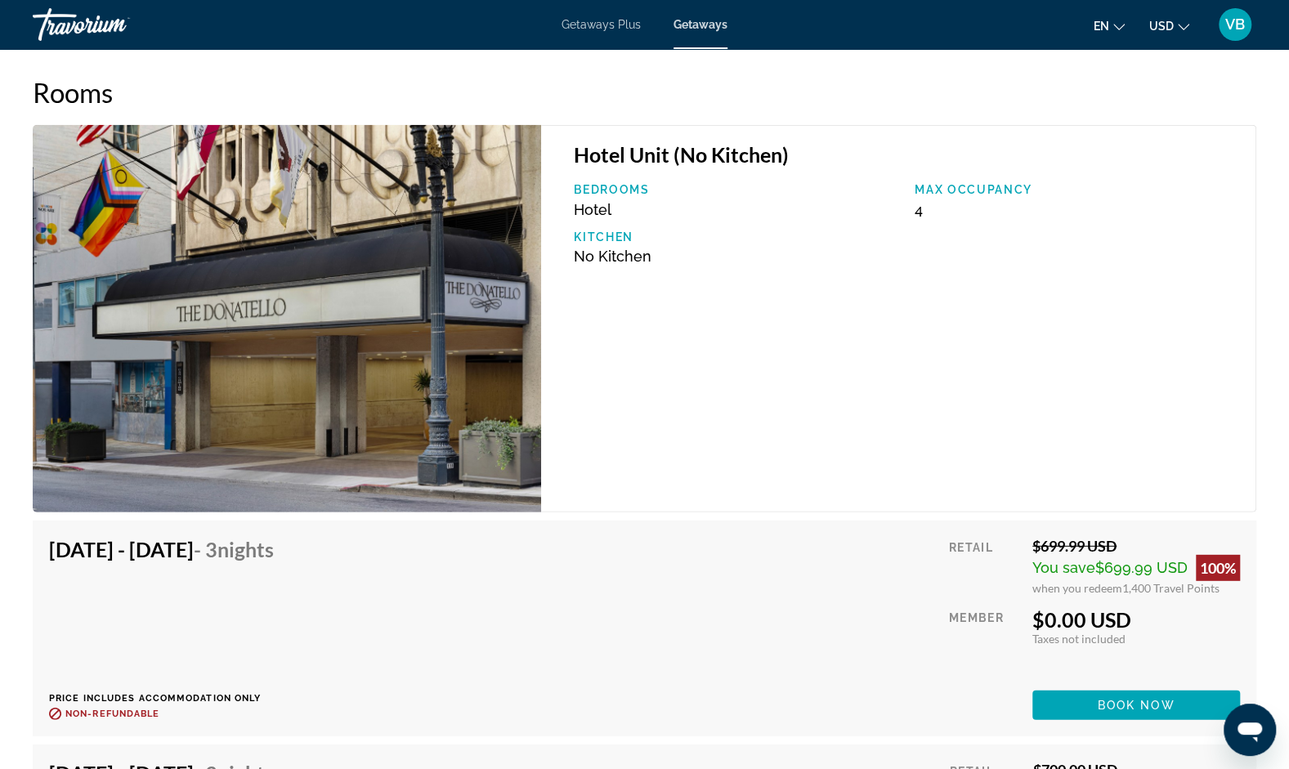
scroll to position [2618, 0]
click at [438, 373] on img "Main content" at bounding box center [287, 319] width 508 height 387
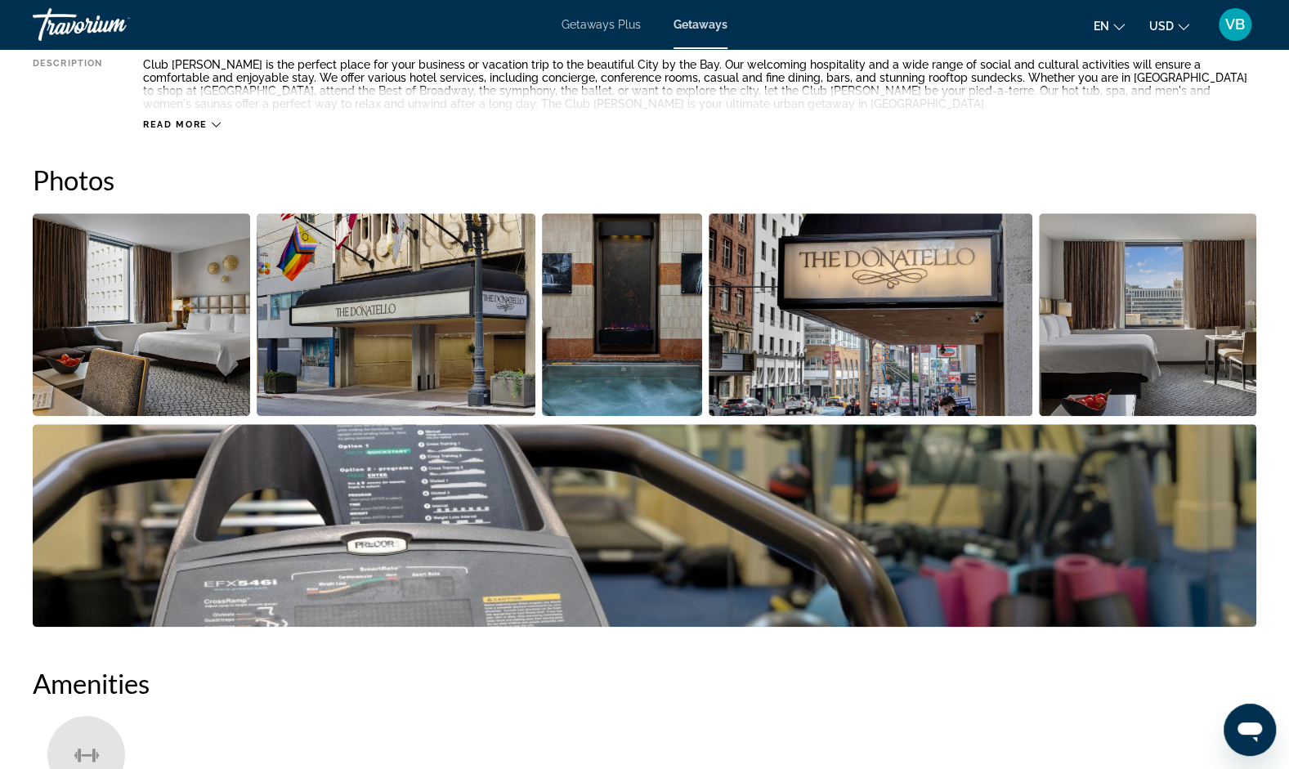
scroll to position [675, 0]
click at [620, 316] on img "Open full-screen image slider" at bounding box center [622, 315] width 160 height 203
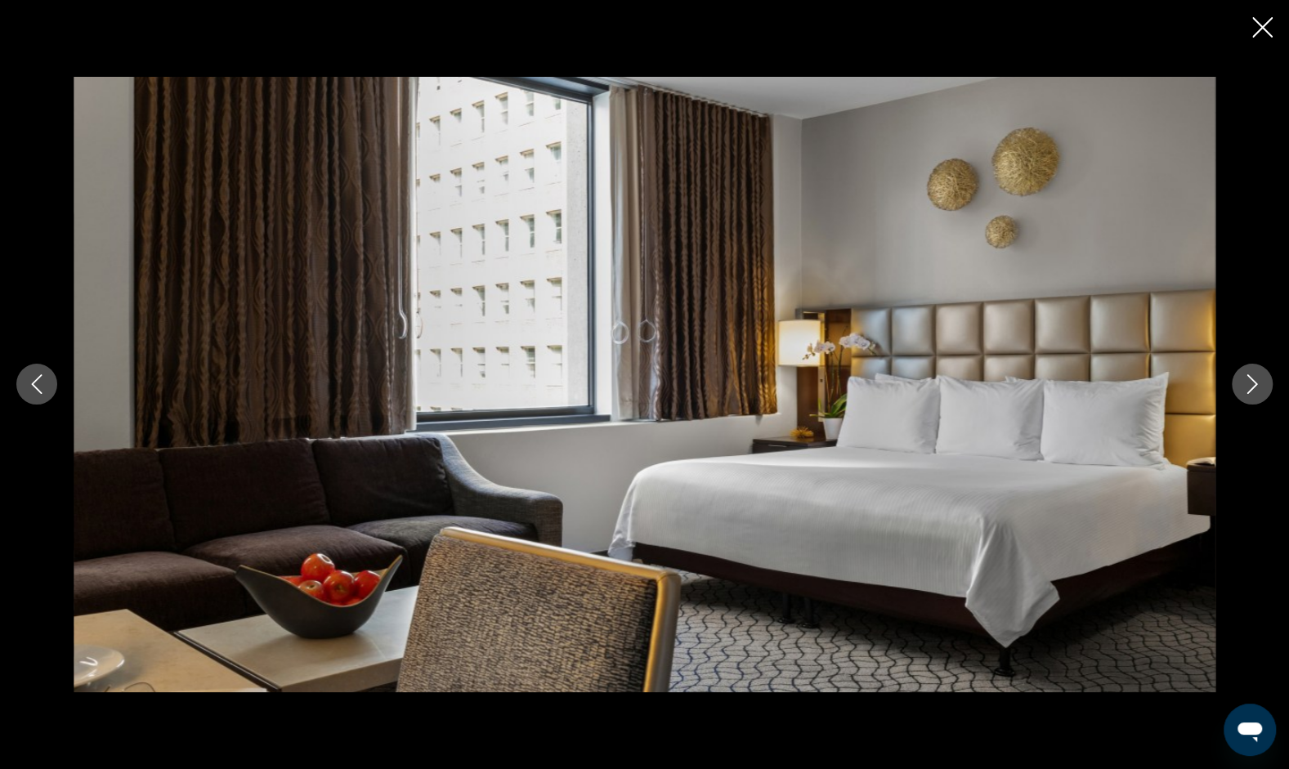
click at [1252, 386] on icon "Next image" at bounding box center [1252, 384] width 20 height 20
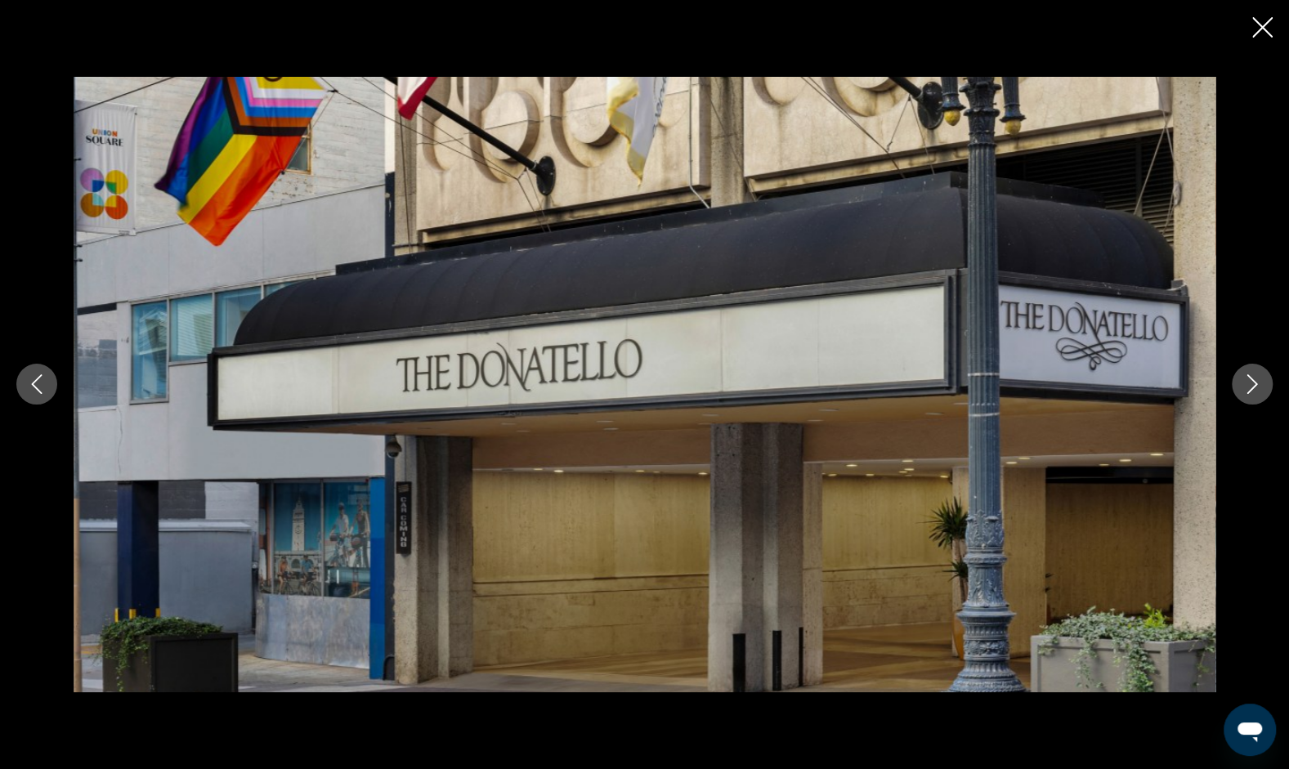
click at [1252, 386] on icon "Next image" at bounding box center [1252, 384] width 20 height 20
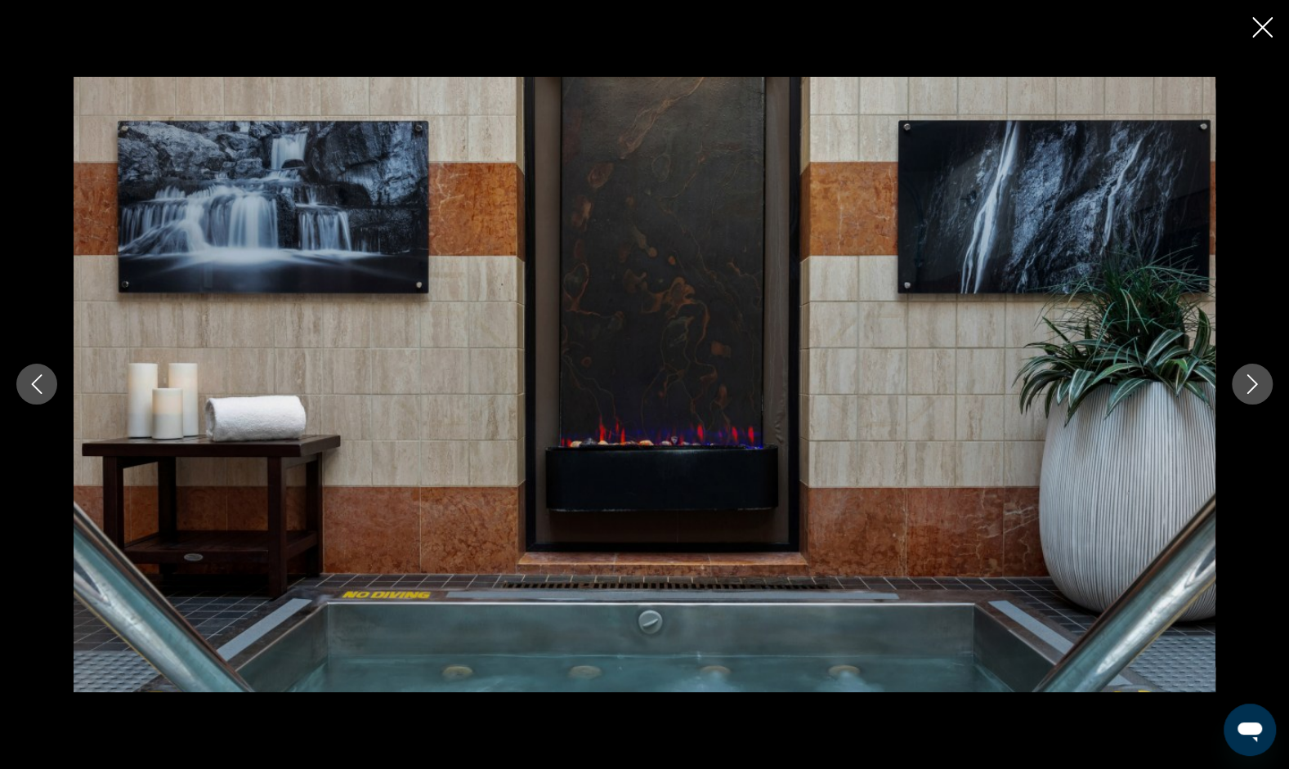
click at [1252, 386] on icon "Next image" at bounding box center [1252, 384] width 20 height 20
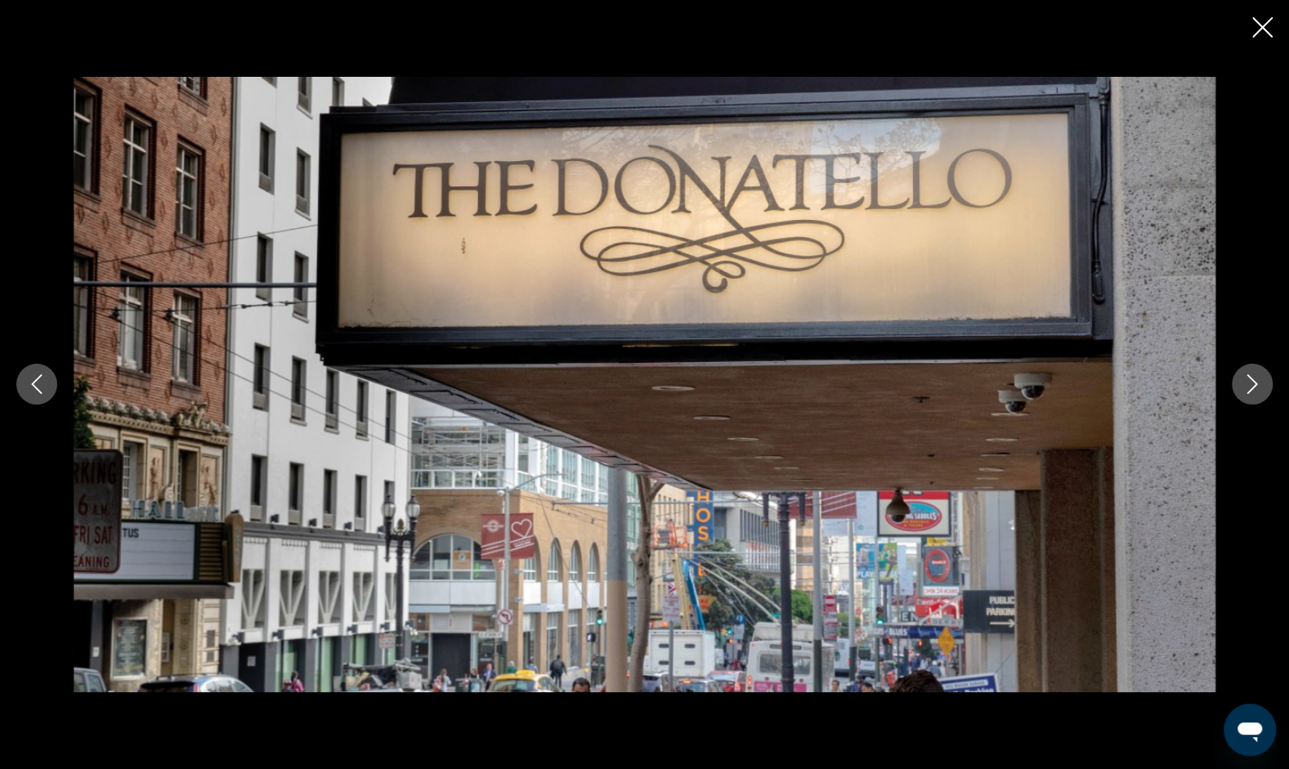
click at [1252, 386] on icon "Next image" at bounding box center [1252, 384] width 20 height 20
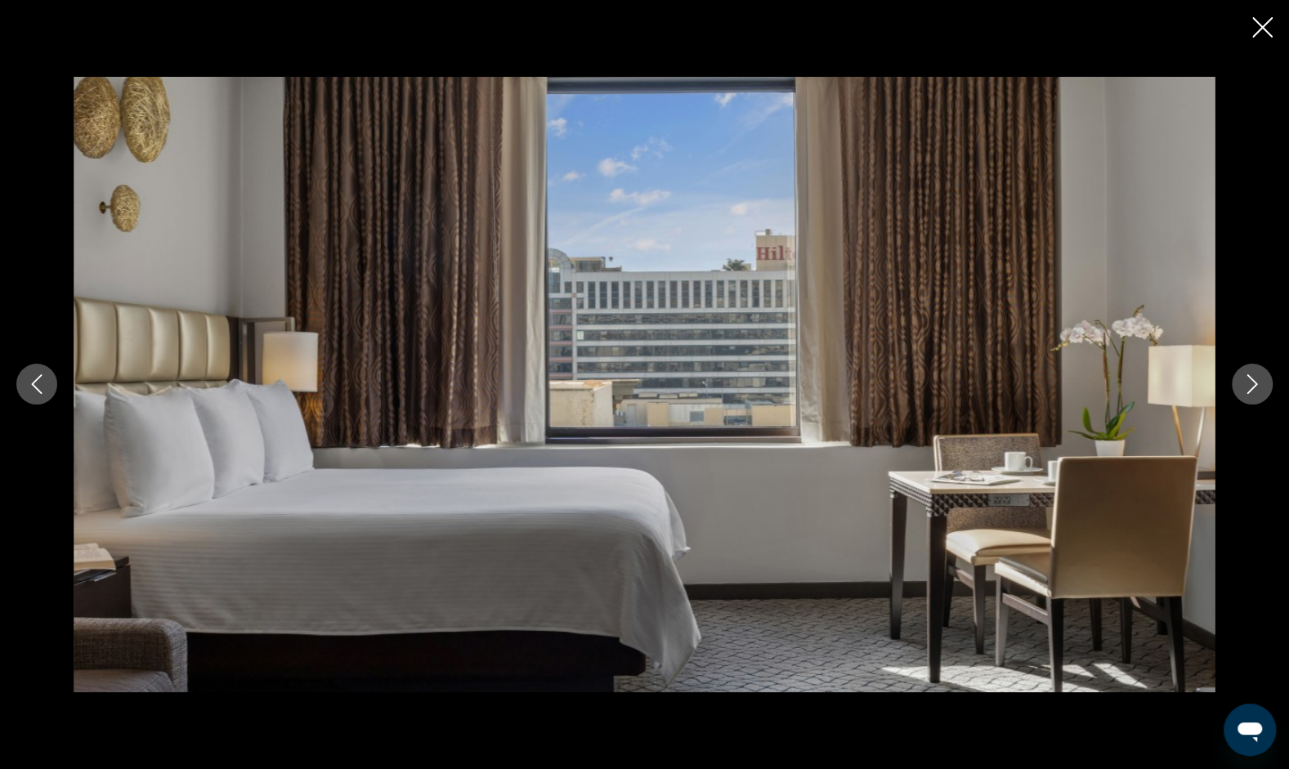
click at [1252, 386] on icon "Next image" at bounding box center [1252, 384] width 20 height 20
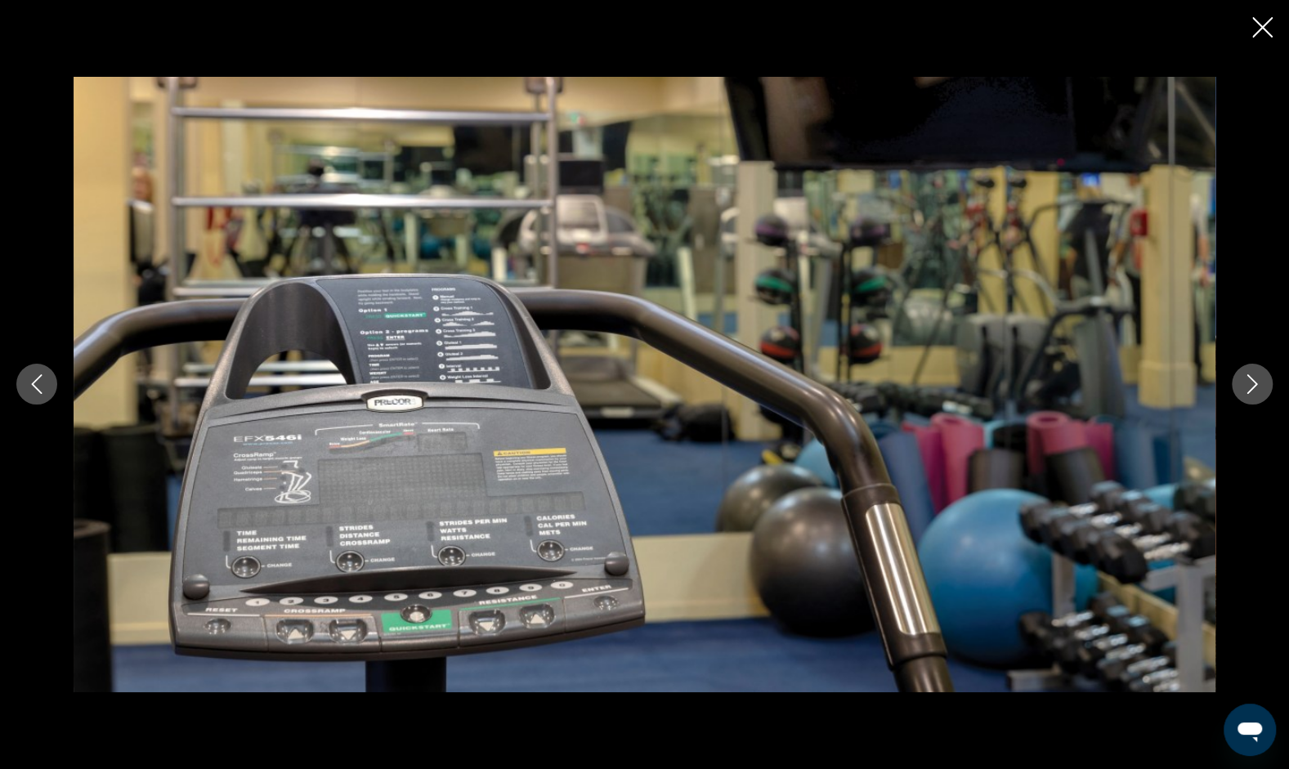
click at [1252, 386] on icon "Next image" at bounding box center [1252, 384] width 20 height 20
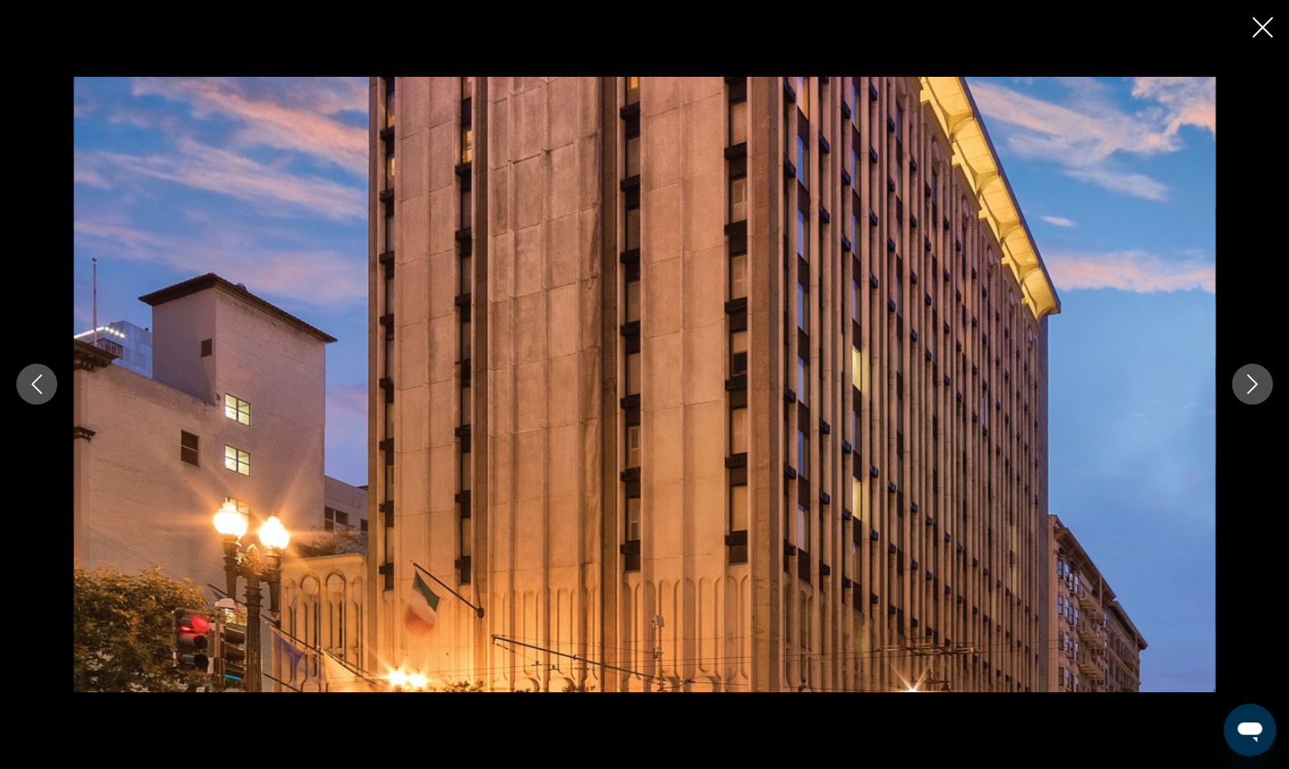
click at [1252, 386] on icon "Next image" at bounding box center [1252, 384] width 20 height 20
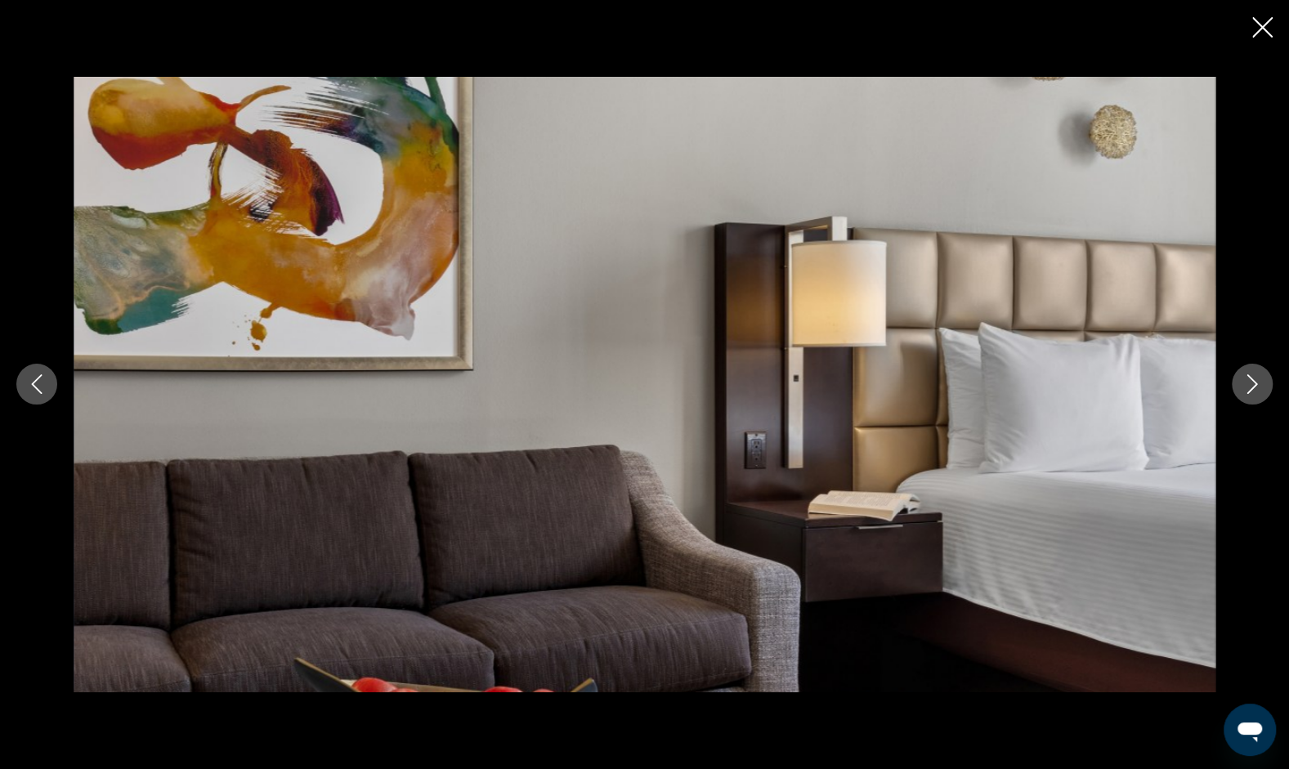
click at [1252, 386] on icon "Next image" at bounding box center [1252, 384] width 20 height 20
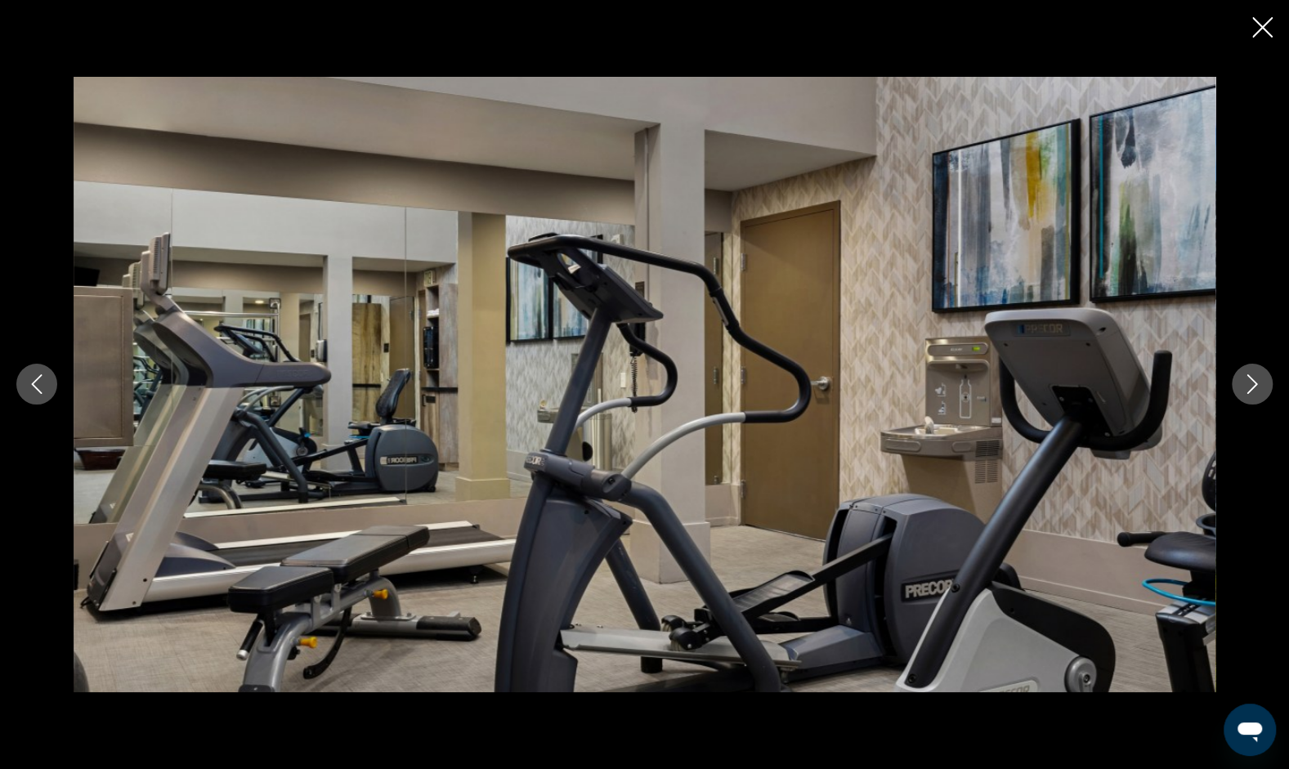
click at [1252, 386] on icon "Next image" at bounding box center [1252, 384] width 20 height 20
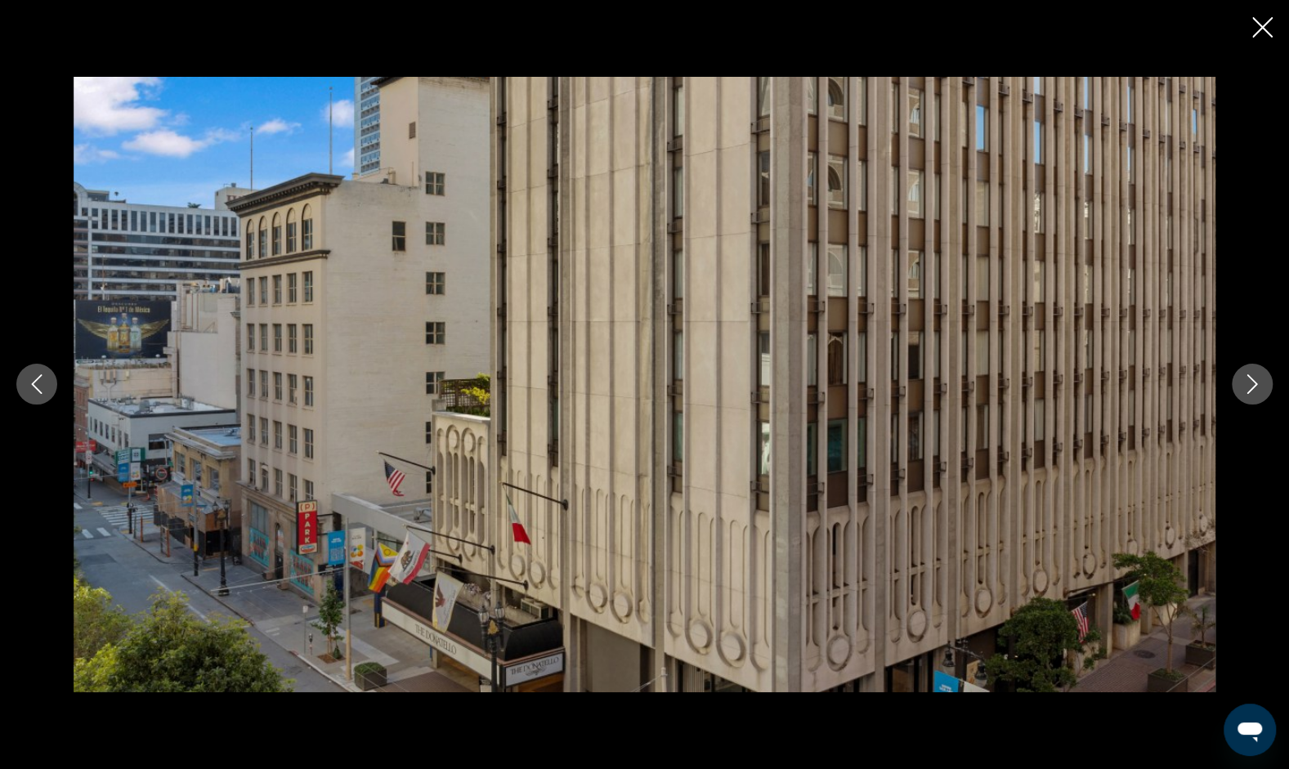
click at [1252, 386] on icon "Next image" at bounding box center [1252, 384] width 20 height 20
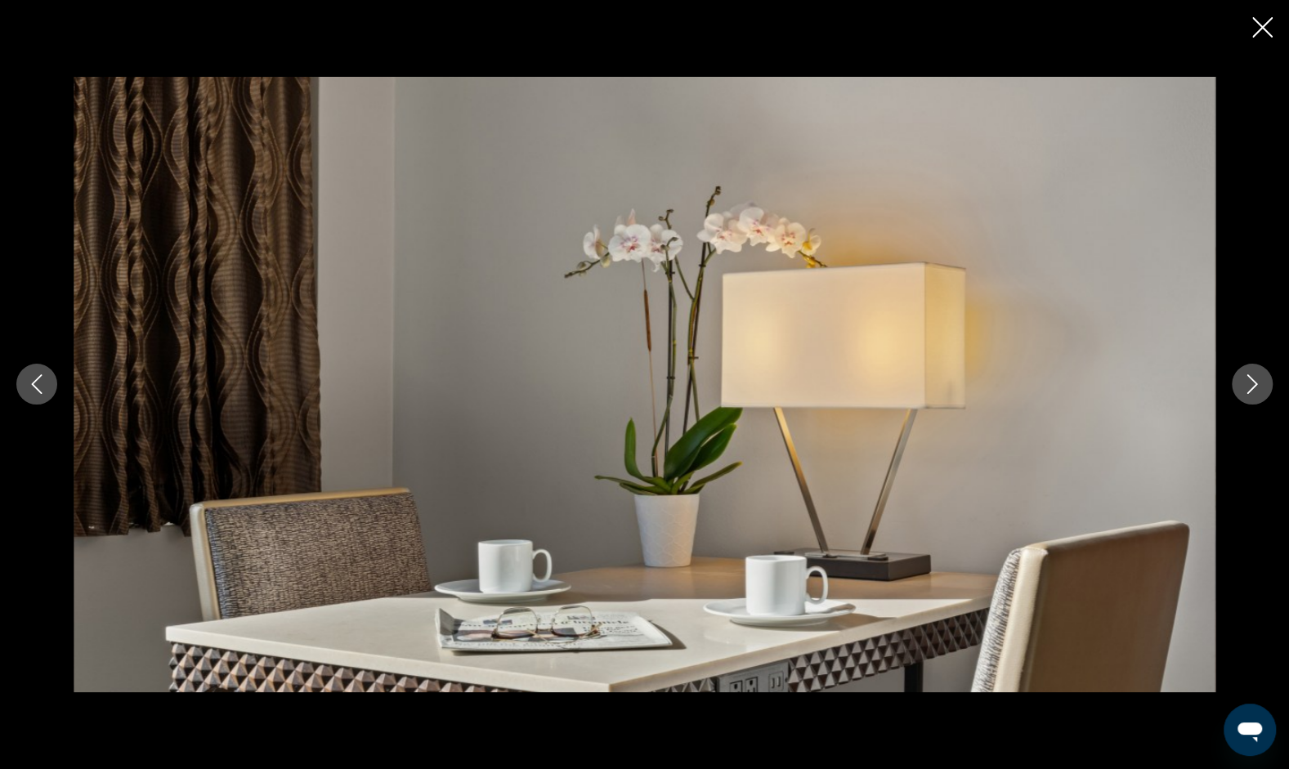
click at [1252, 386] on icon "Next image" at bounding box center [1252, 384] width 20 height 20
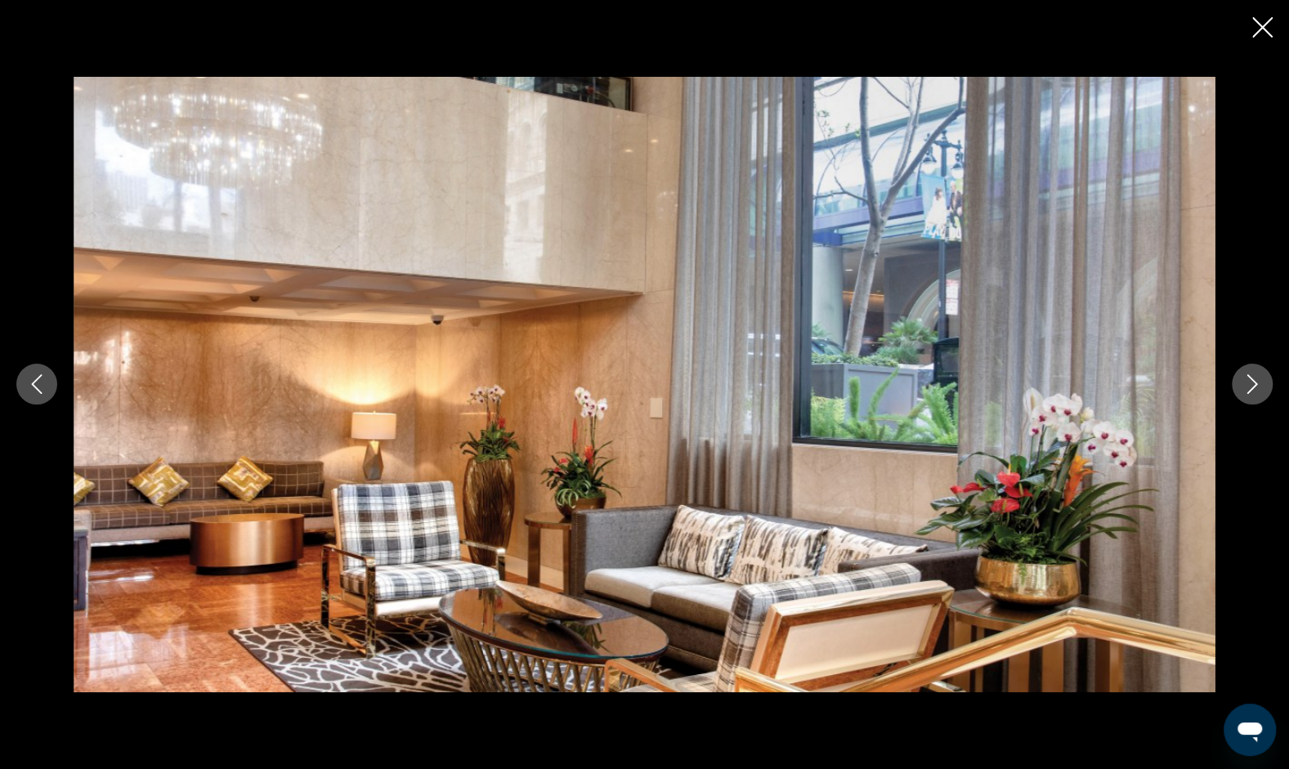
click at [1252, 386] on icon "Next image" at bounding box center [1252, 384] width 20 height 20
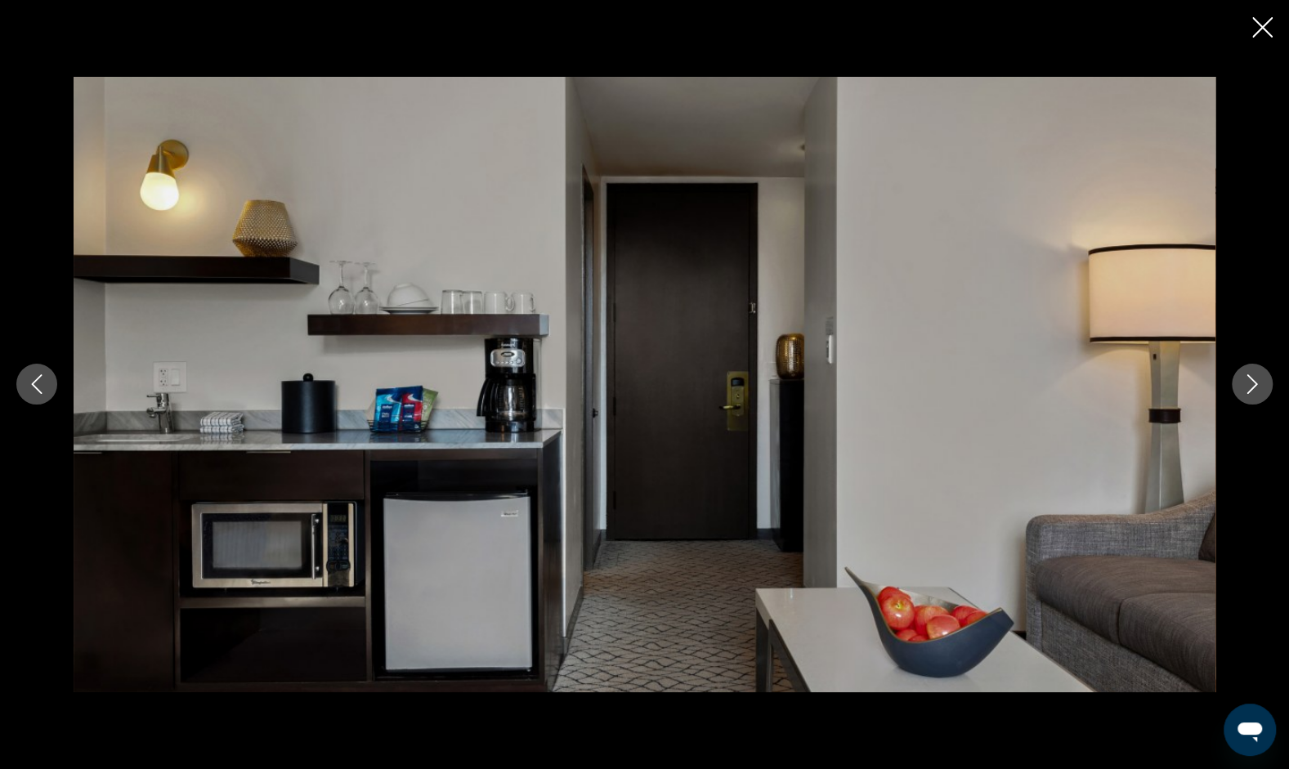
click at [1252, 386] on icon "Next image" at bounding box center [1252, 384] width 20 height 20
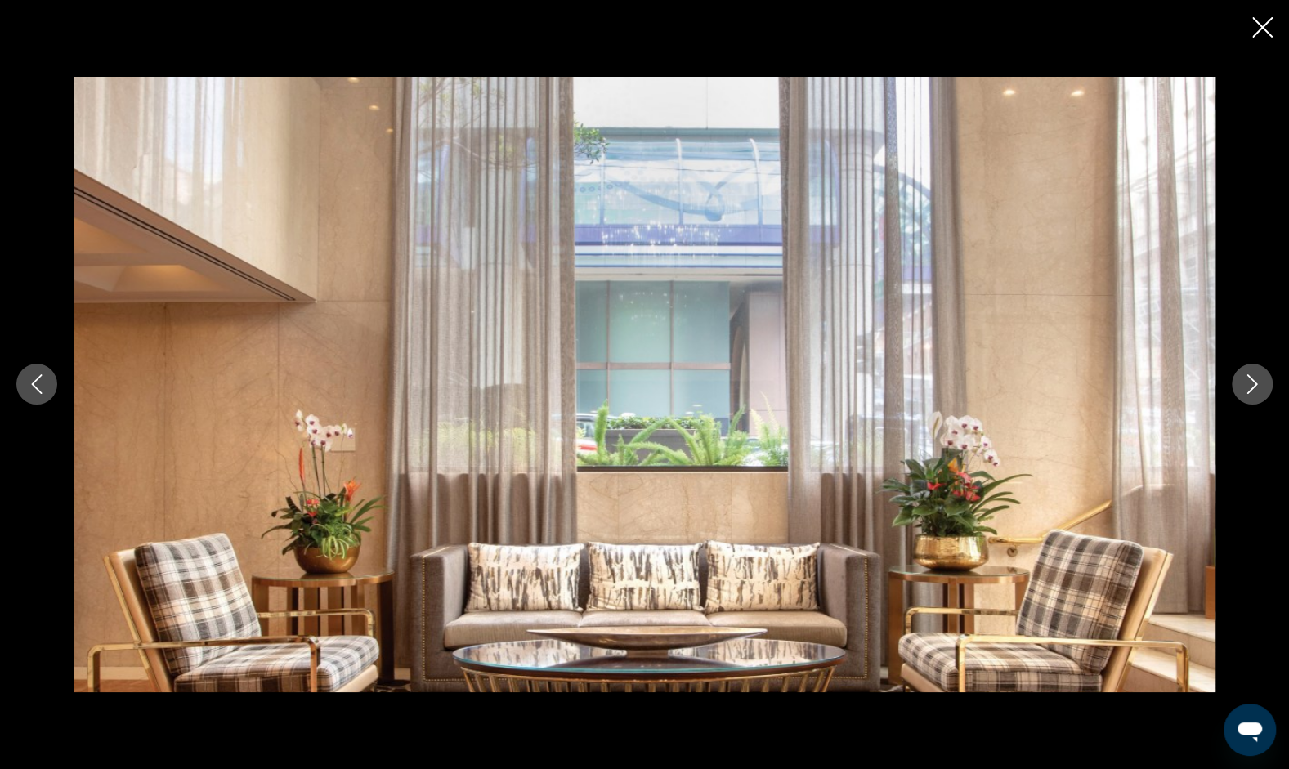
click at [1255, 21] on icon "Close slideshow" at bounding box center [1262, 27] width 20 height 20
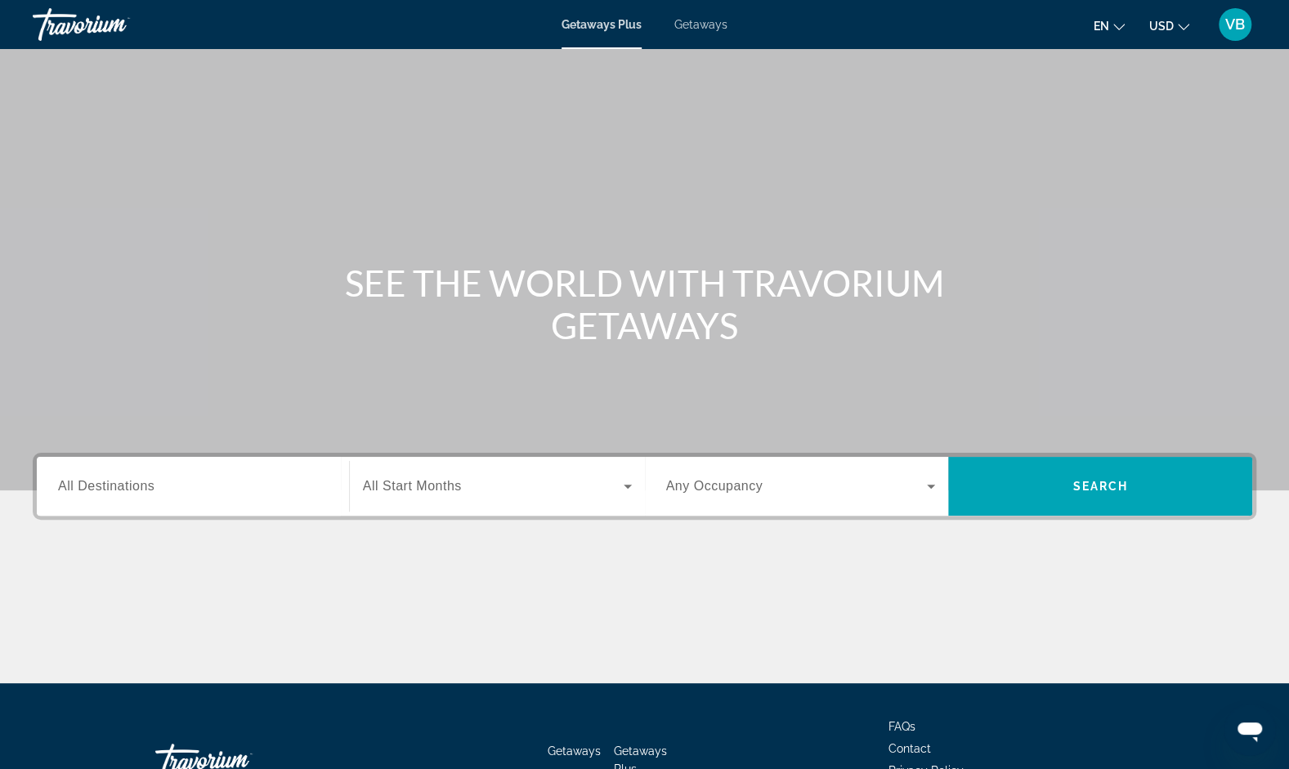
click at [704, 27] on span "Getaways" at bounding box center [700, 24] width 53 height 13
click at [182, 489] on input "Destination All Destinations" at bounding box center [193, 487] width 270 height 20
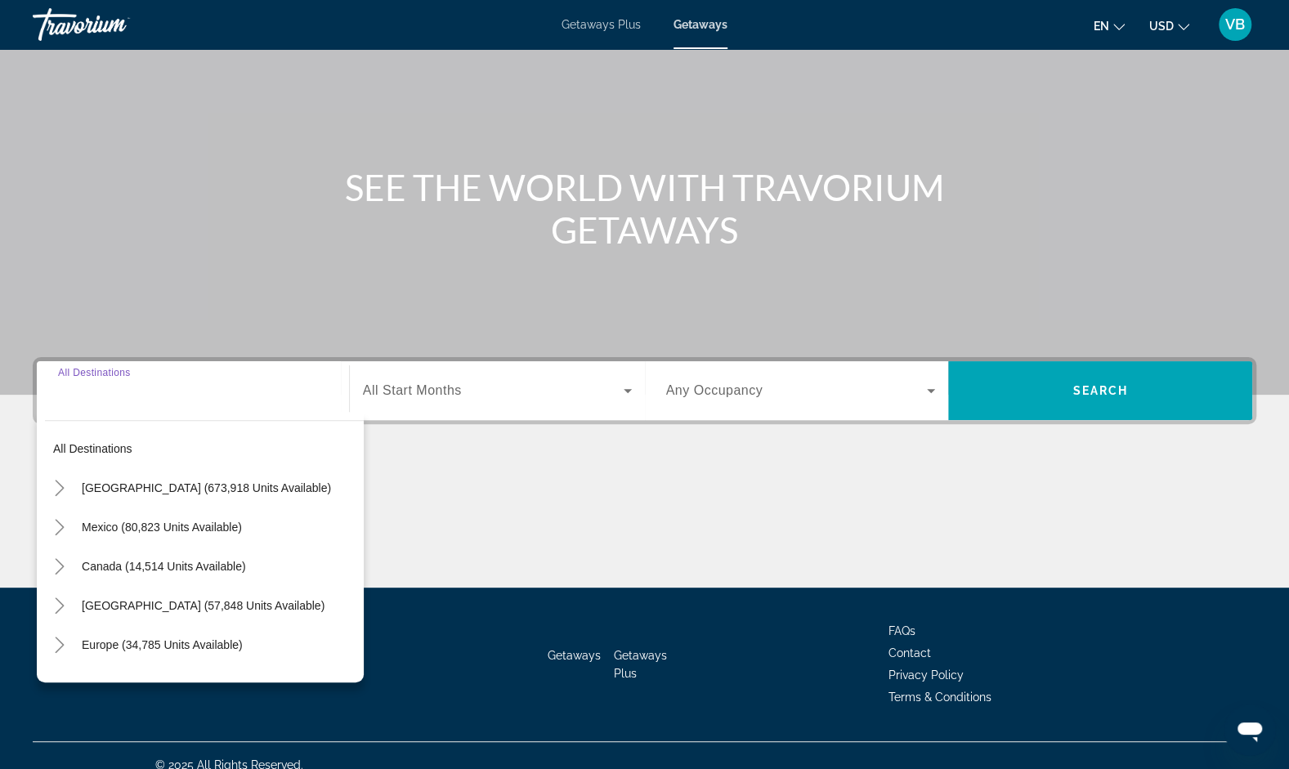
scroll to position [113, 0]
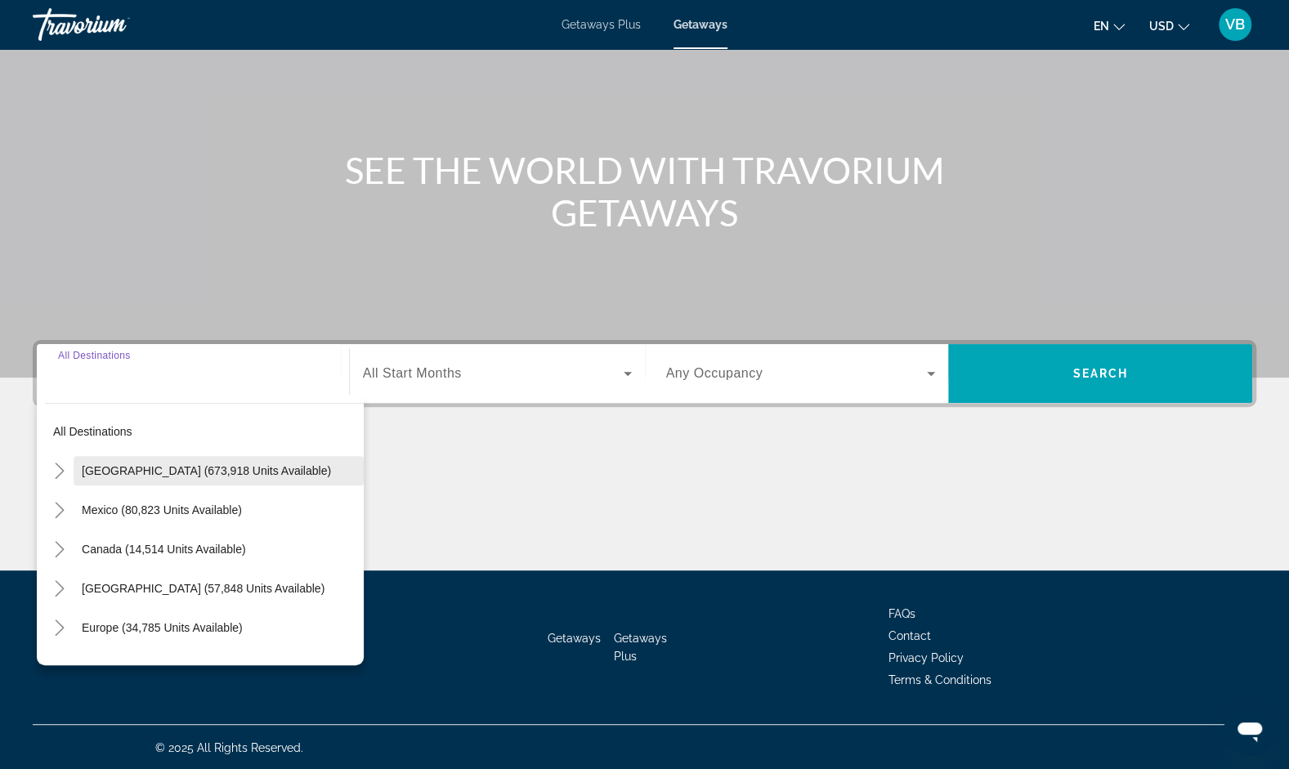
click at [184, 476] on span "Search widget" at bounding box center [219, 470] width 290 height 39
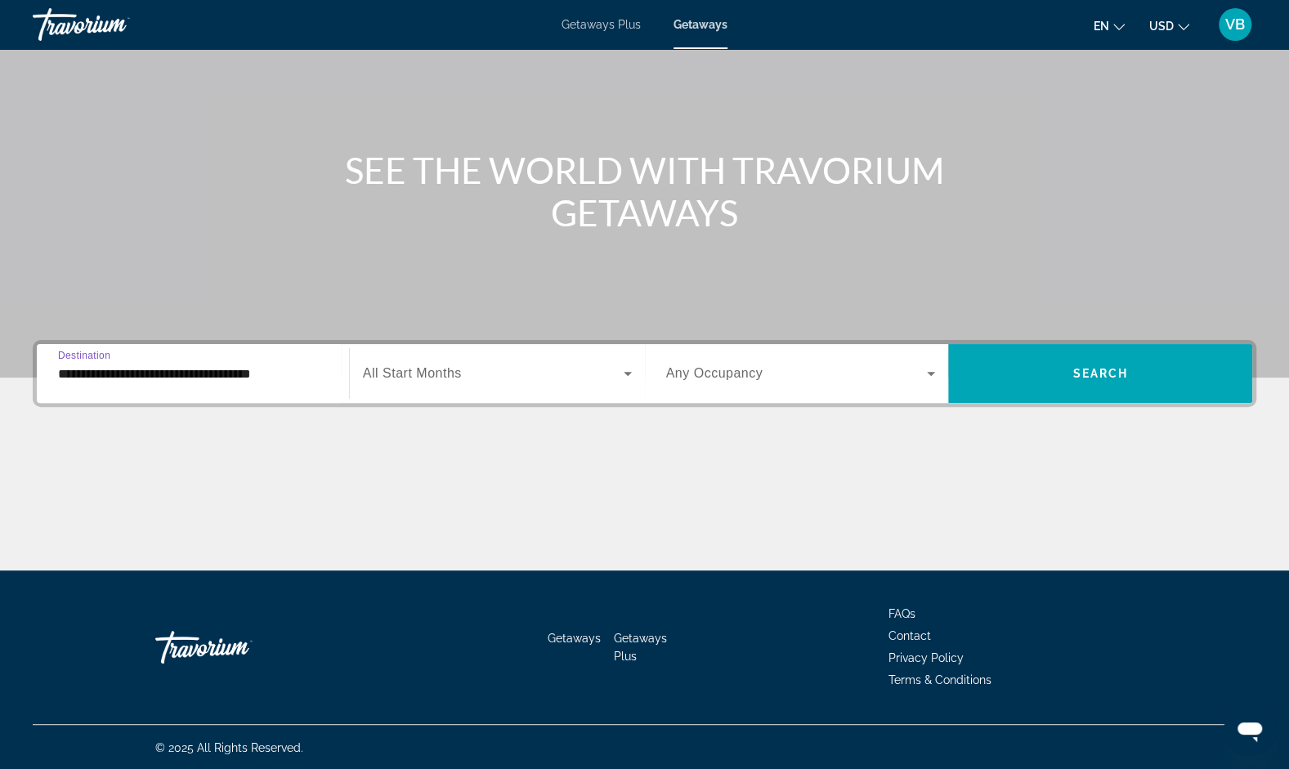
click at [258, 374] on input "**********" at bounding box center [193, 375] width 270 height 20
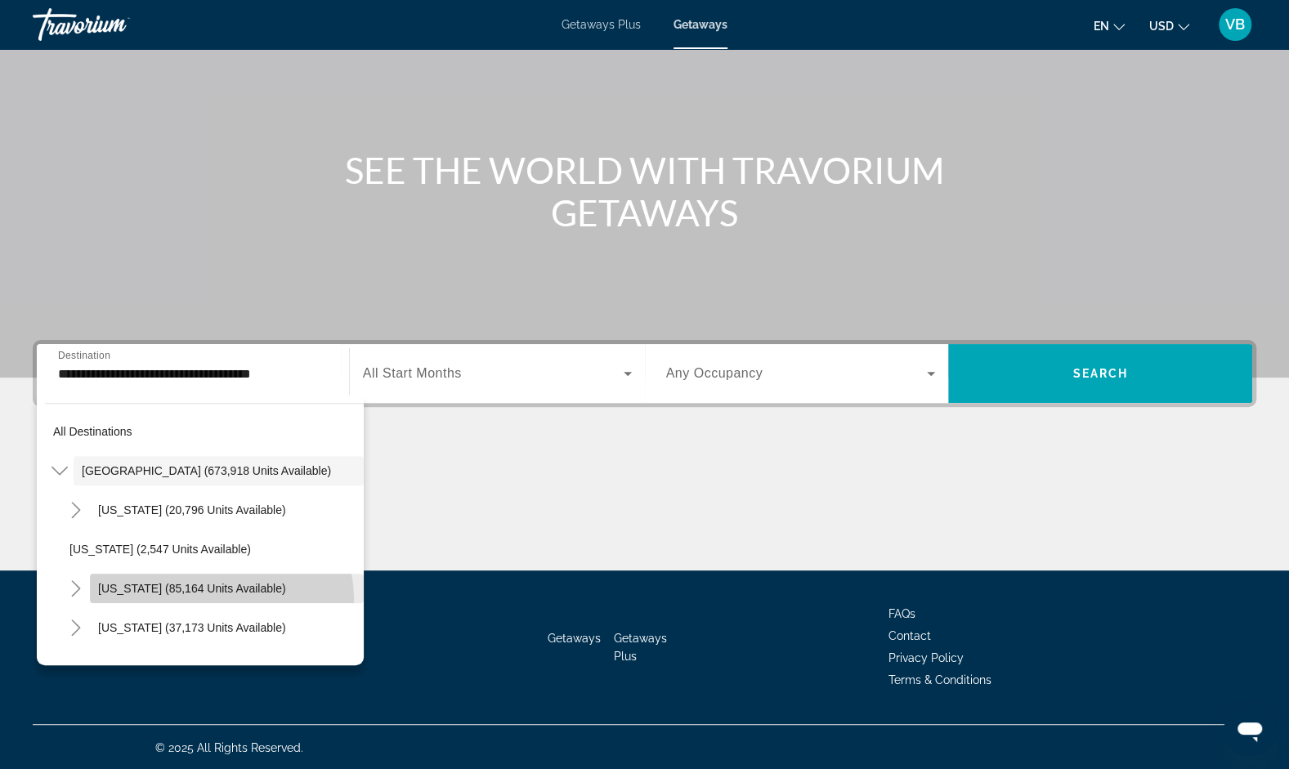
click at [217, 598] on span "Search widget" at bounding box center [227, 588] width 274 height 39
type input "**********"
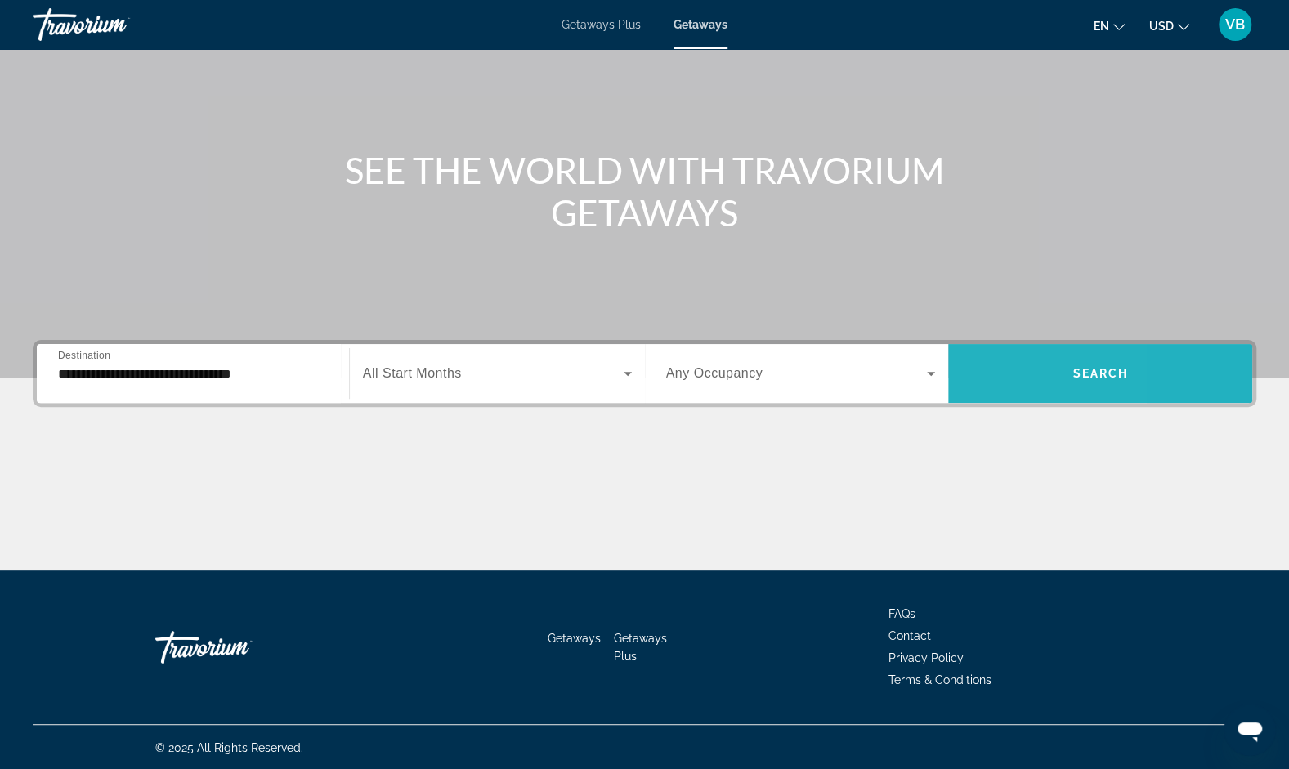
click at [992, 375] on span "Search widget" at bounding box center [1100, 373] width 304 height 39
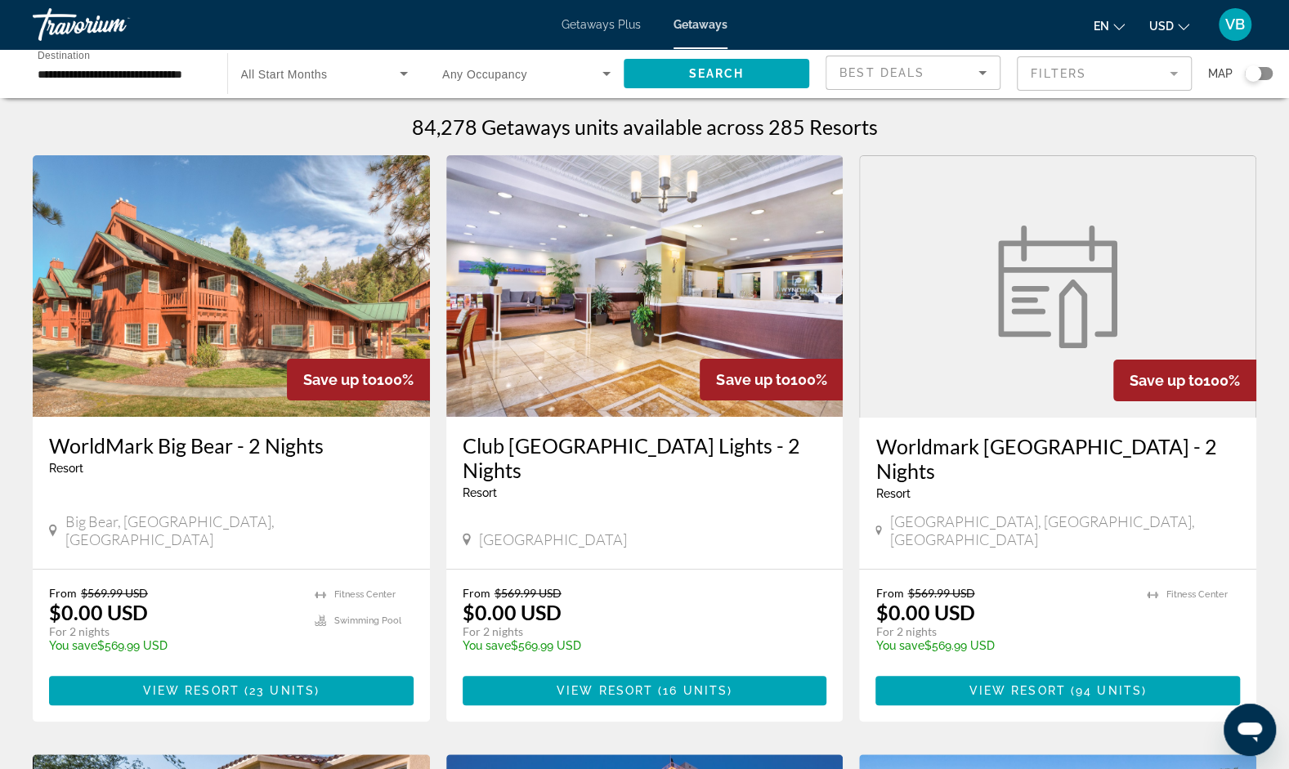
click at [1231, 27] on span "VB" at bounding box center [1235, 24] width 20 height 16
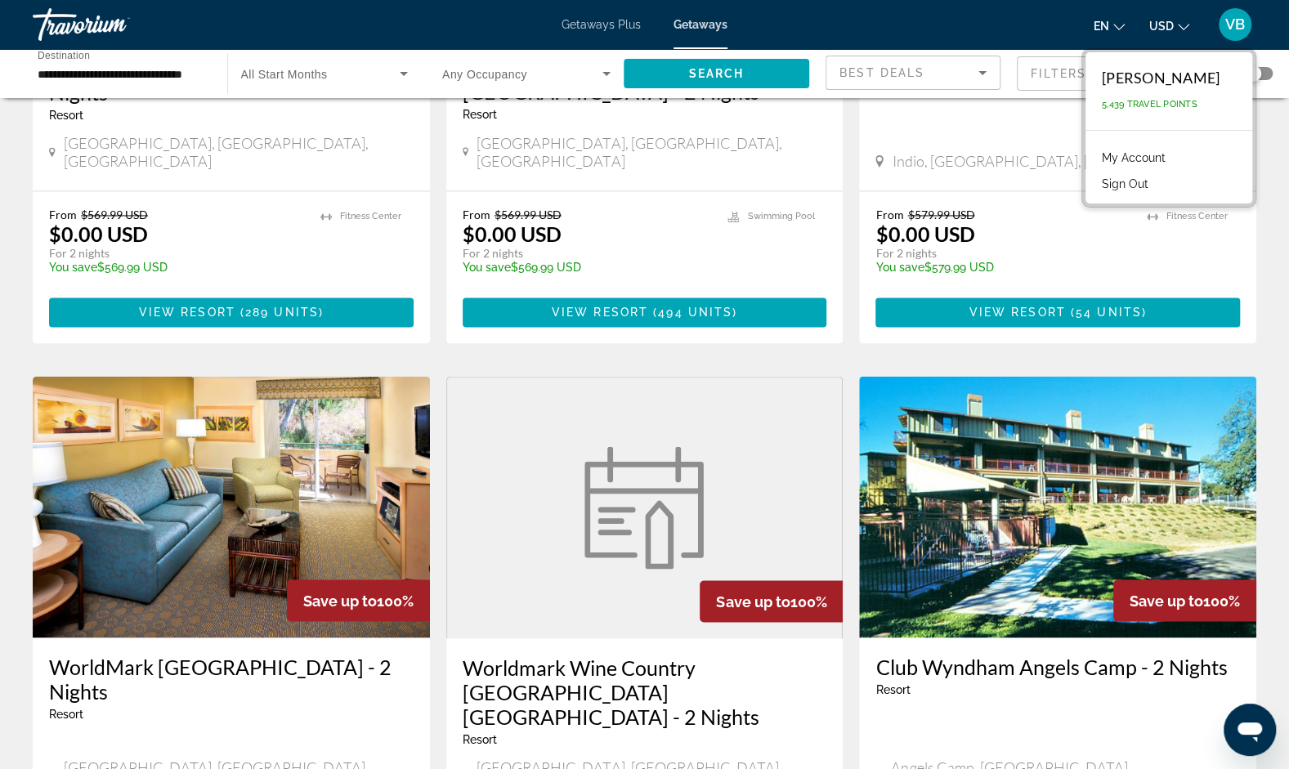
scroll to position [1948, 0]
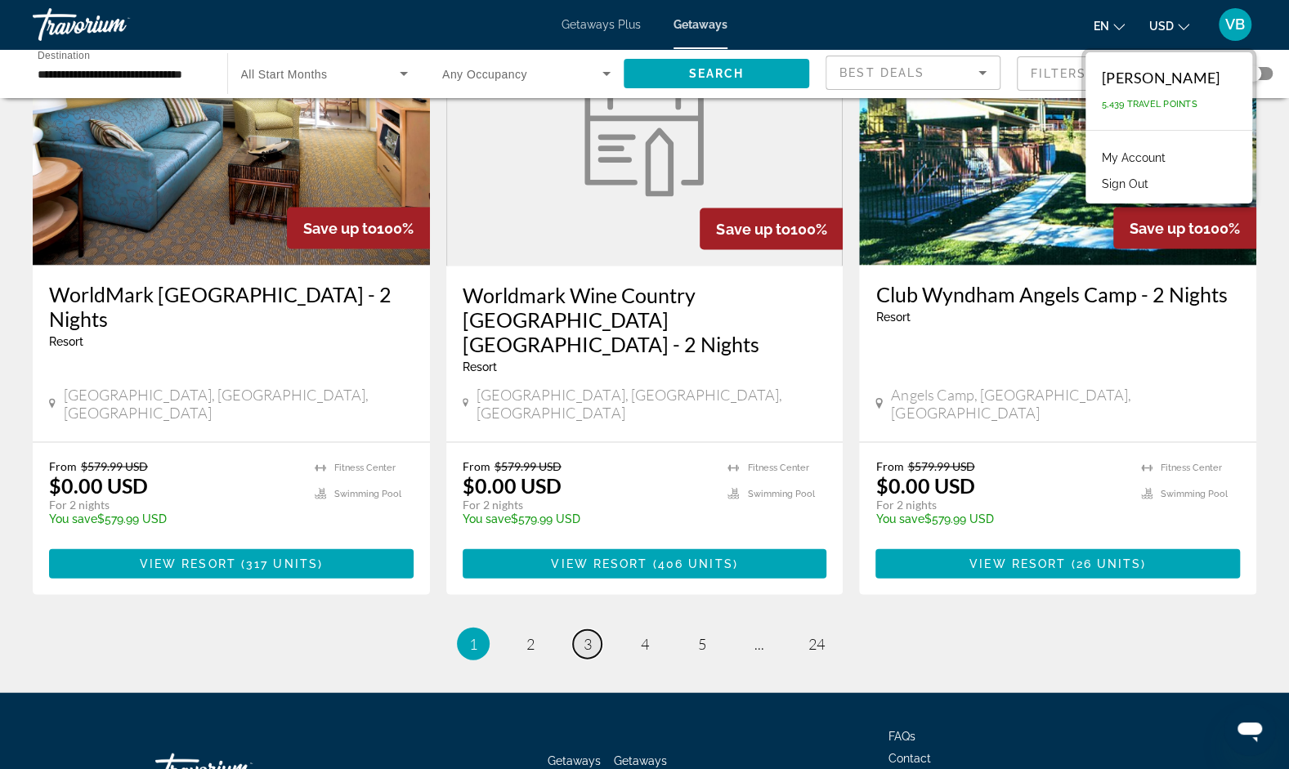
click at [585, 635] on span "3" at bounding box center [588, 644] width 8 height 18
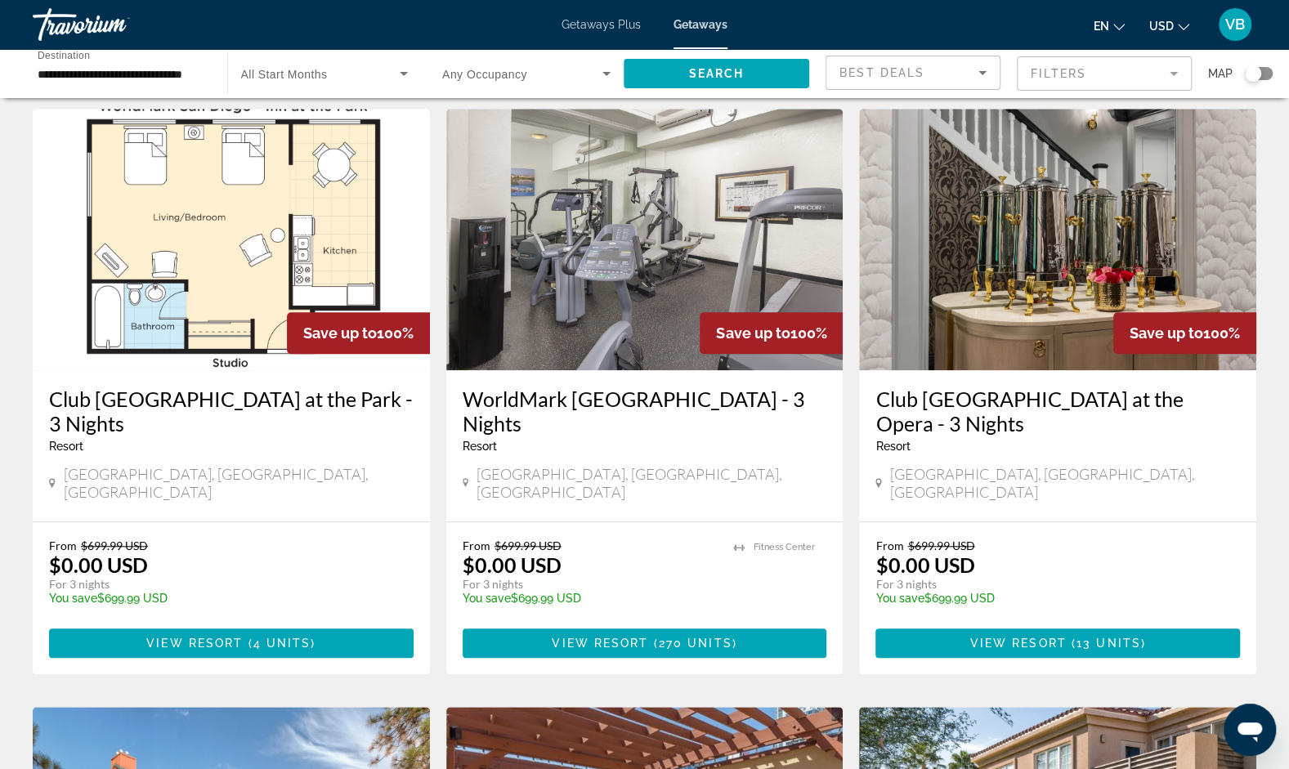
scroll to position [749, 0]
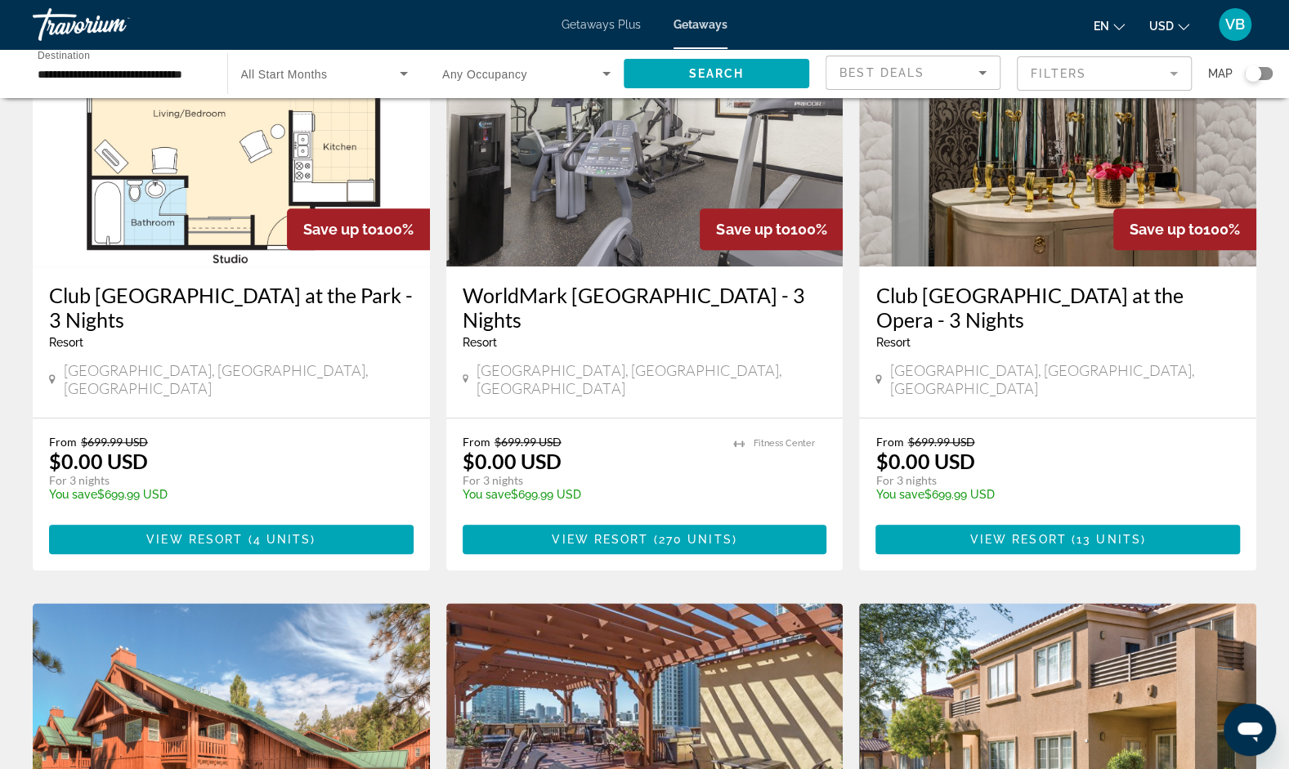
click at [969, 203] on img "Main content" at bounding box center [1057, 136] width 397 height 262
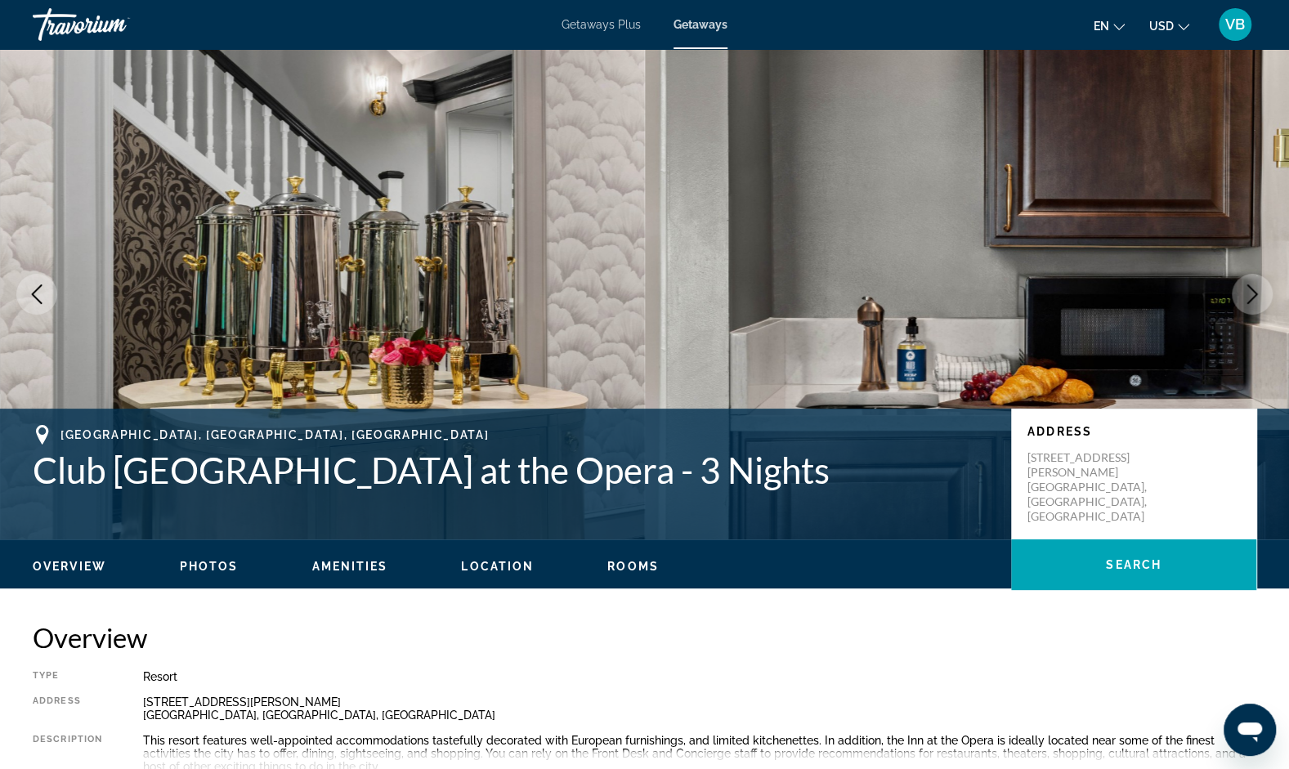
click at [1251, 276] on button "Next image" at bounding box center [1252, 294] width 41 height 41
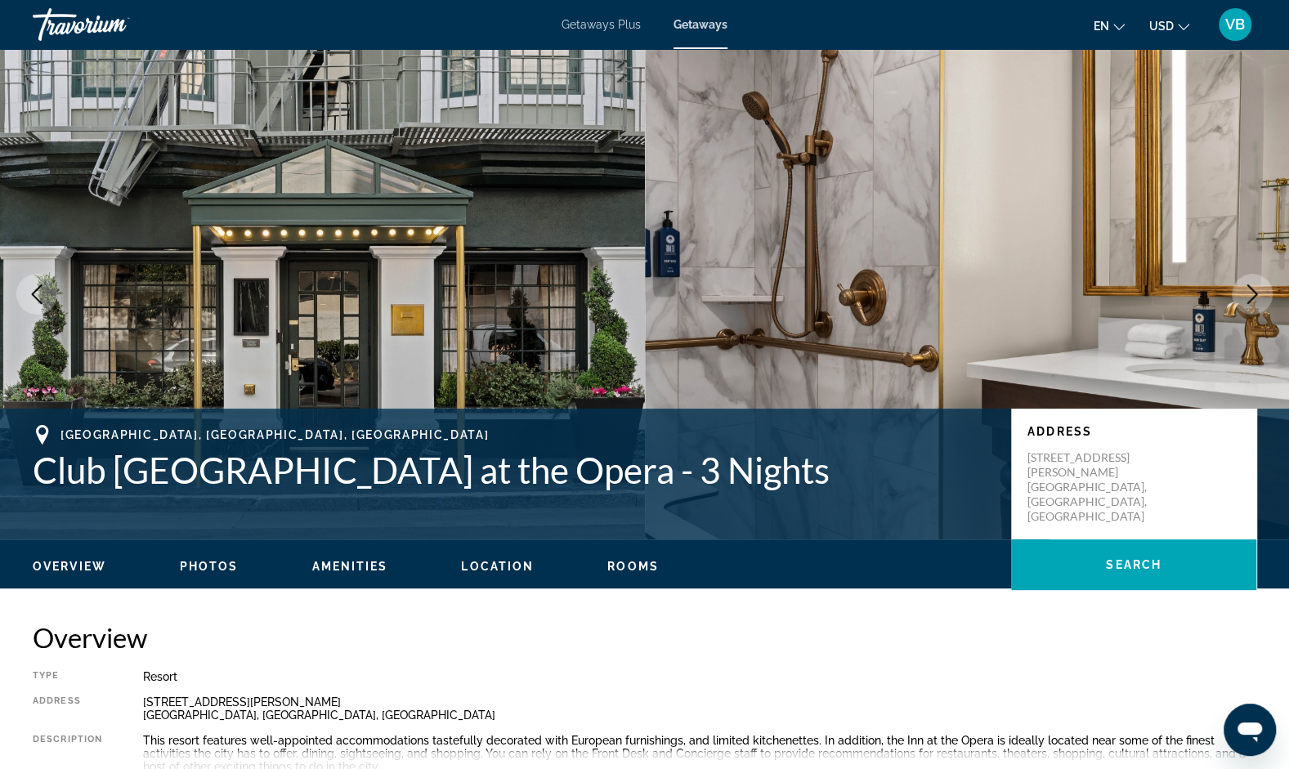
click at [1251, 276] on button "Next image" at bounding box center [1252, 294] width 41 height 41
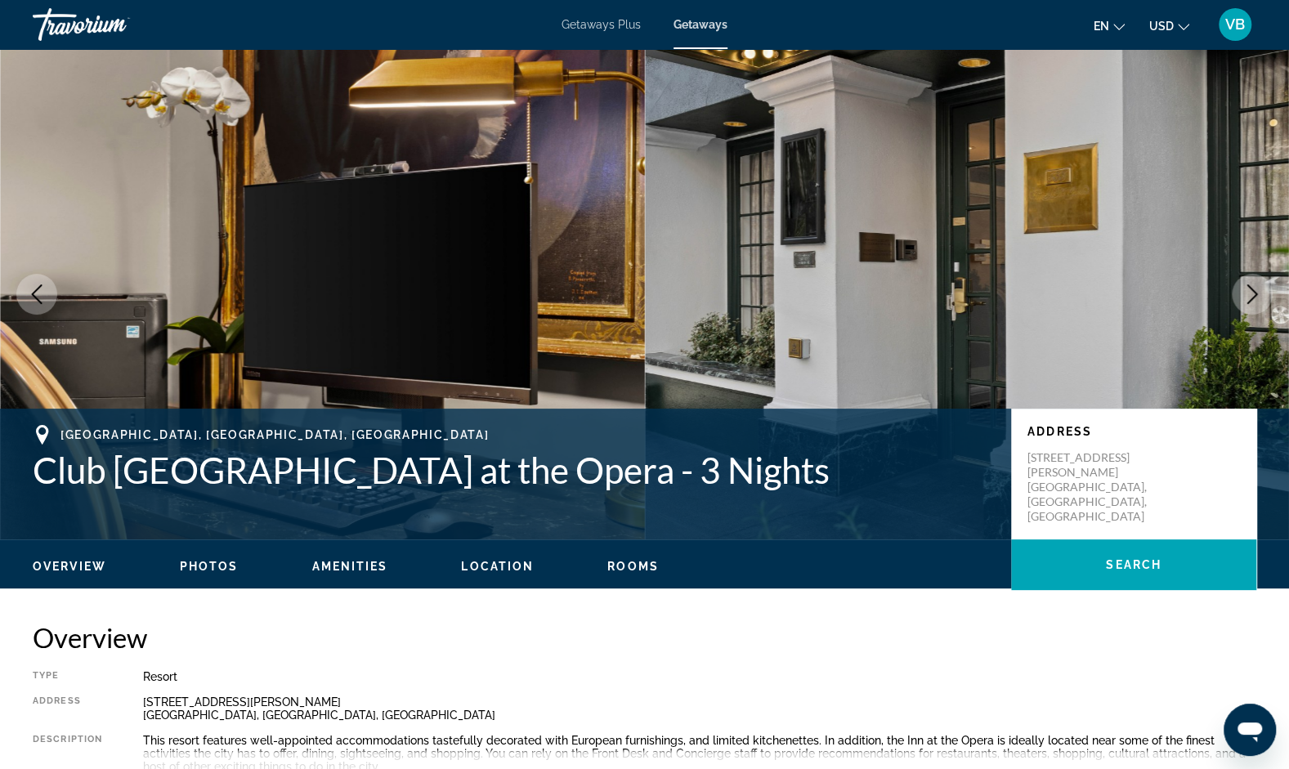
click at [1251, 276] on button "Next image" at bounding box center [1252, 294] width 41 height 41
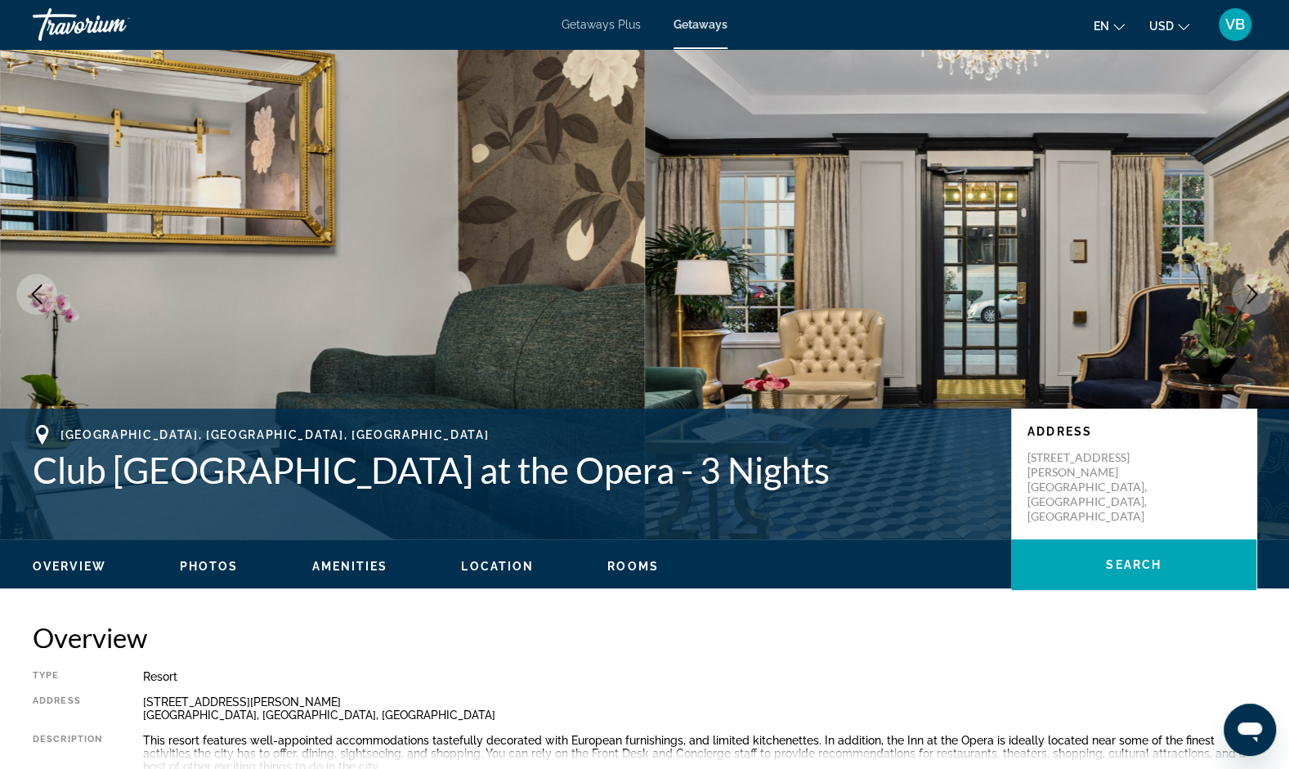
click at [1251, 276] on button "Next image" at bounding box center [1252, 294] width 41 height 41
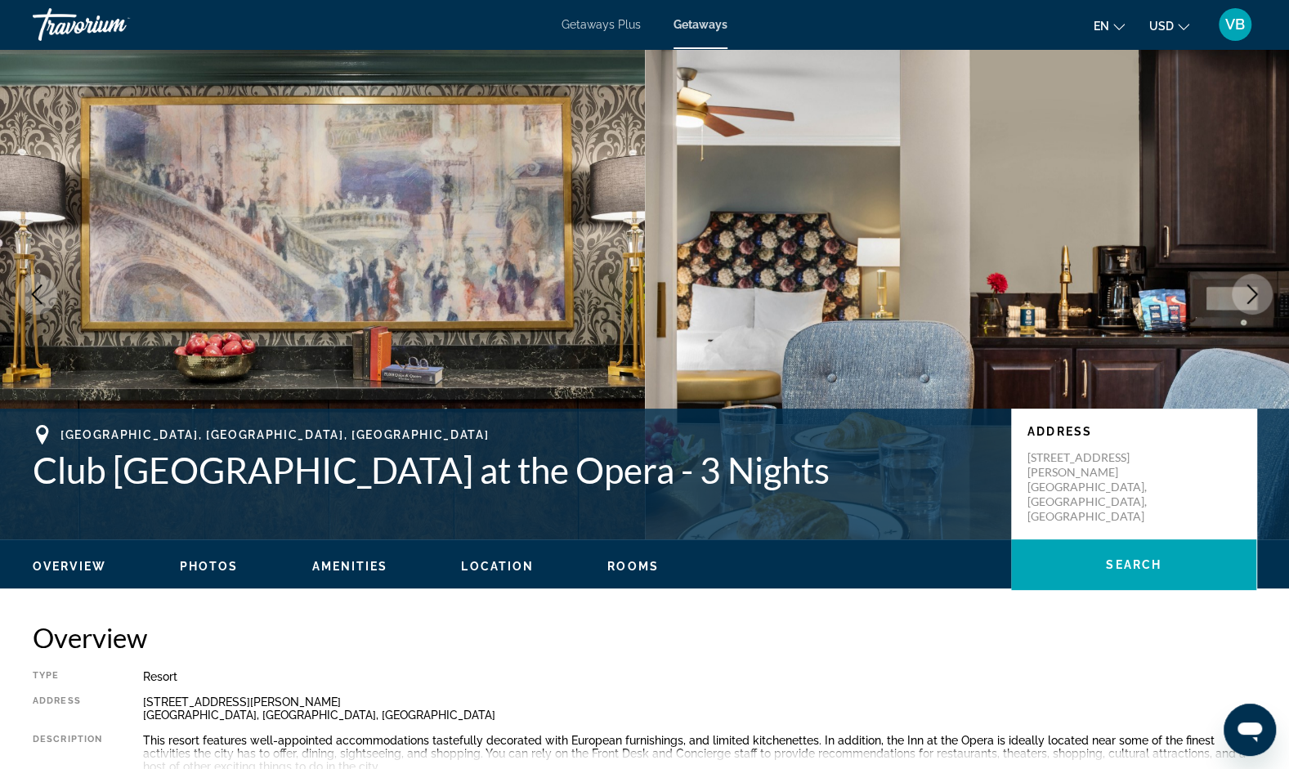
click at [1251, 276] on button "Next image" at bounding box center [1252, 294] width 41 height 41
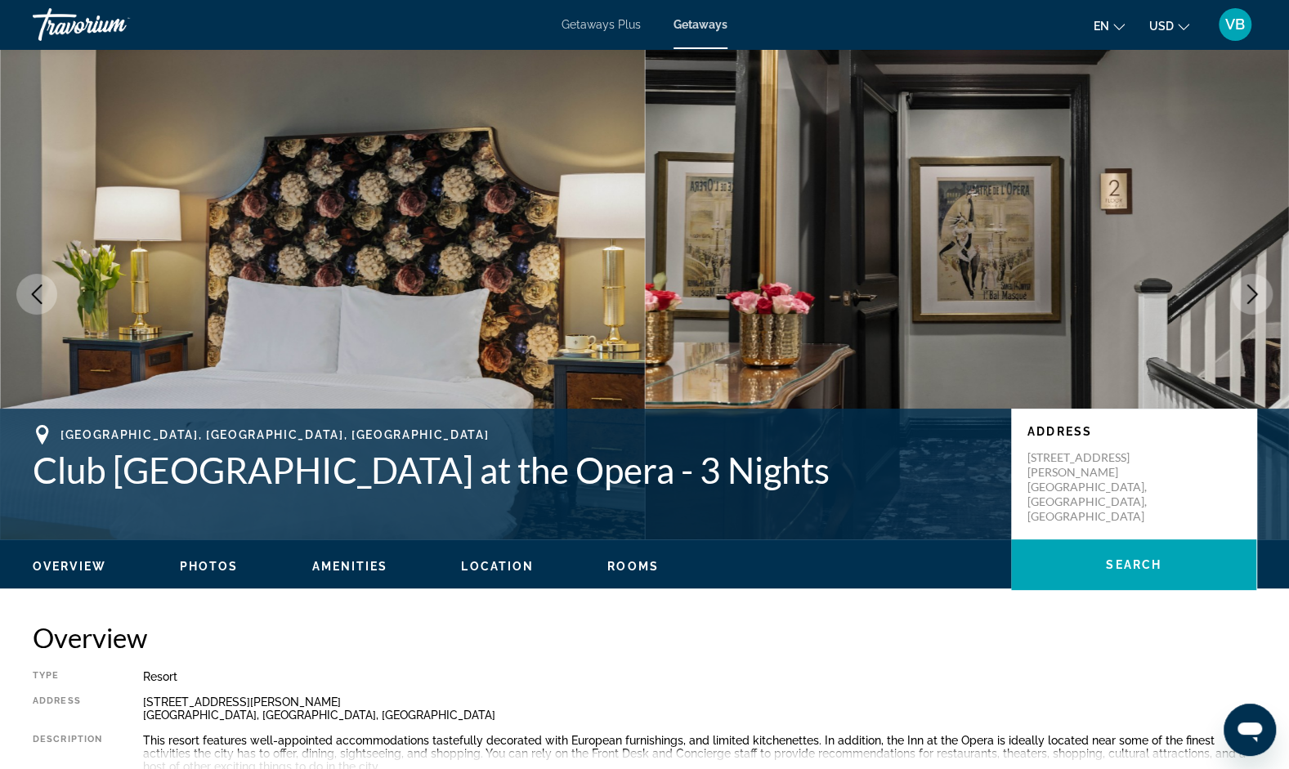
click at [1251, 276] on button "Next image" at bounding box center [1252, 294] width 41 height 41
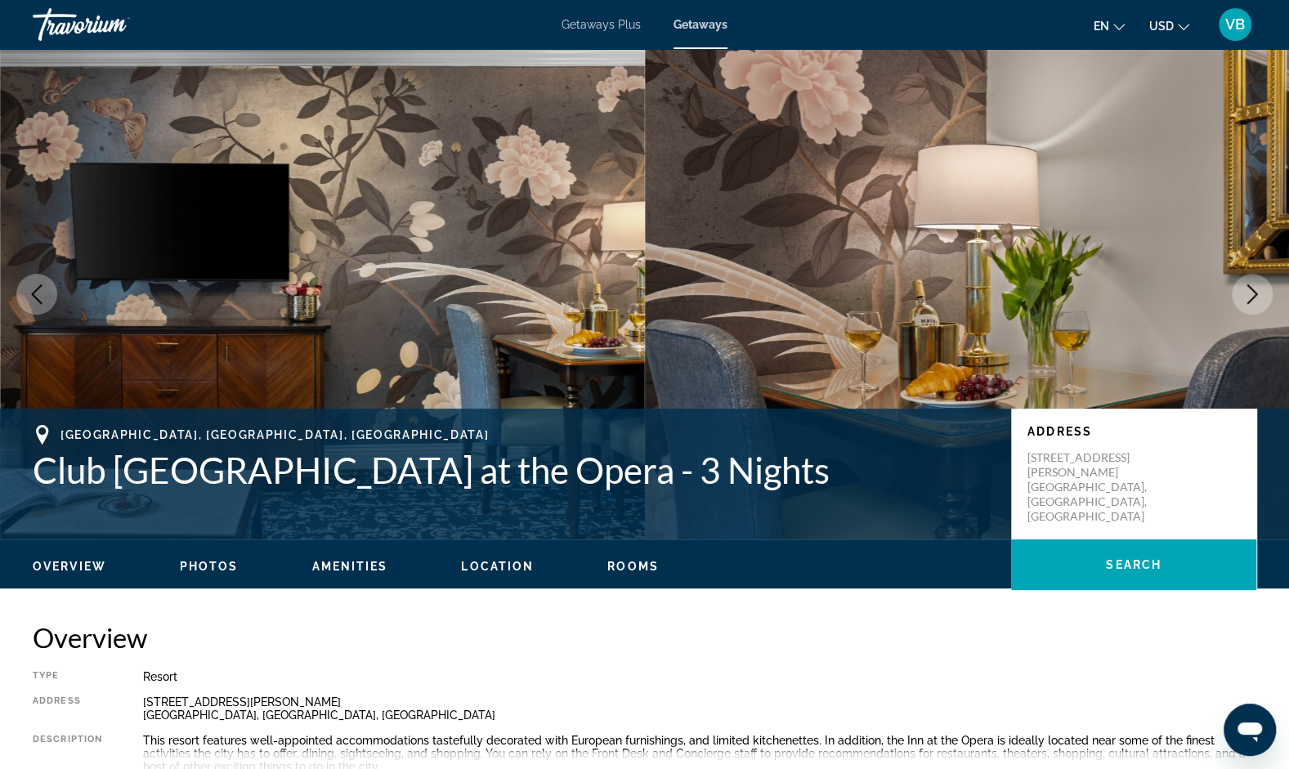
click at [1251, 276] on button "Next image" at bounding box center [1252, 294] width 41 height 41
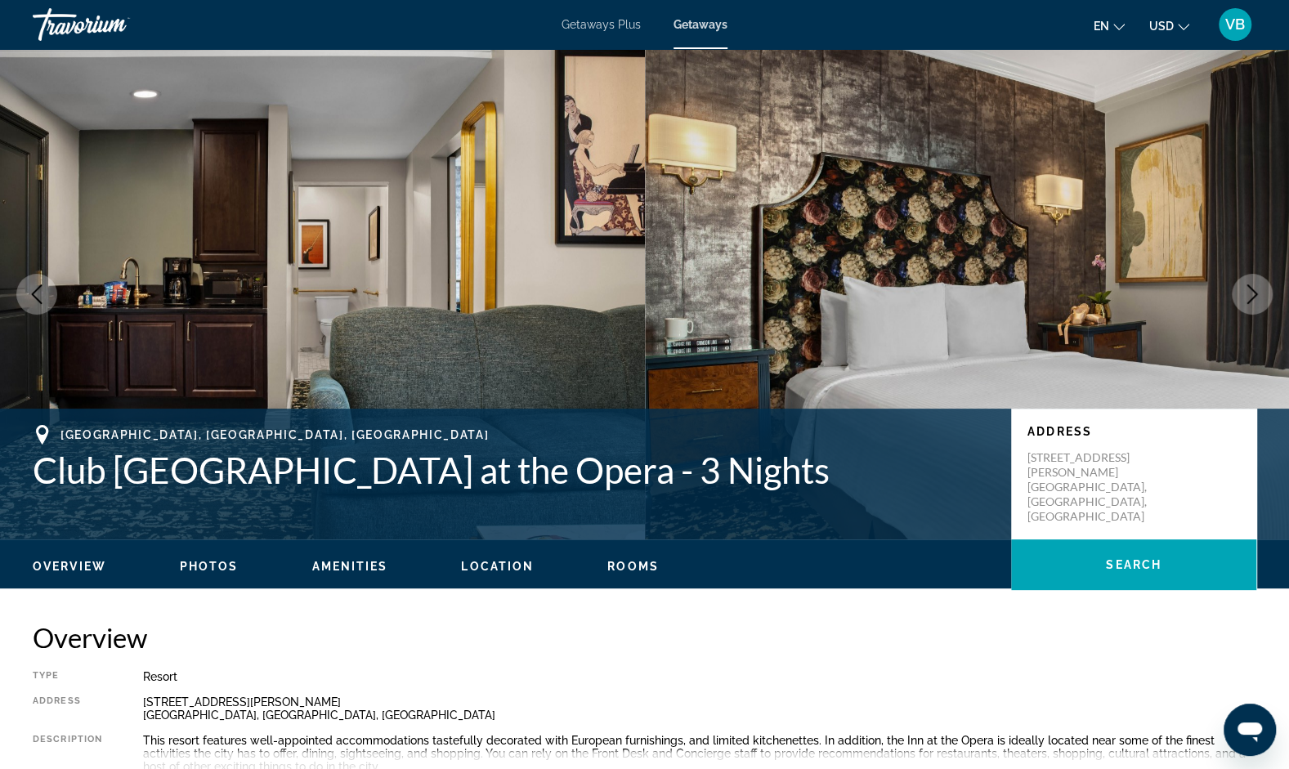
click at [1251, 276] on button "Next image" at bounding box center [1252, 294] width 41 height 41
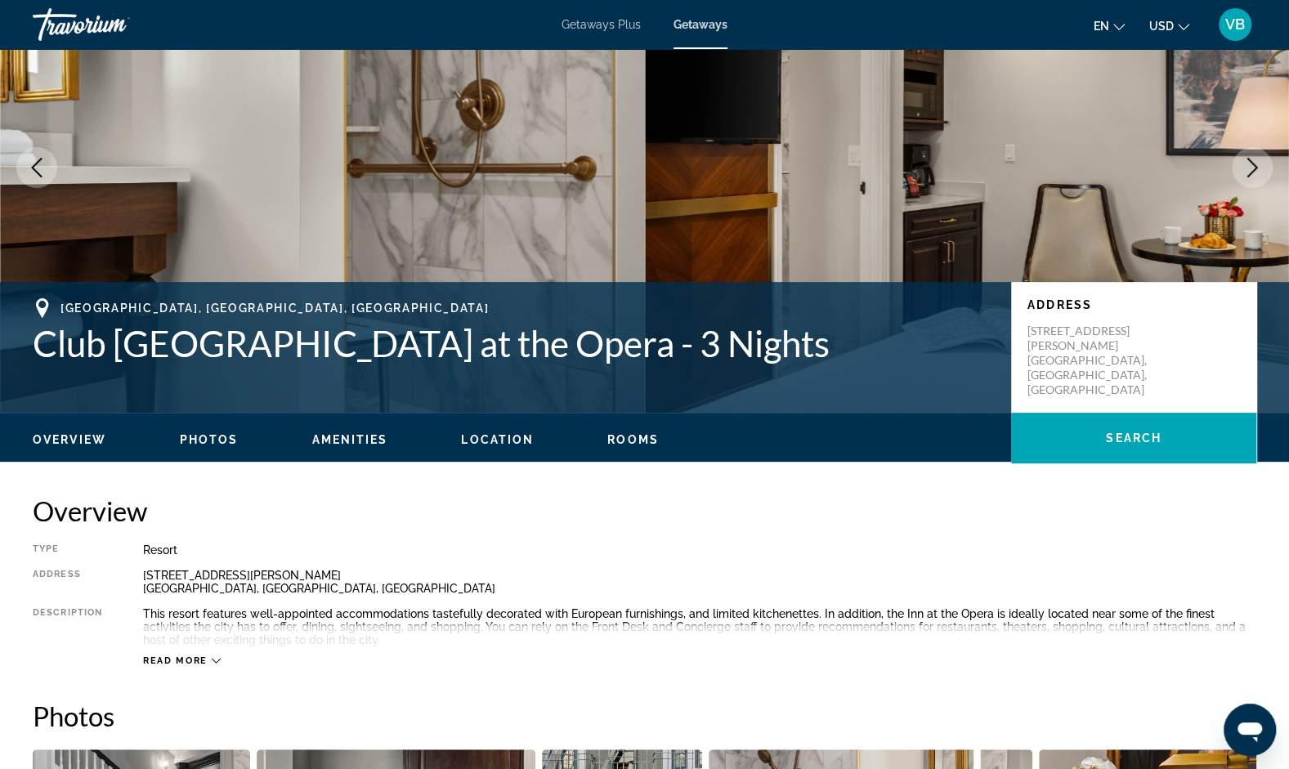
scroll to position [84, 0]
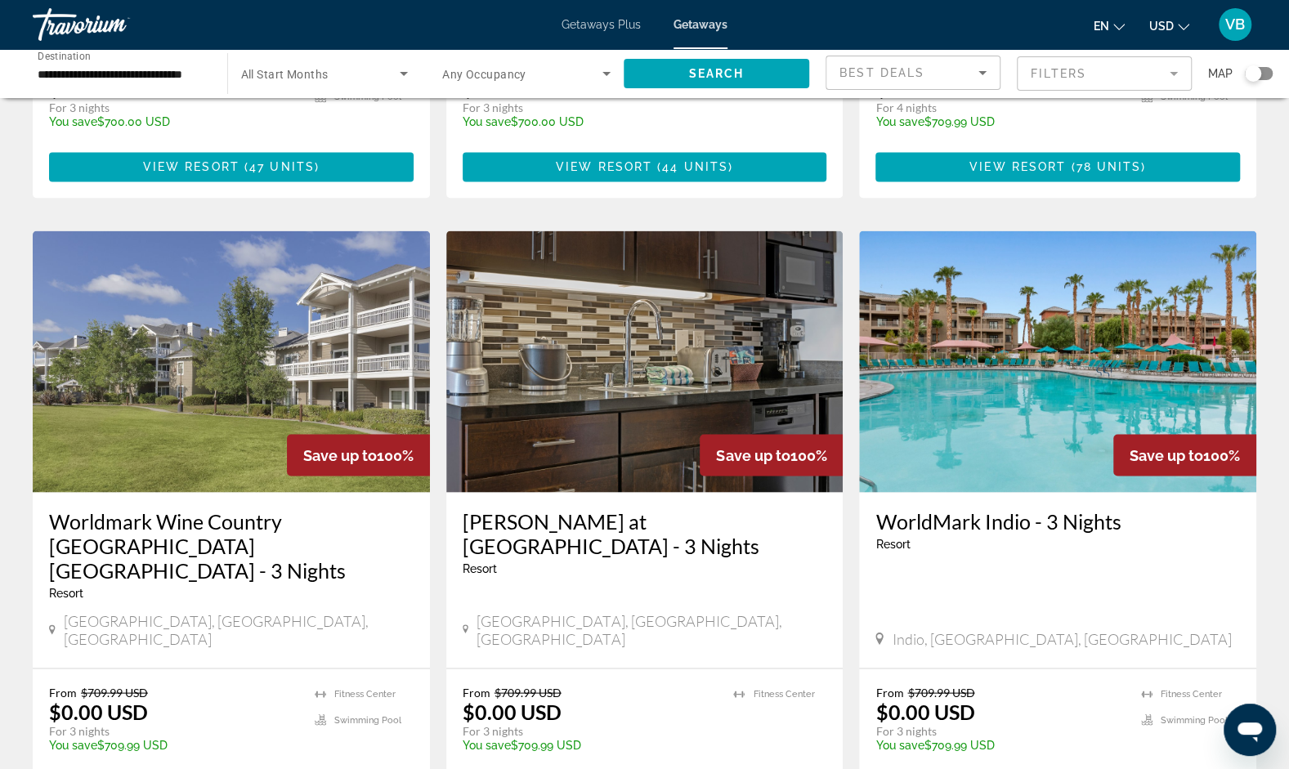
scroll to position [1971, 0]
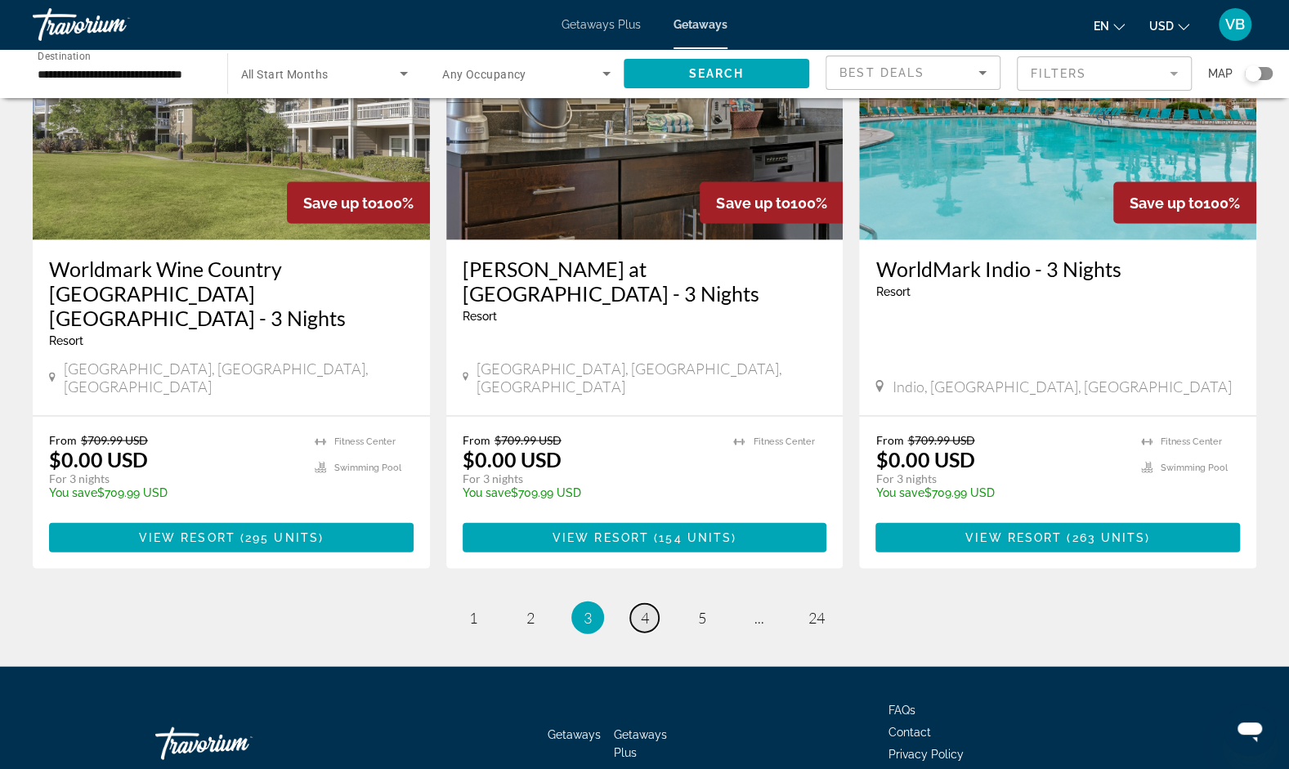
click at [652, 604] on link "page 4" at bounding box center [644, 618] width 29 height 29
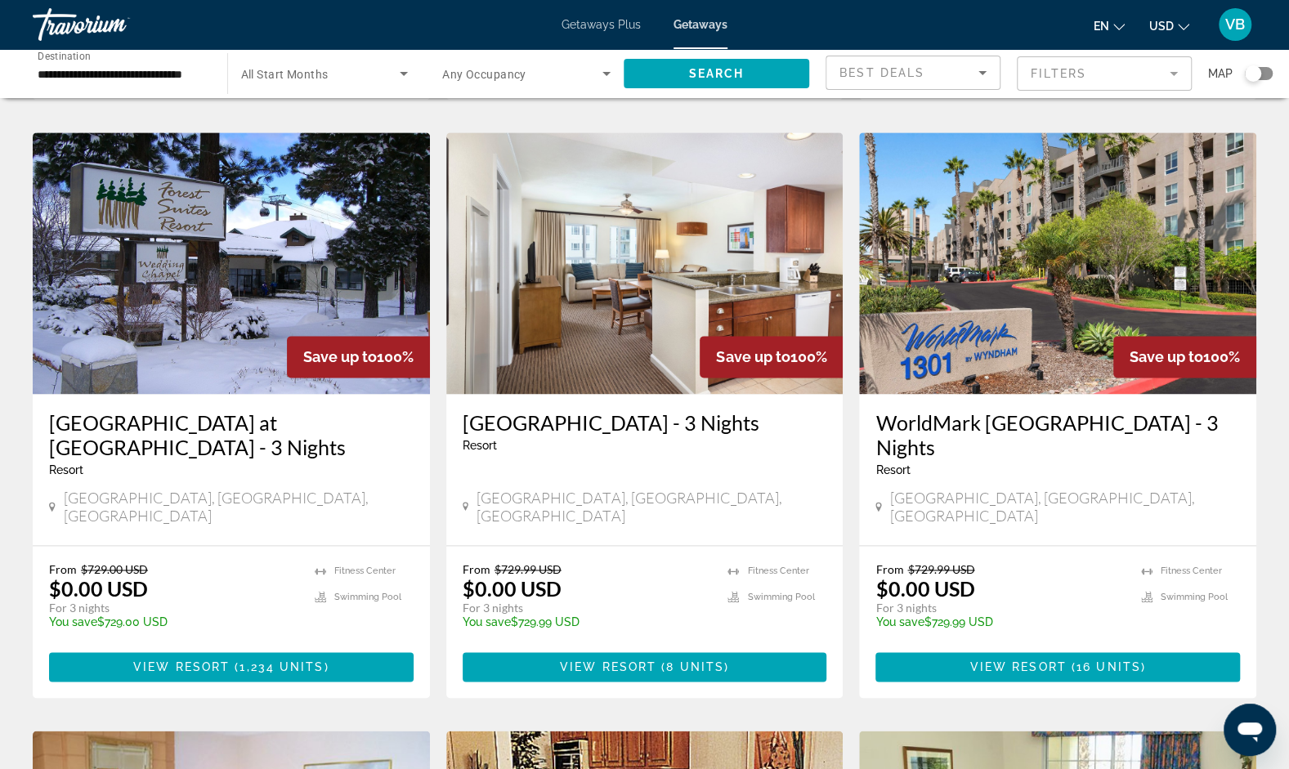
scroll to position [1220, 0]
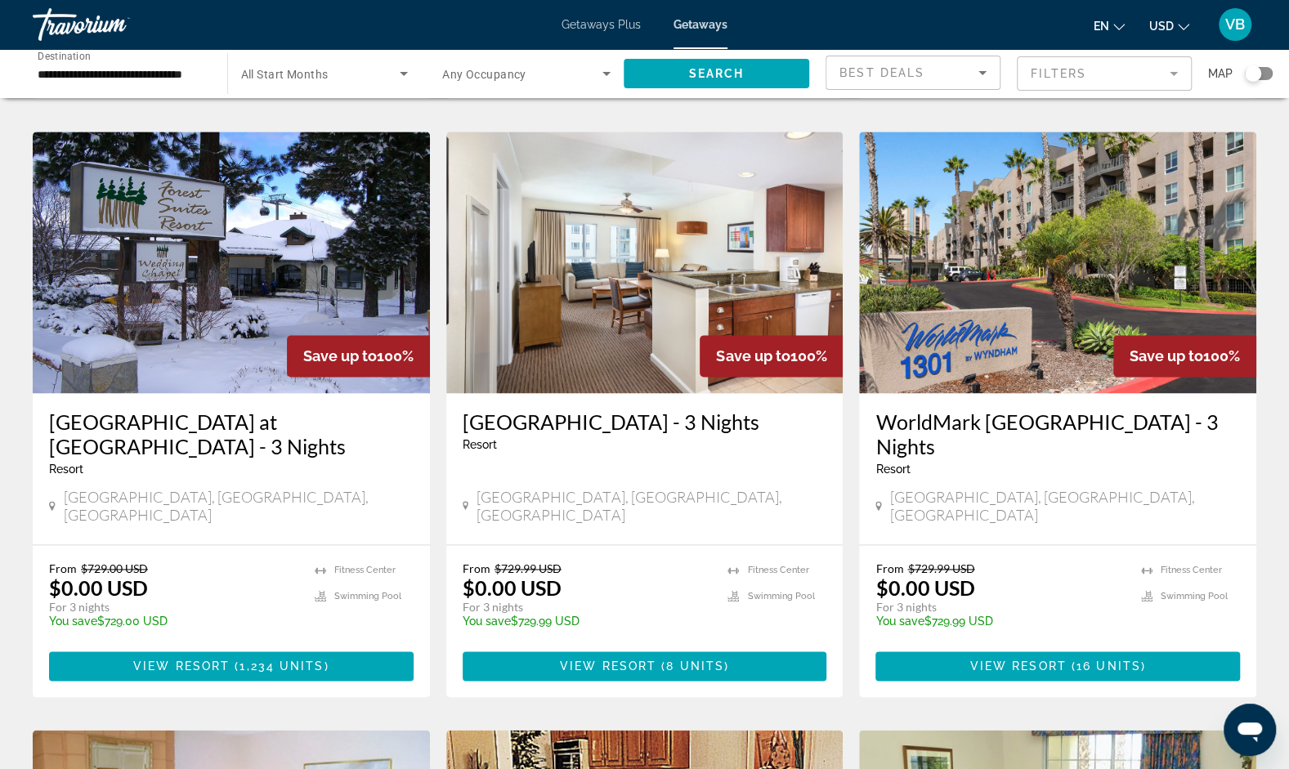
click at [250, 271] on img "Main content" at bounding box center [231, 263] width 397 height 262
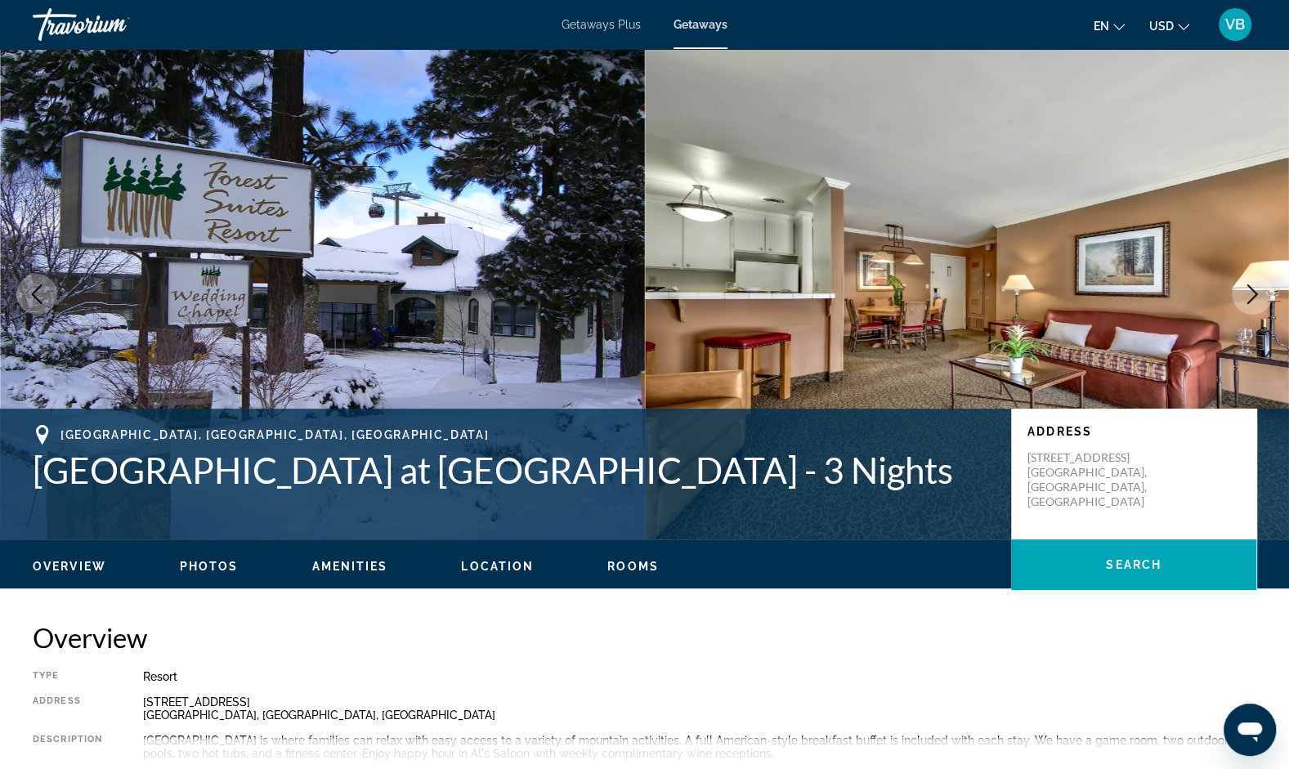
click at [1250, 291] on icon "Next image" at bounding box center [1252, 294] width 20 height 20
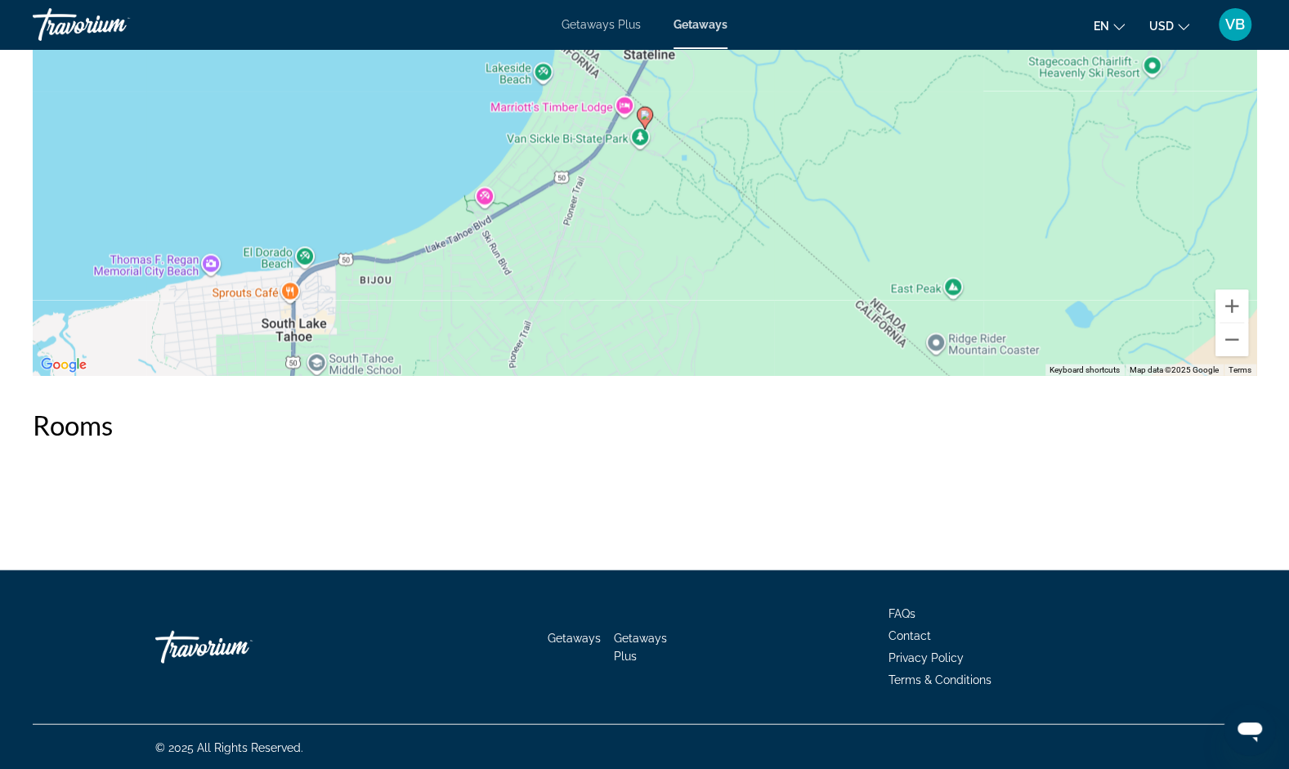
scroll to position [2088, 0]
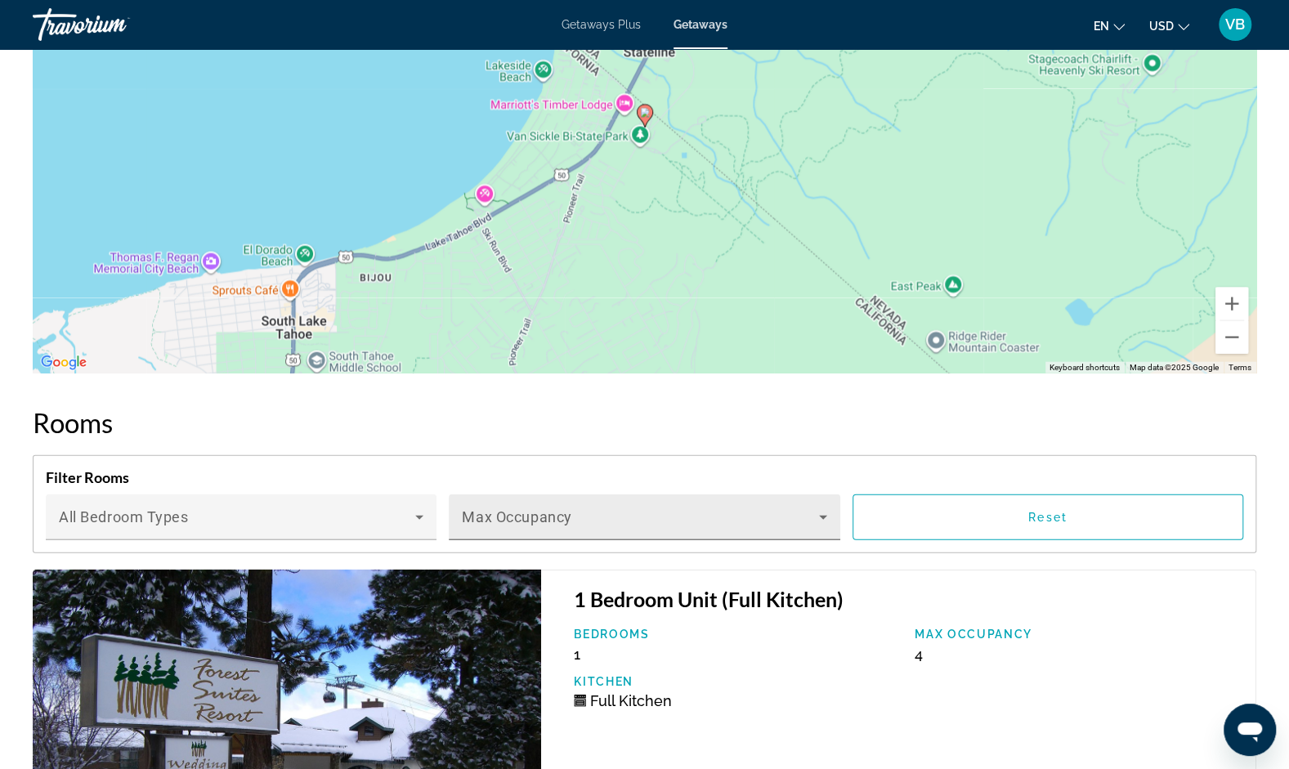
click at [808, 521] on span "Main content" at bounding box center [640, 524] width 356 height 20
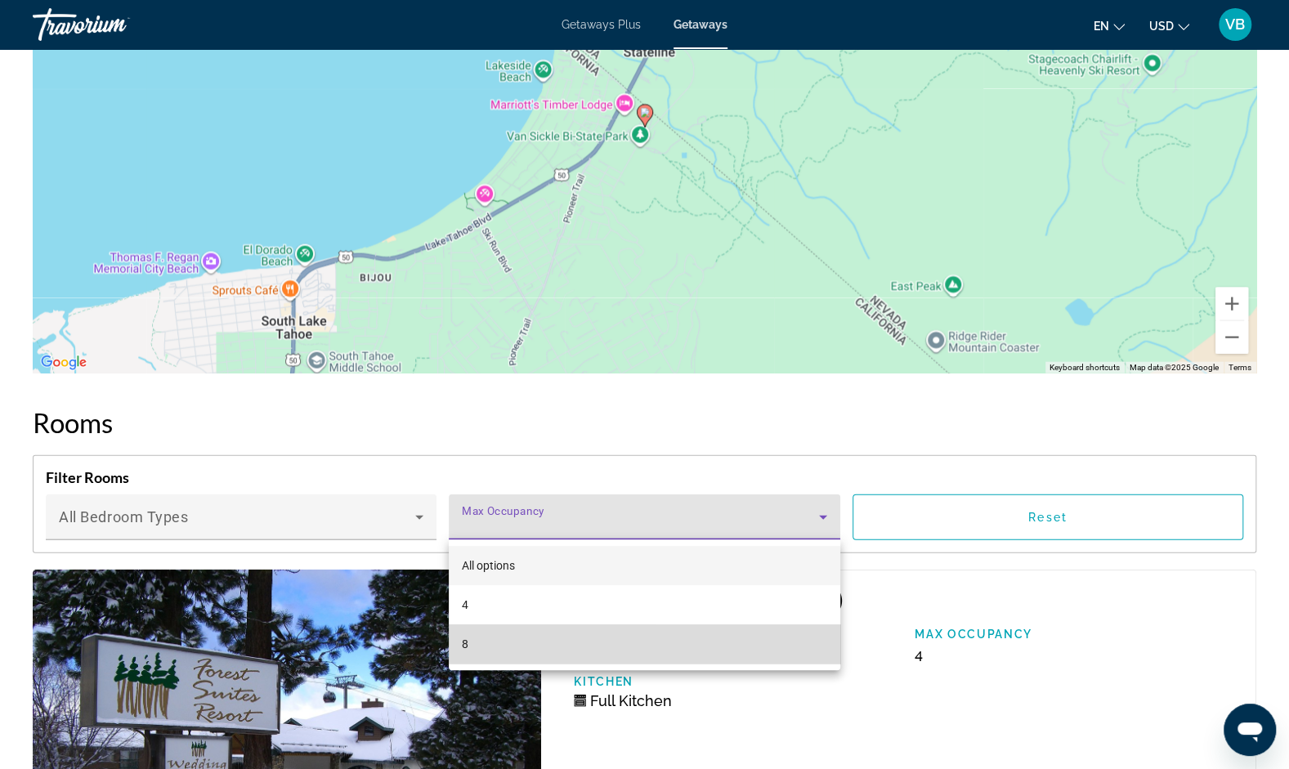
click at [711, 642] on mat-option "8" at bounding box center [644, 643] width 391 height 39
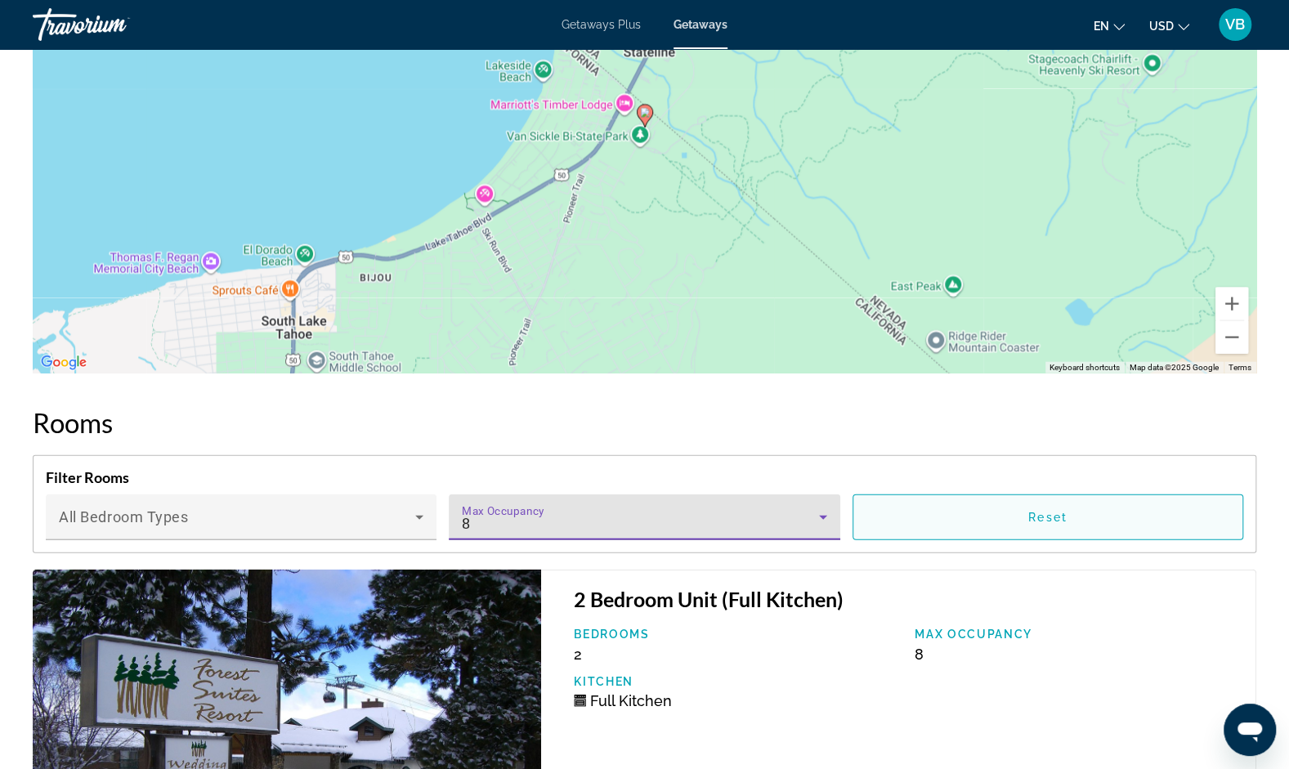
click at [942, 521] on span "Main content" at bounding box center [1047, 517] width 389 height 39
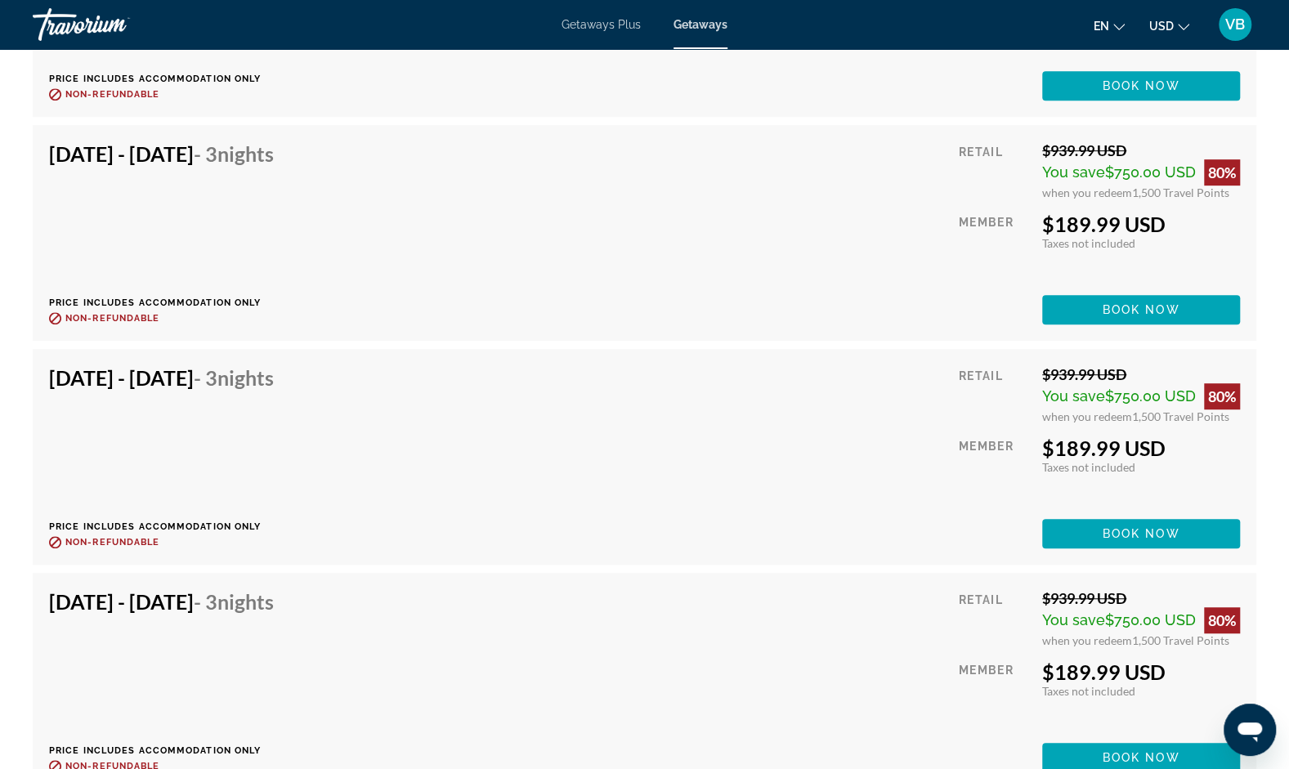
scroll to position [46805, 0]
click at [942, 521] on div "[DATE] - [DATE] - 3 Nights Price includes accommodation only Refundable until :…" at bounding box center [644, 456] width 1191 height 183
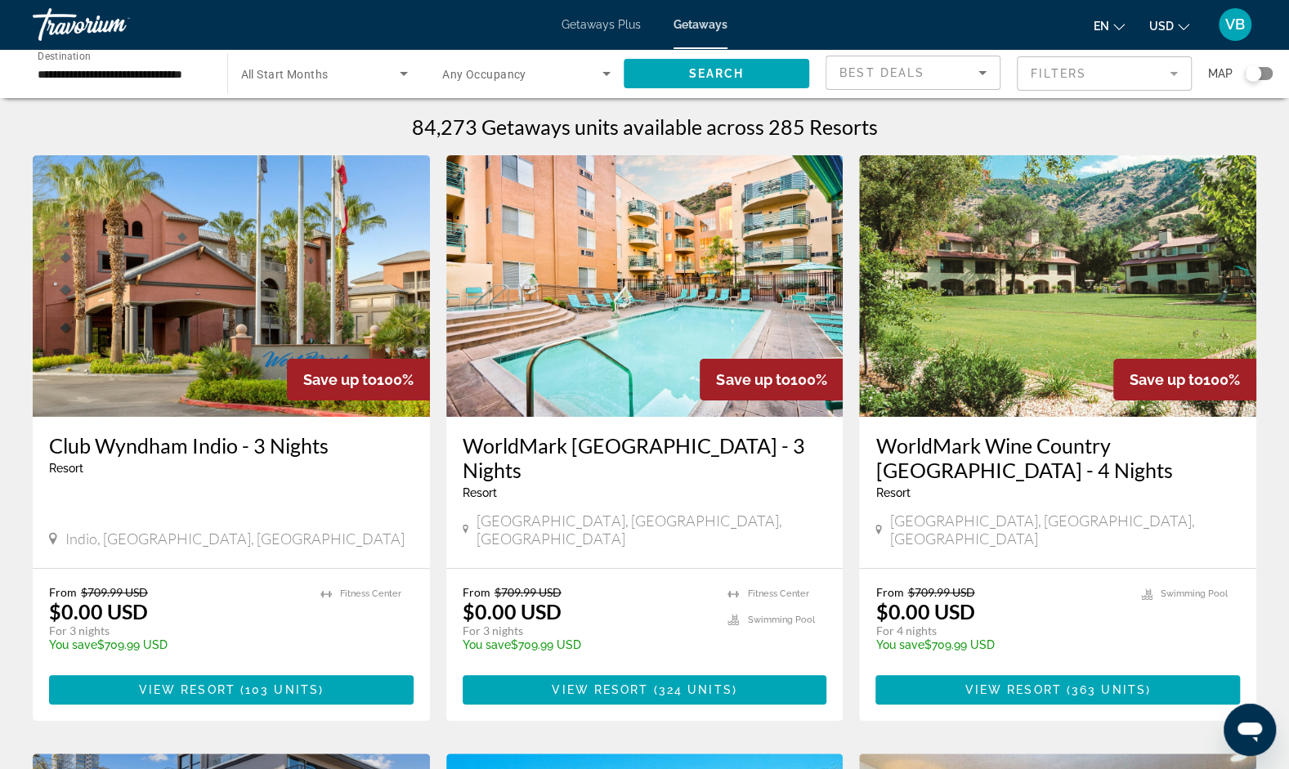
click at [1262, 73] on div "Search widget" at bounding box center [1259, 73] width 28 height 13
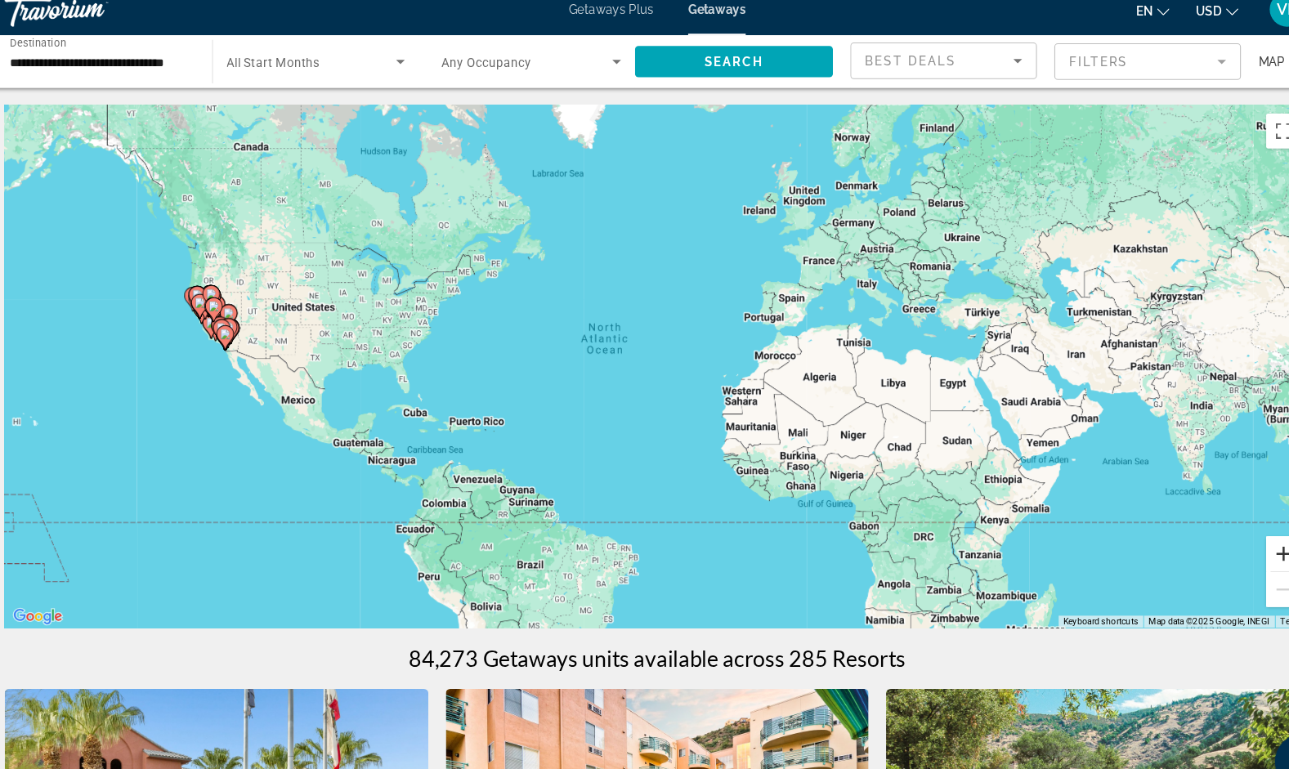
click at [1228, 532] on button "Zoom in" at bounding box center [1231, 535] width 33 height 33
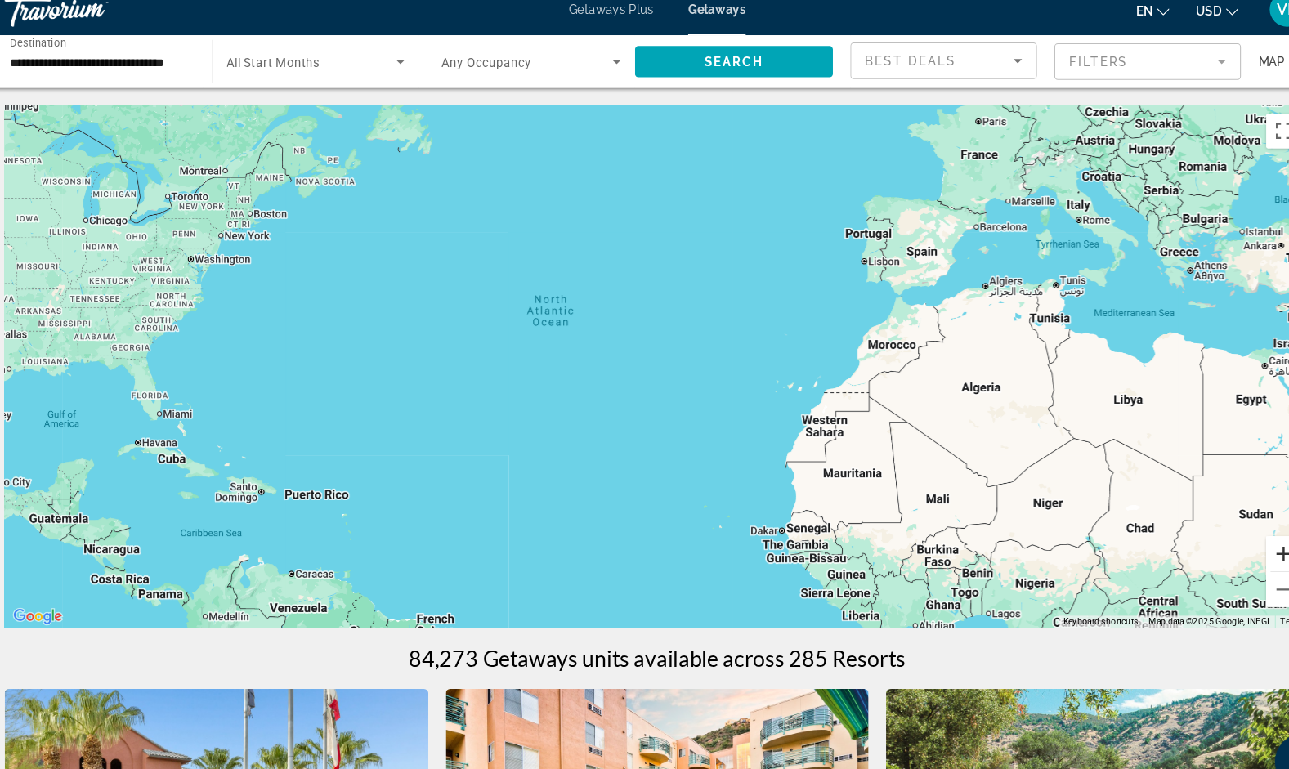
click at [1228, 532] on button "Zoom in" at bounding box center [1231, 535] width 33 height 33
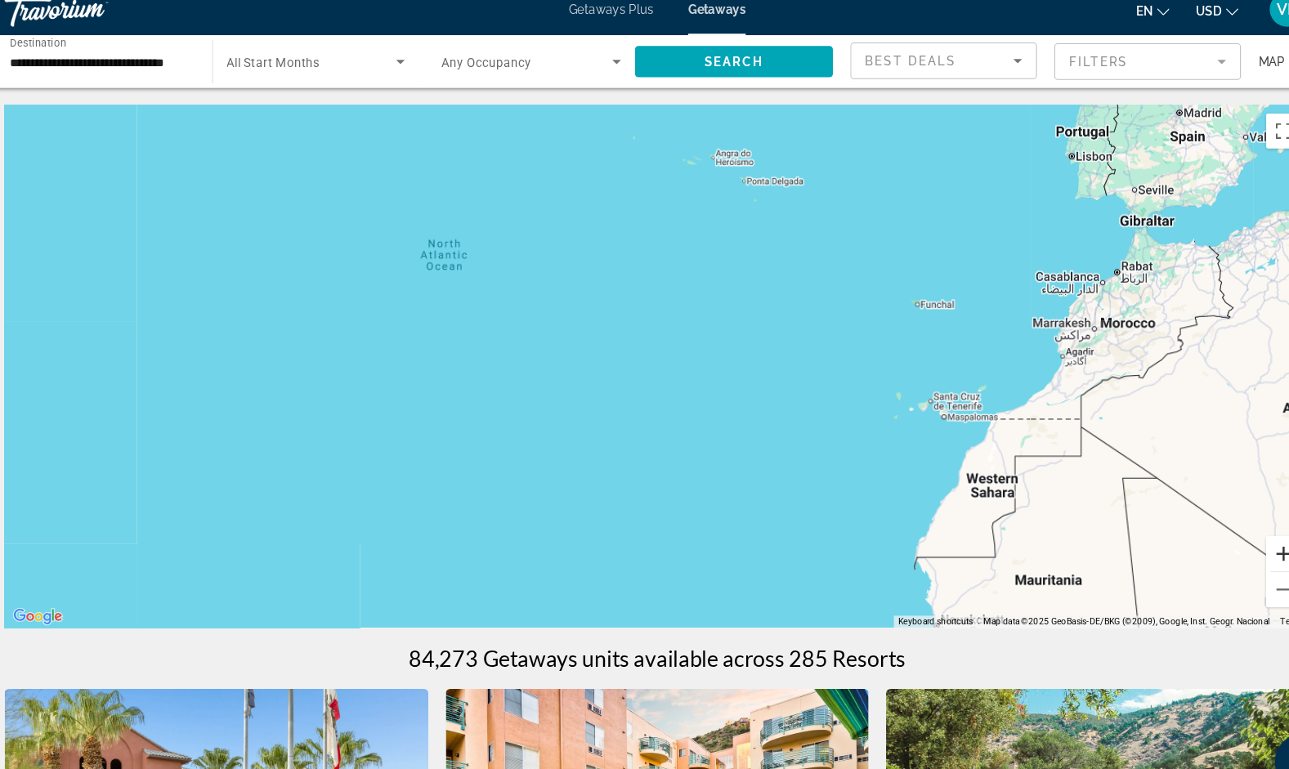
click at [1228, 532] on button "Zoom in" at bounding box center [1231, 535] width 33 height 33
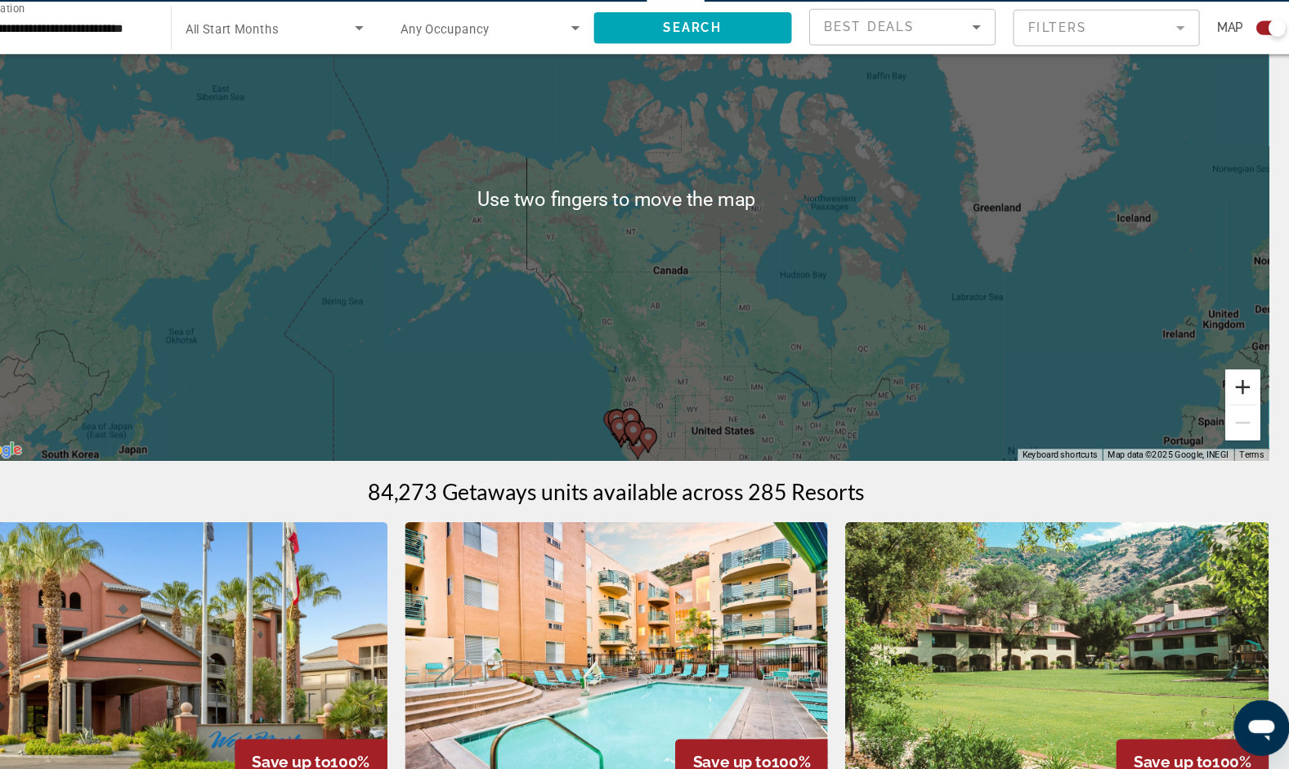
scroll to position [127, 0]
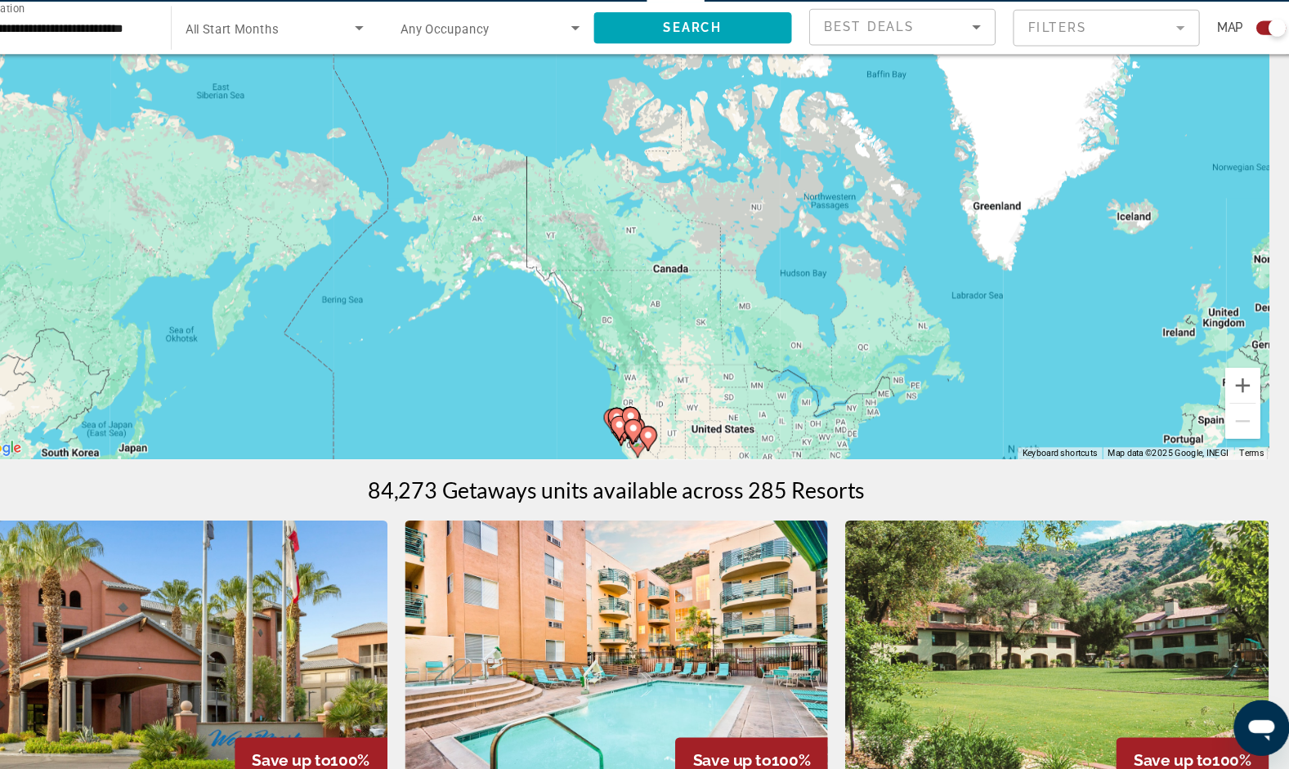
click at [647, 441] on image "Main content" at bounding box center [647, 446] width 10 height 10
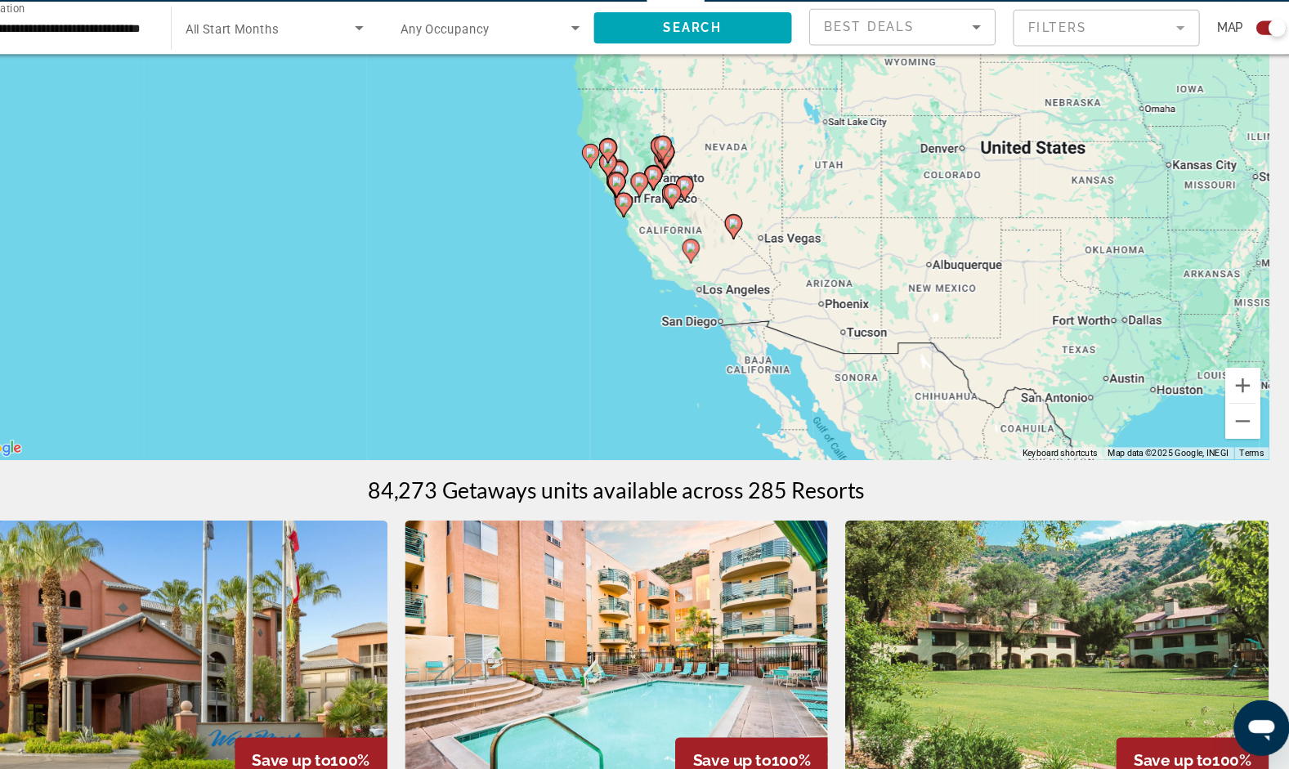
click at [669, 304] on div "To navigate, press the arrow keys. To activate drag with keyboard, press Alt + …" at bounding box center [645, 233] width 1224 height 490
click at [693, 240] on gmp-advanced-marker "Main content" at bounding box center [697, 231] width 16 height 25
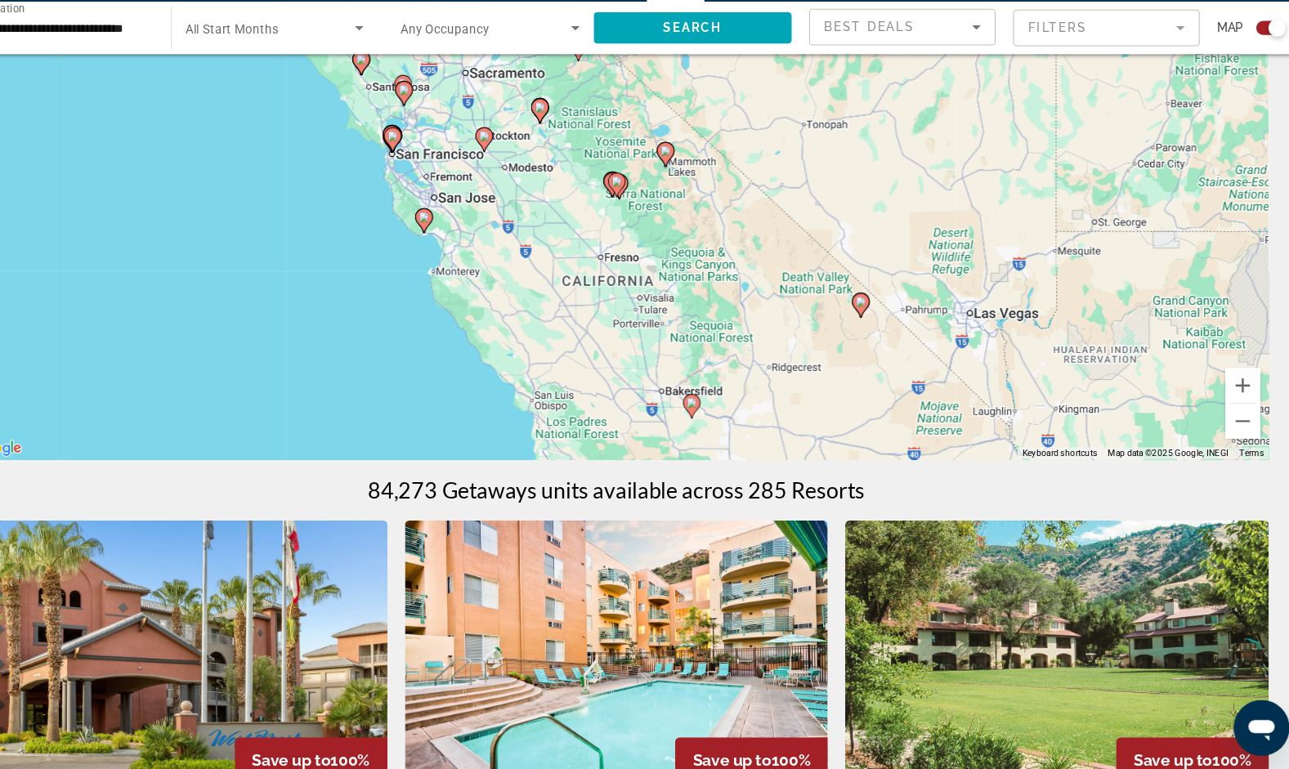
click at [392, 180] on div "To navigate, press the arrow keys. To activate drag with keyboard, press Alt + …" at bounding box center [645, 233] width 1224 height 490
click at [433, 175] on image "Main content" at bounding box center [435, 175] width 10 height 10
type input "**********"
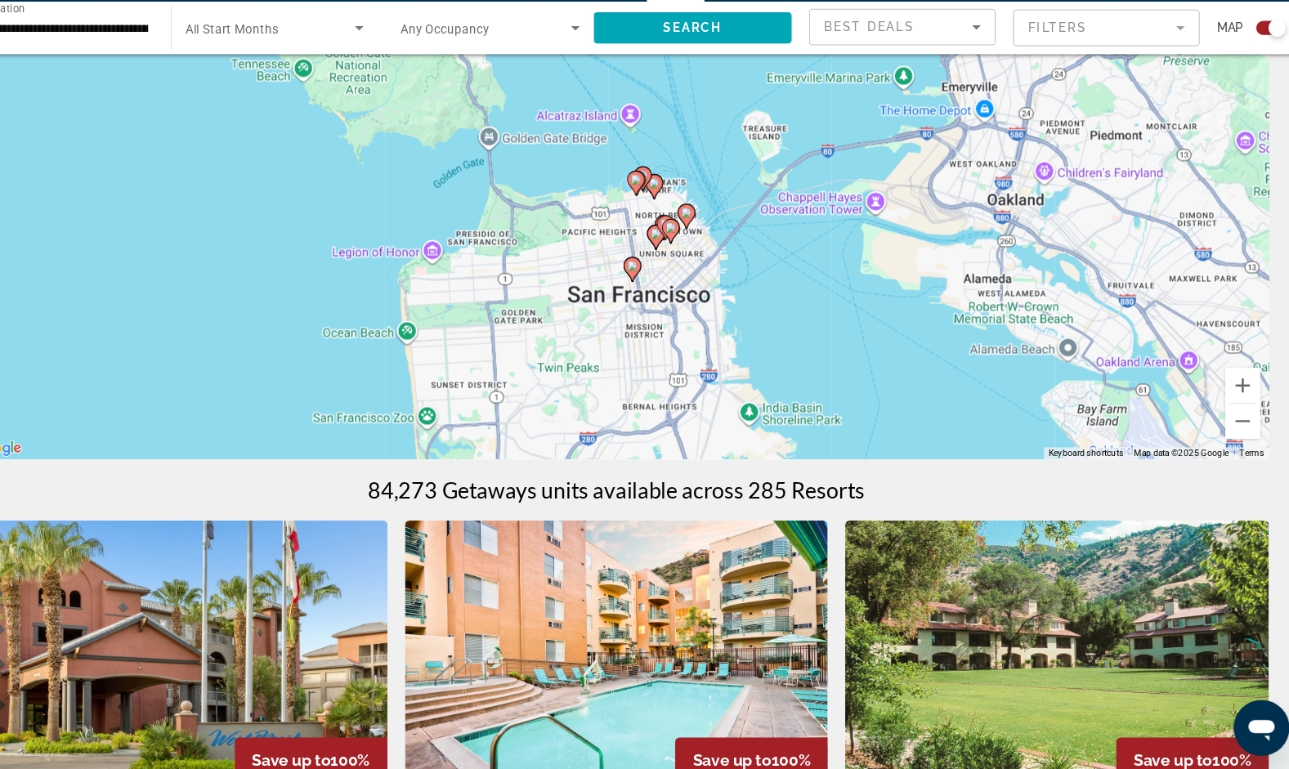
scroll to position [134, 0]
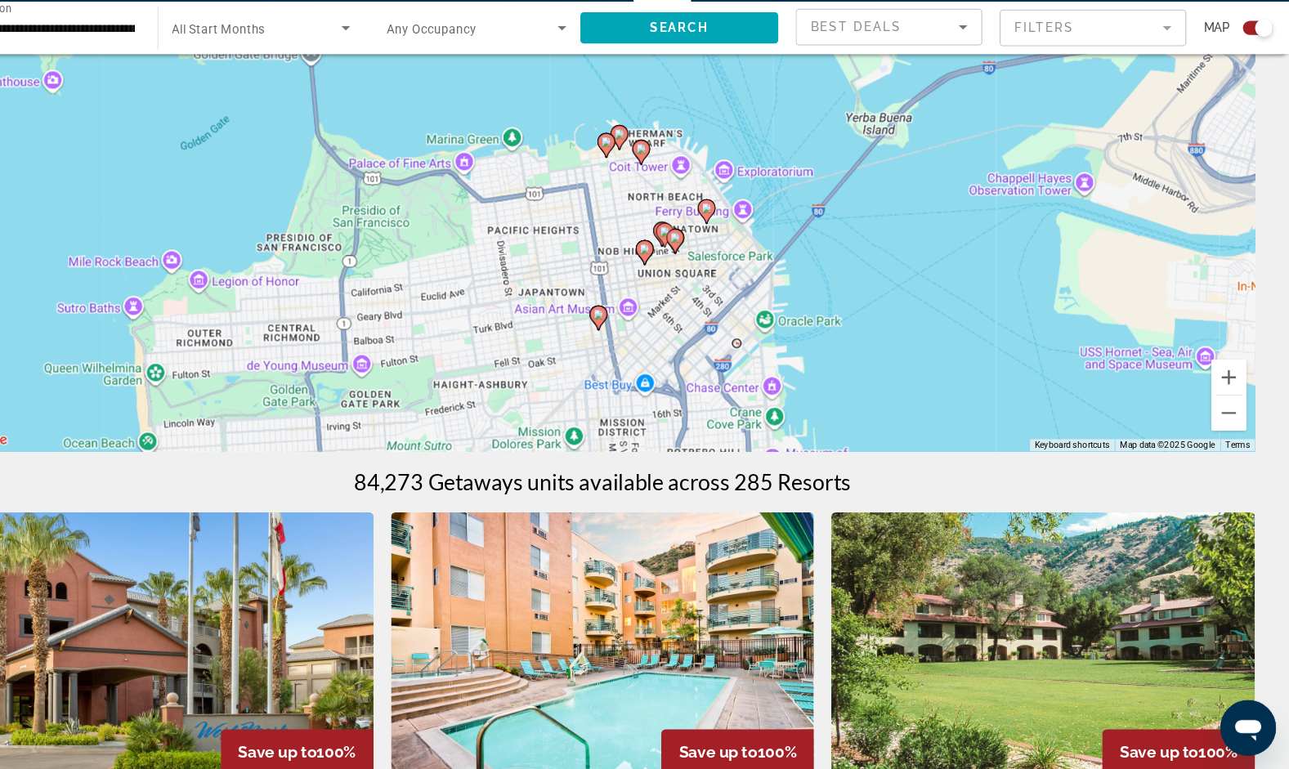
click at [679, 285] on image "Main content" at bounding box center [684, 281] width 10 height 10
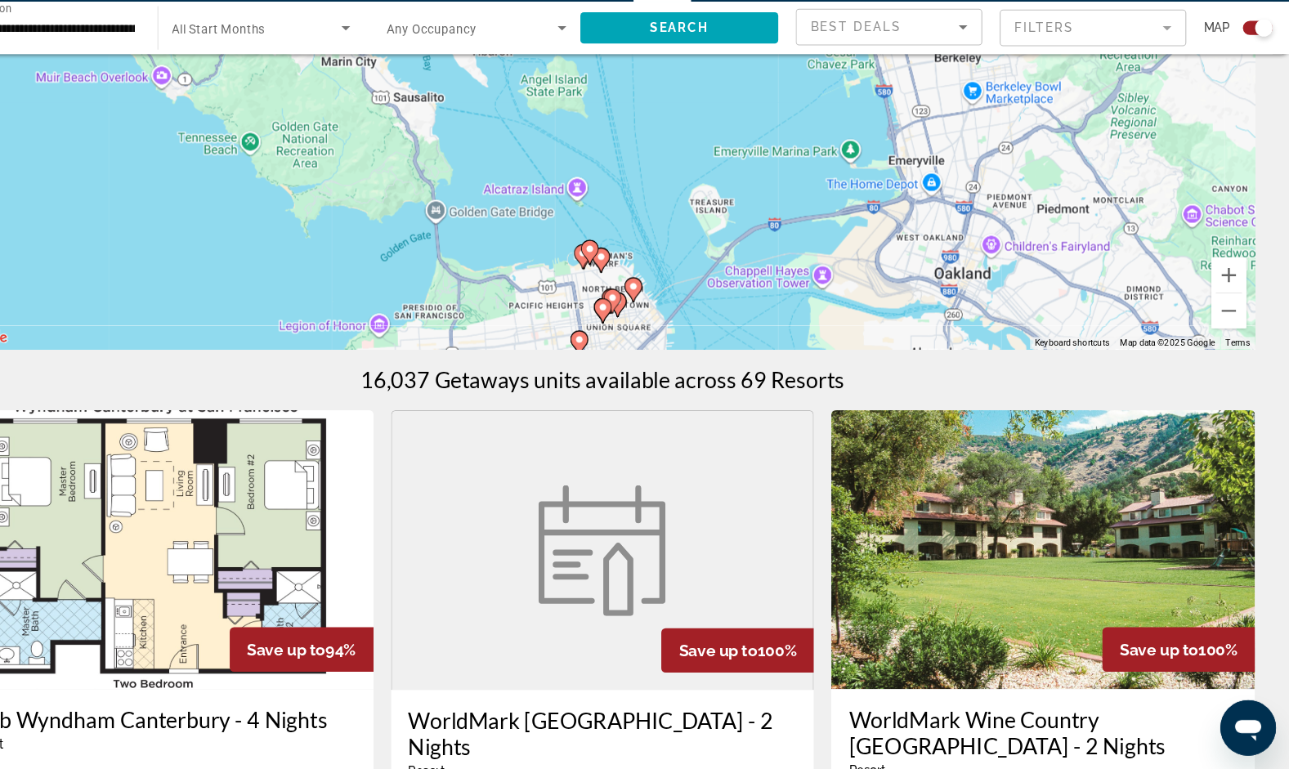
scroll to position [401, 0]
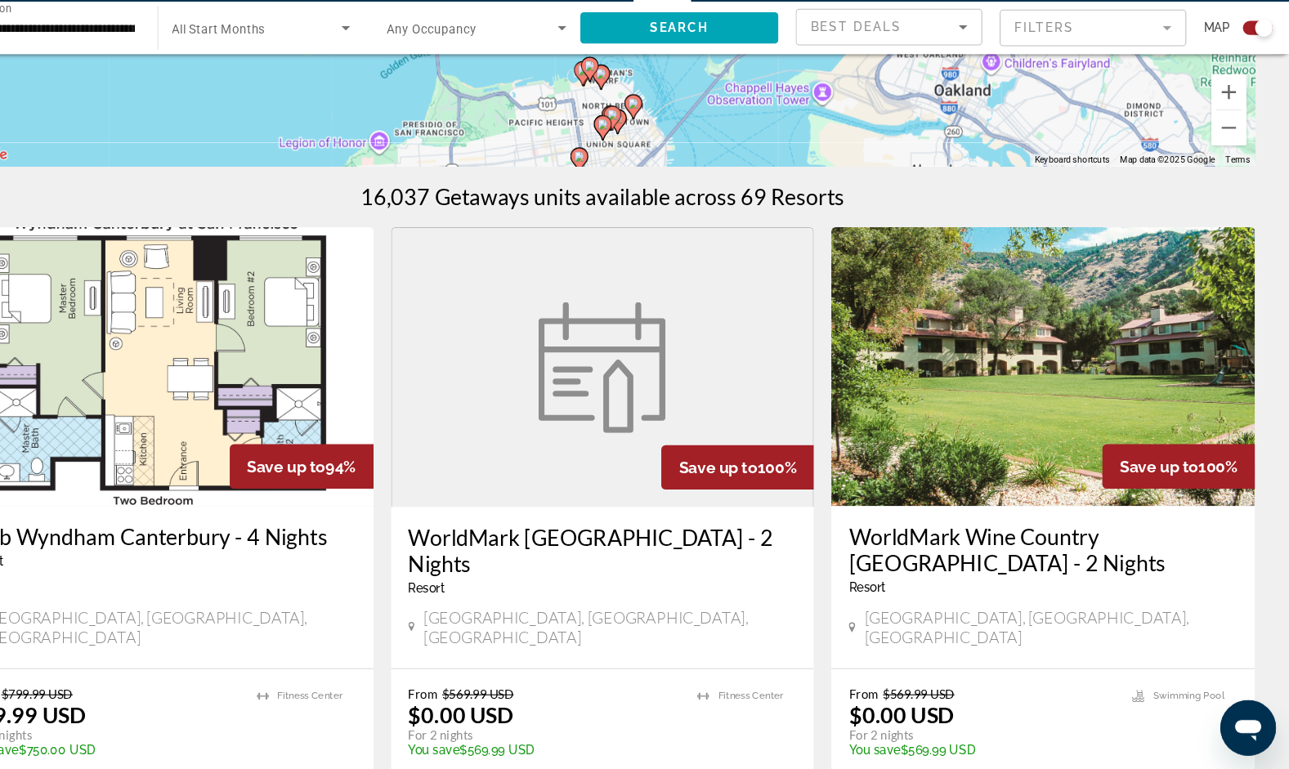
click at [639, 171] on gmp-advanced-marker "Main content" at bounding box center [645, 167] width 16 height 25
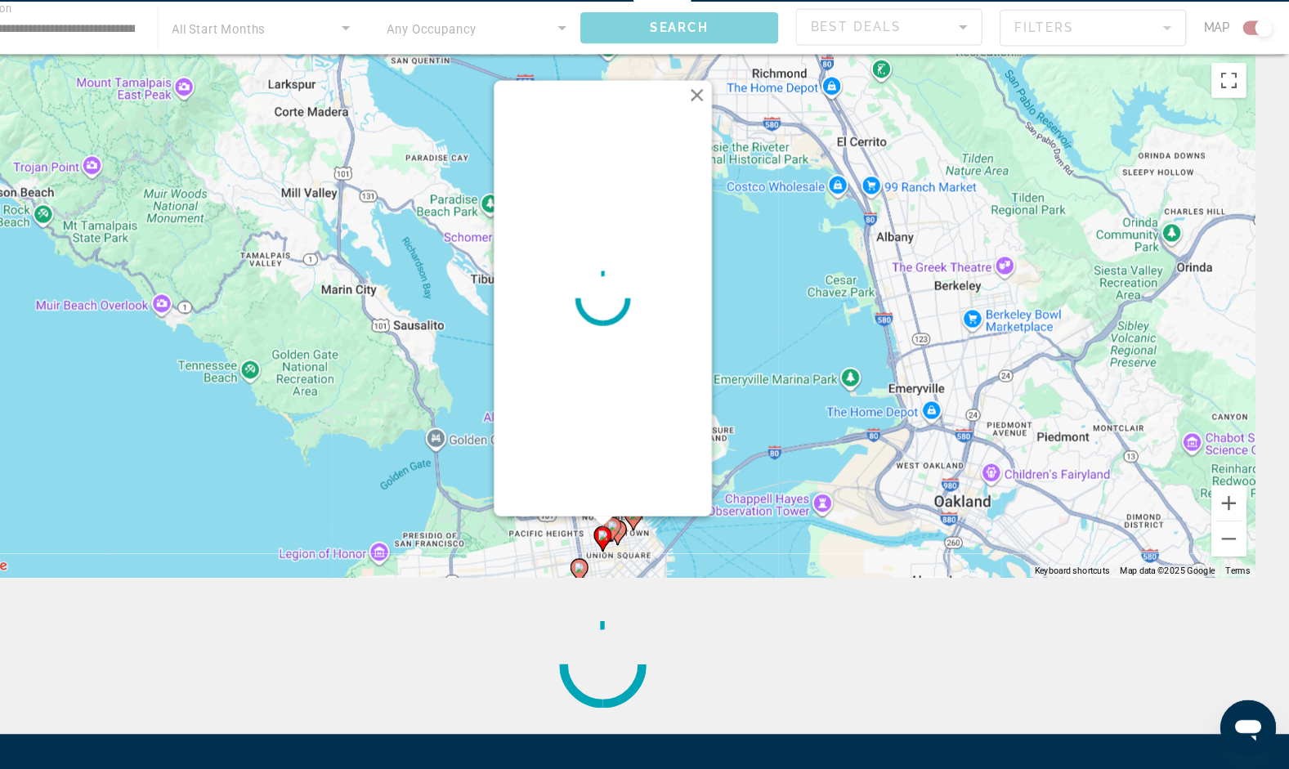
scroll to position [0, 0]
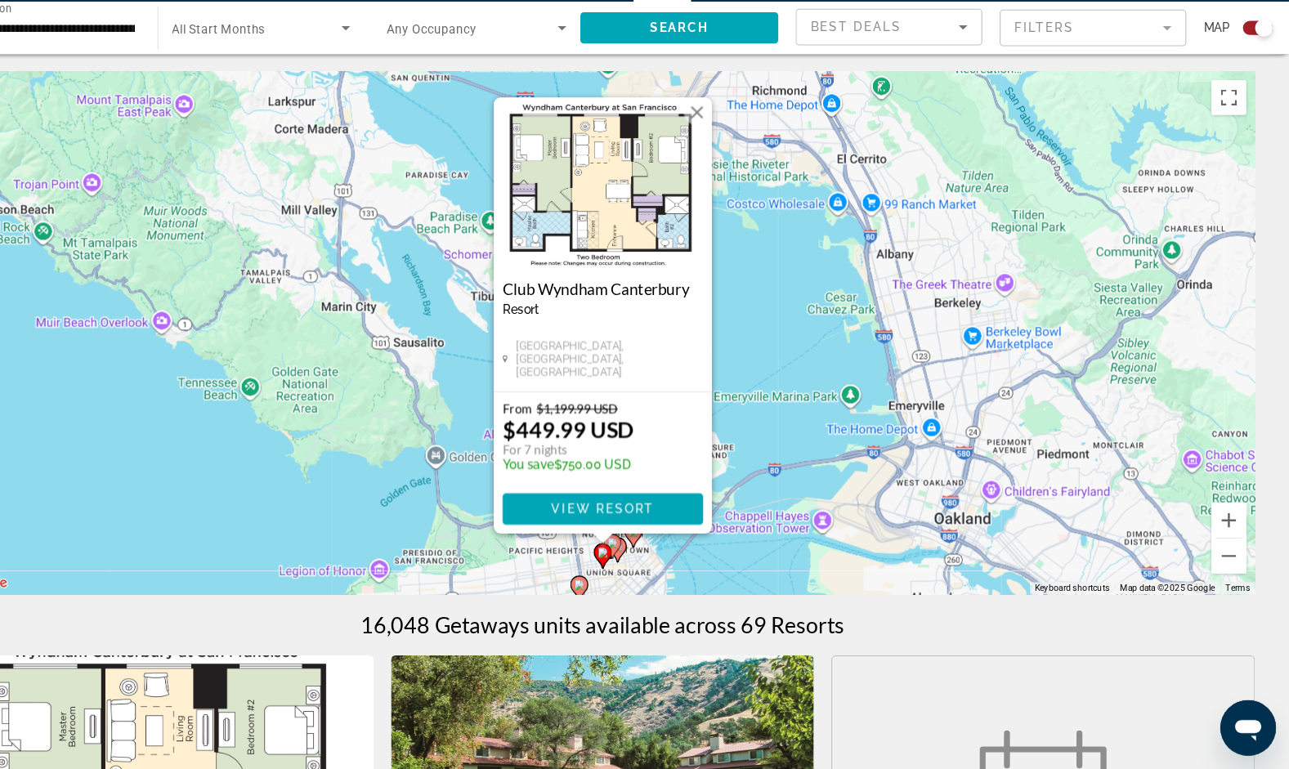
click at [654, 558] on image "Main content" at bounding box center [654, 557] width 10 height 10
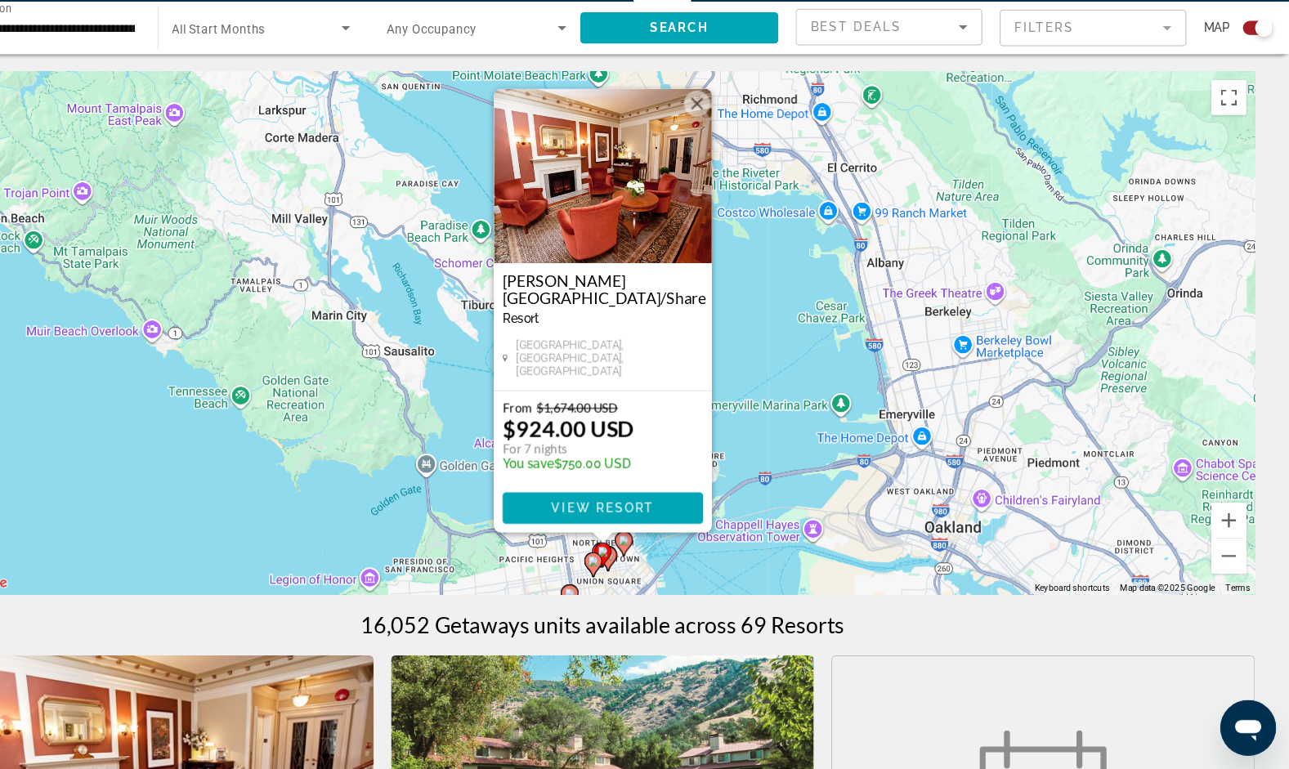
click at [654, 570] on image "Main content" at bounding box center [650, 568] width 10 height 10
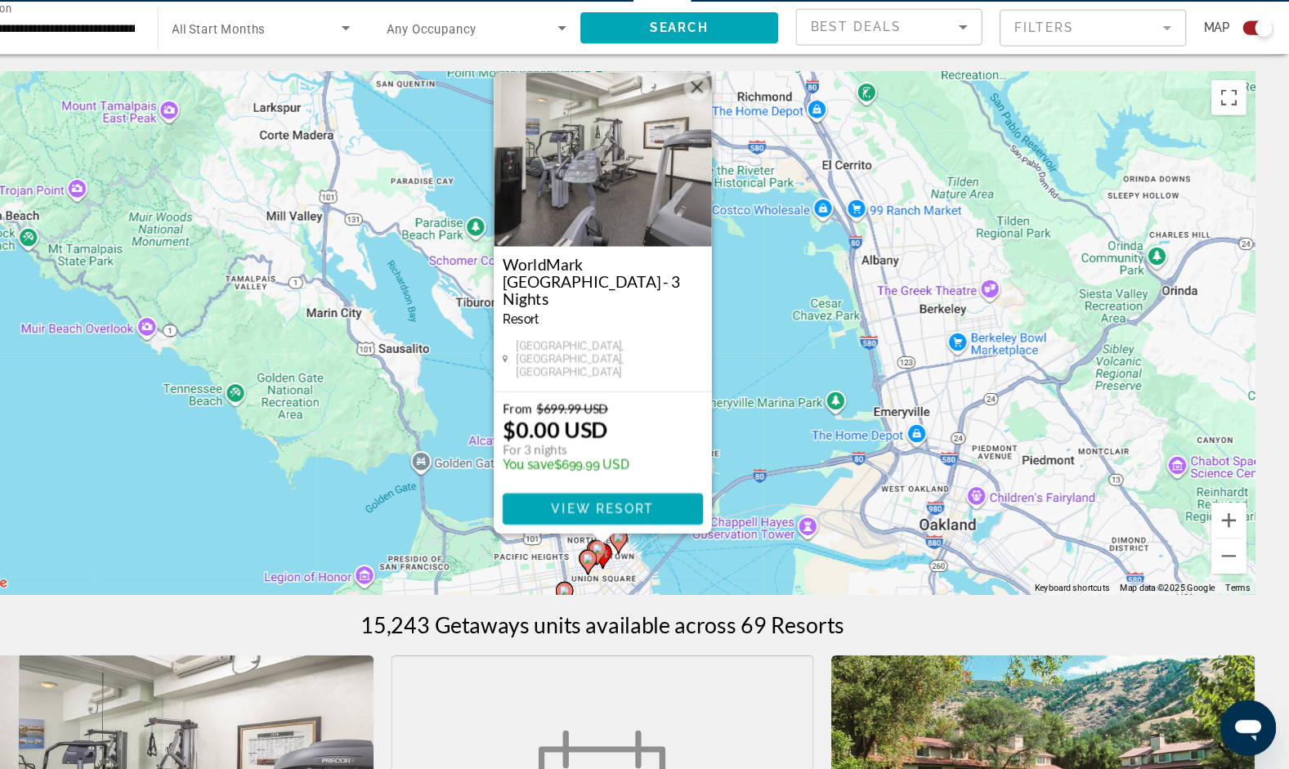
click at [660, 557] on icon "Main content" at bounding box center [658, 554] width 15 height 21
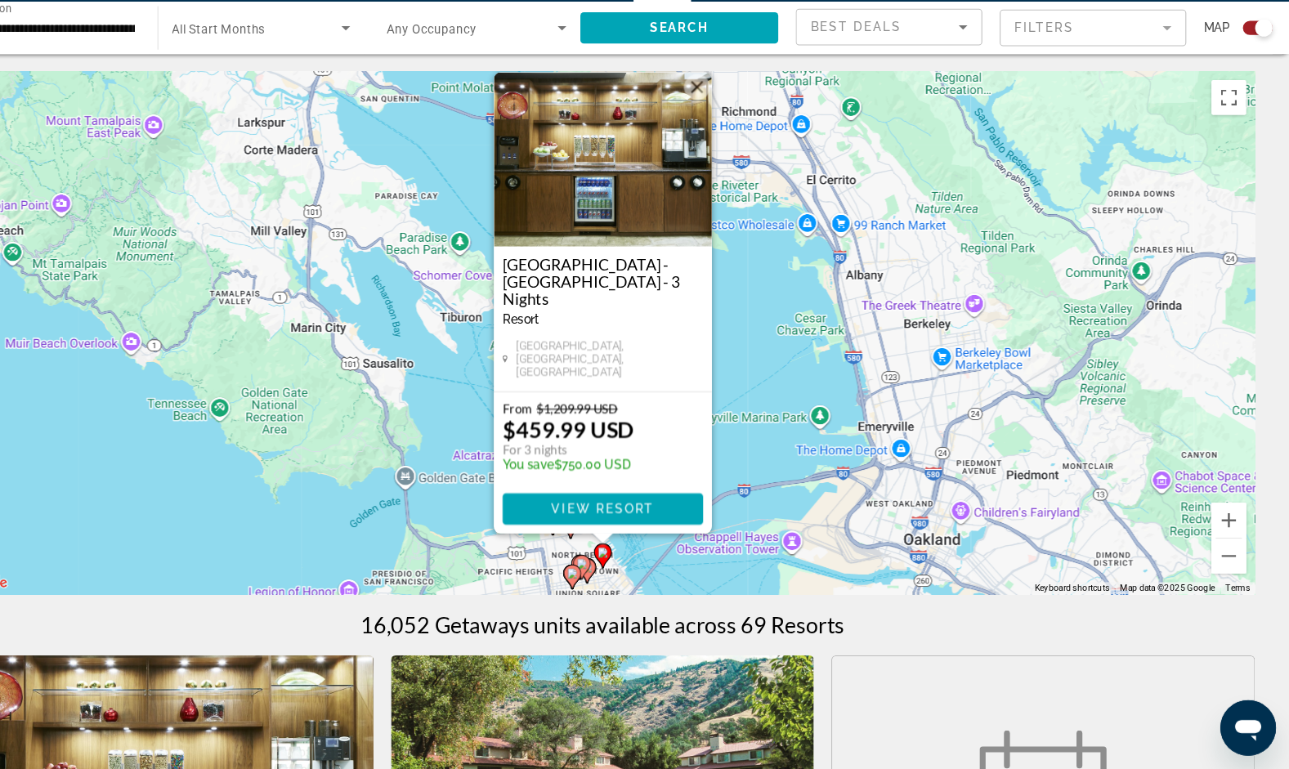
click at [621, 583] on icon "Main content" at bounding box center [615, 588] width 15 height 21
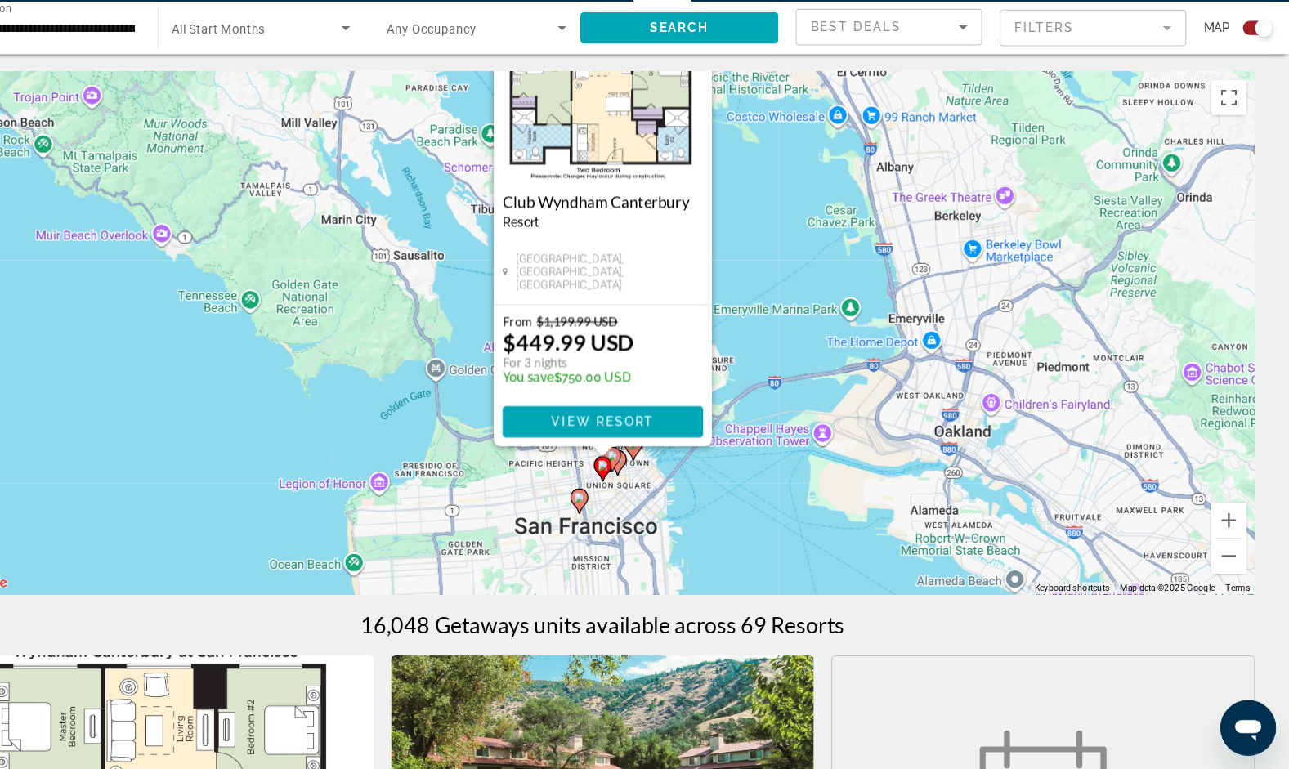
click at [621, 583] on div "To activate drag with keyboard, press Alt + Enter. Once in keyboard drag state,…" at bounding box center [645, 359] width 1224 height 490
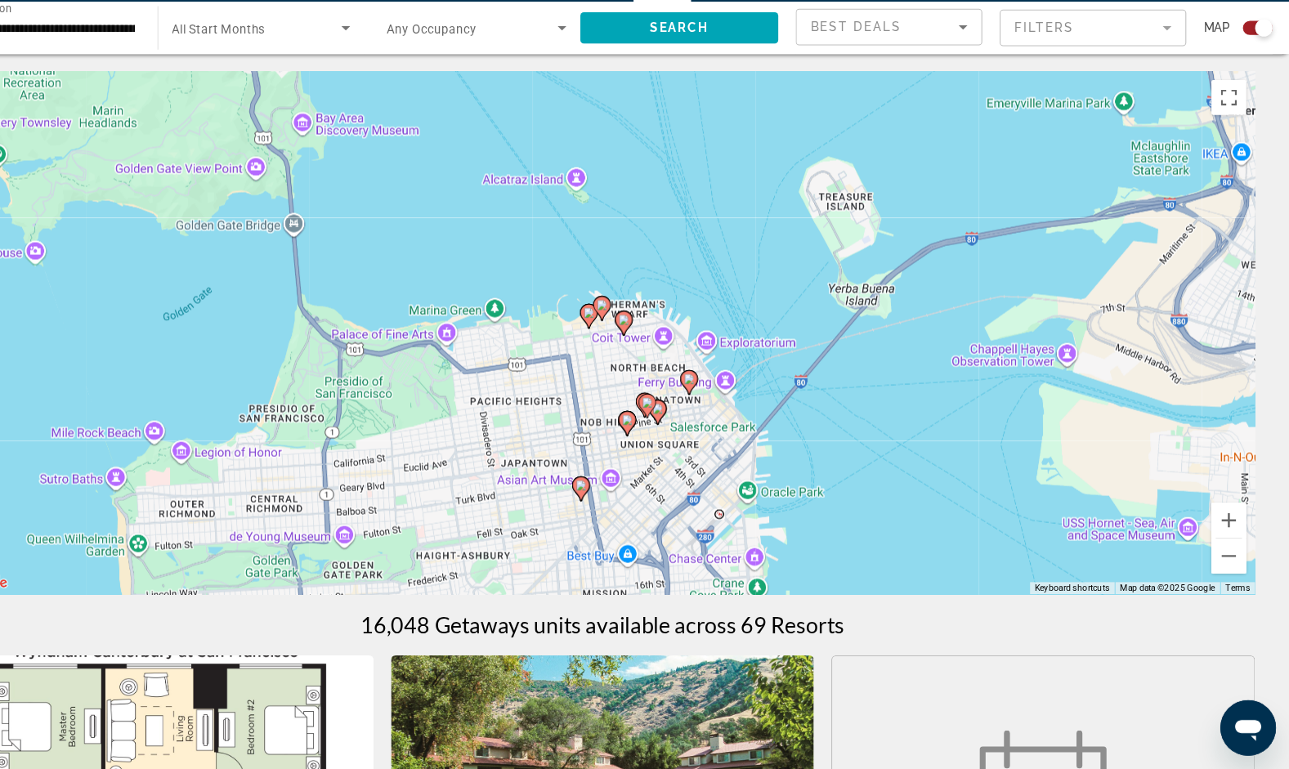
click at [622, 518] on div "To activate drag with keyboard, press Alt + Enter. Once in keyboard drag state,…" at bounding box center [645, 359] width 1224 height 490
click at [622, 511] on icon "Main content" at bounding box center [623, 505] width 15 height 21
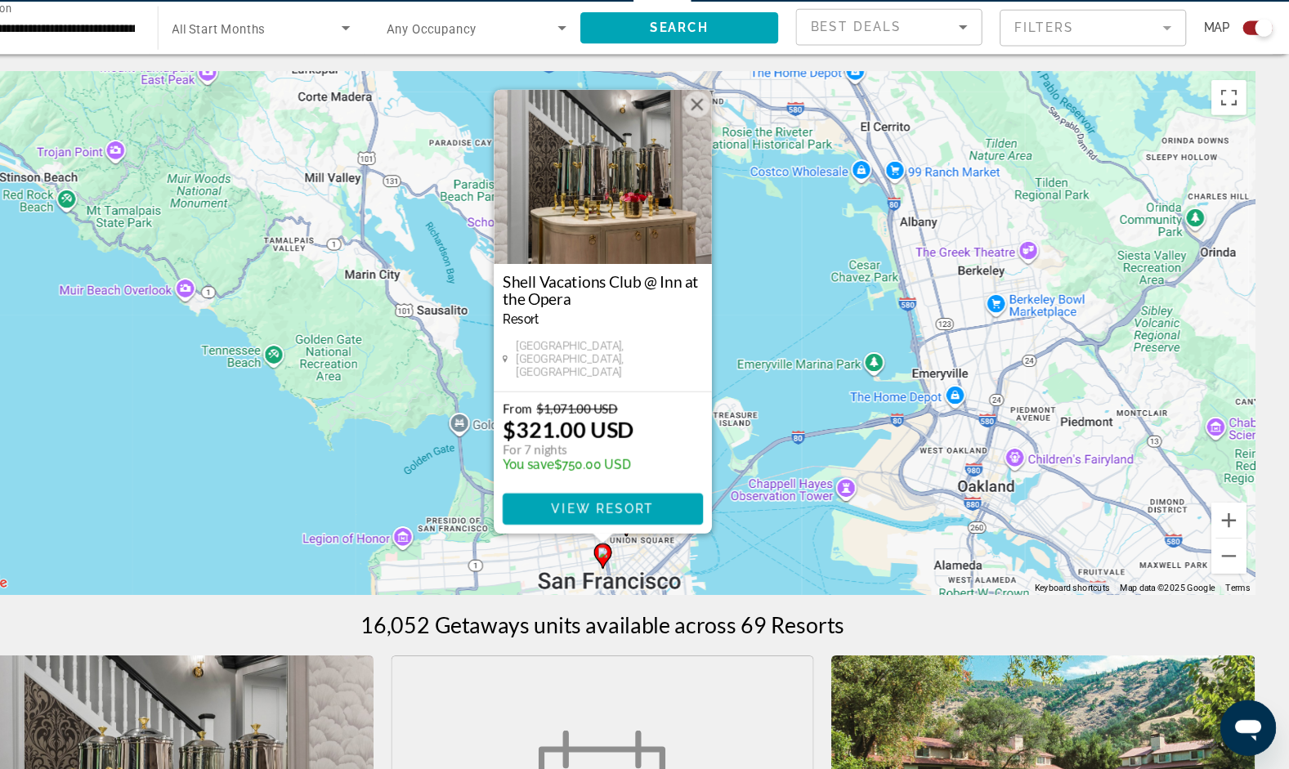
click at [872, 429] on div "To activate drag with keyboard, press Alt + Enter. Once in keyboard drag state,…" at bounding box center [645, 359] width 1224 height 490
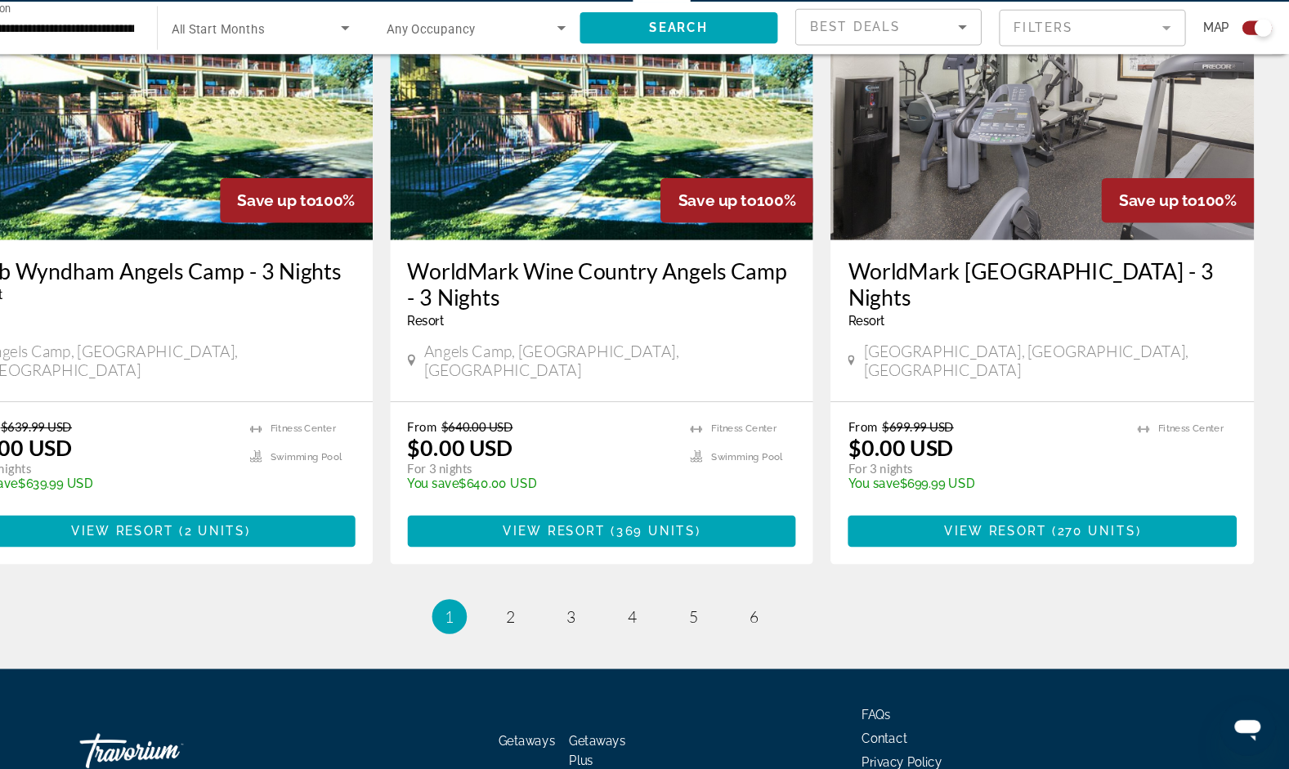
scroll to position [2478, 0]
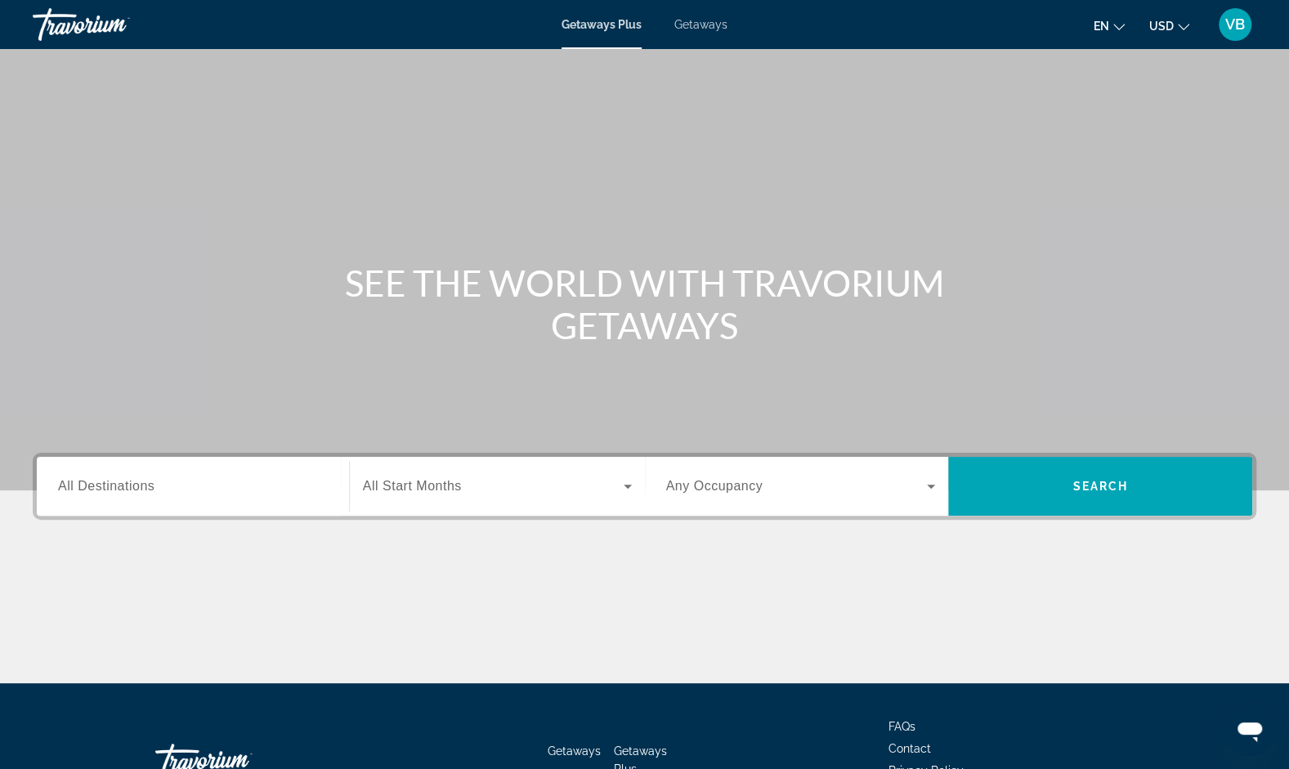
click at [1244, 23] on span "VB" at bounding box center [1235, 24] width 20 height 16
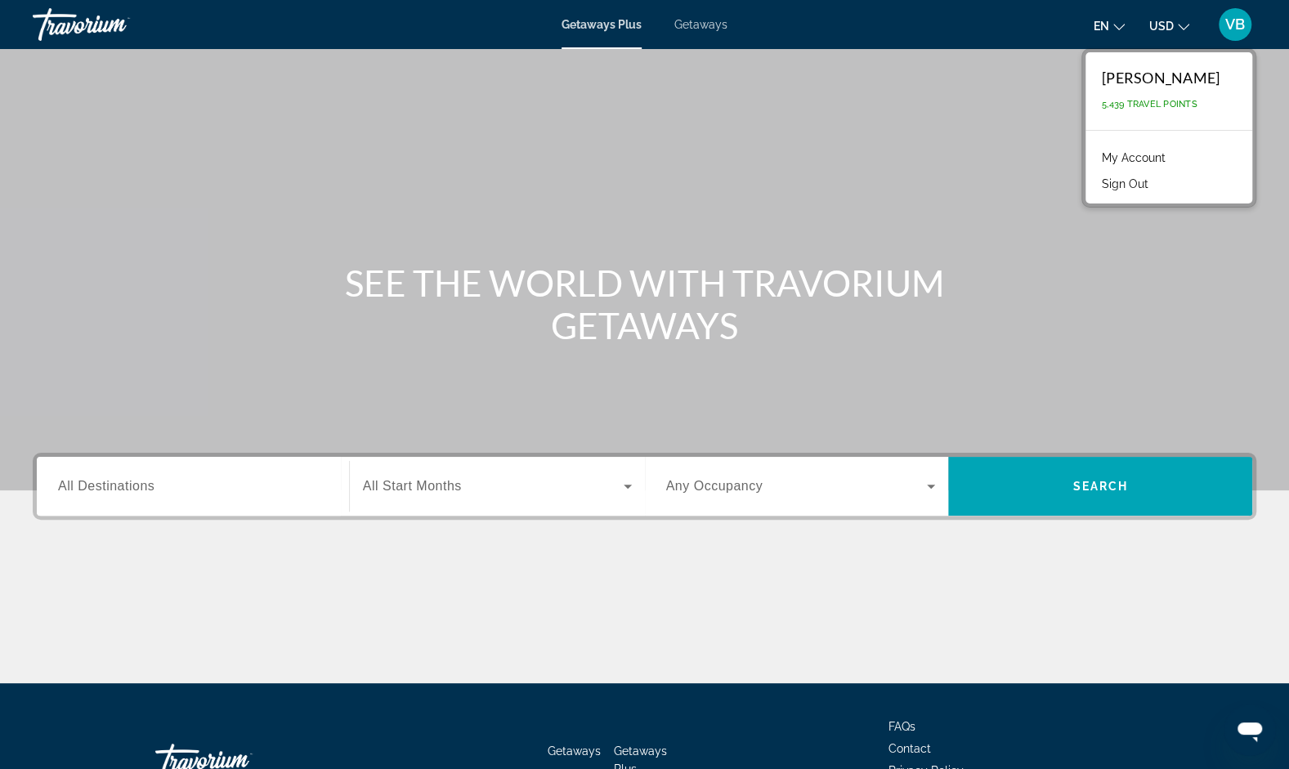
click at [1244, 23] on span "VB" at bounding box center [1235, 24] width 20 height 16
